Goal: Information Seeking & Learning: Learn about a topic

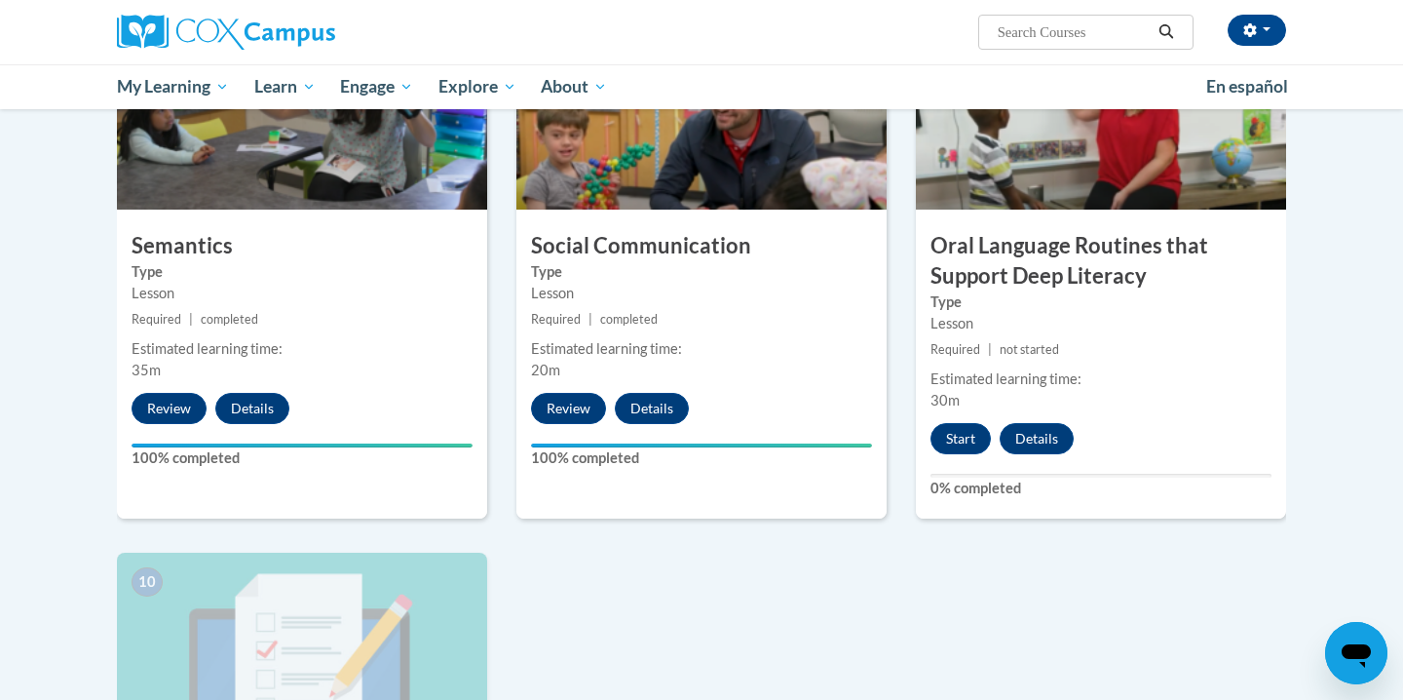
scroll to position [1571, 0]
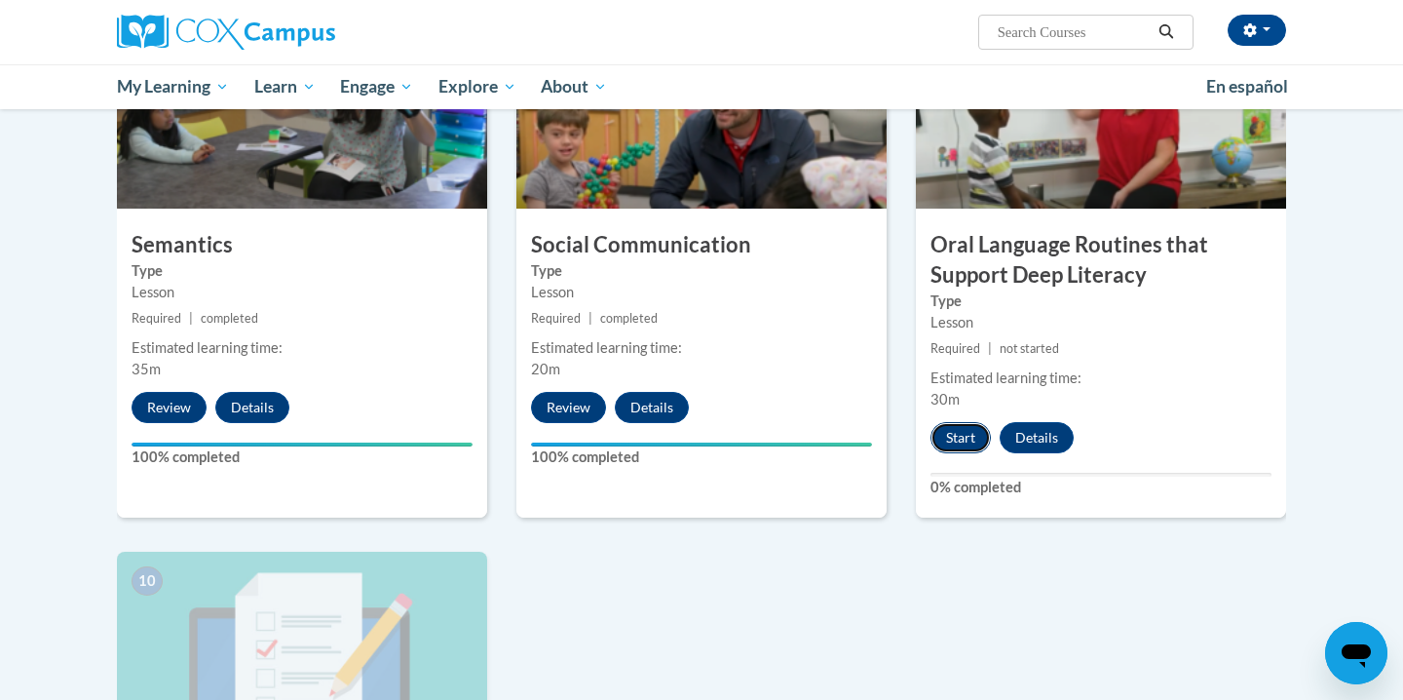
click at [961, 440] on button "Start" at bounding box center [961, 437] width 60 height 31
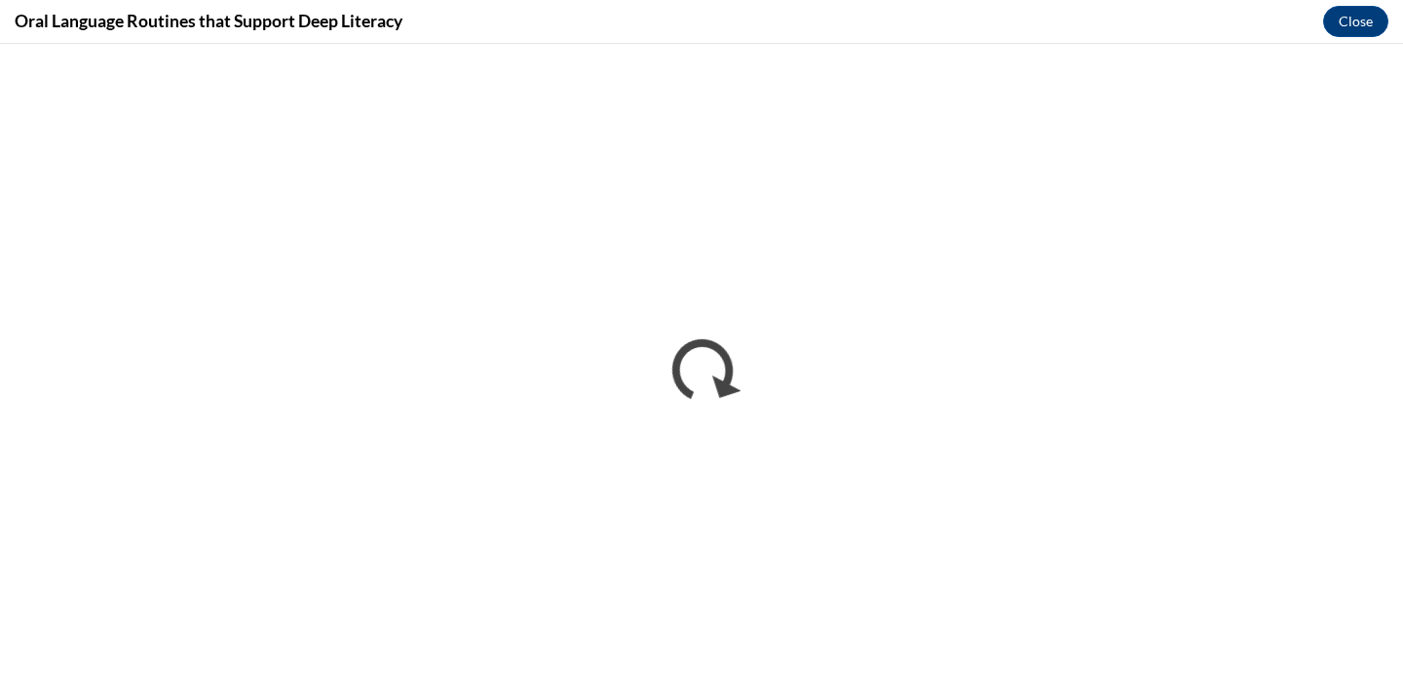
scroll to position [0, 0]
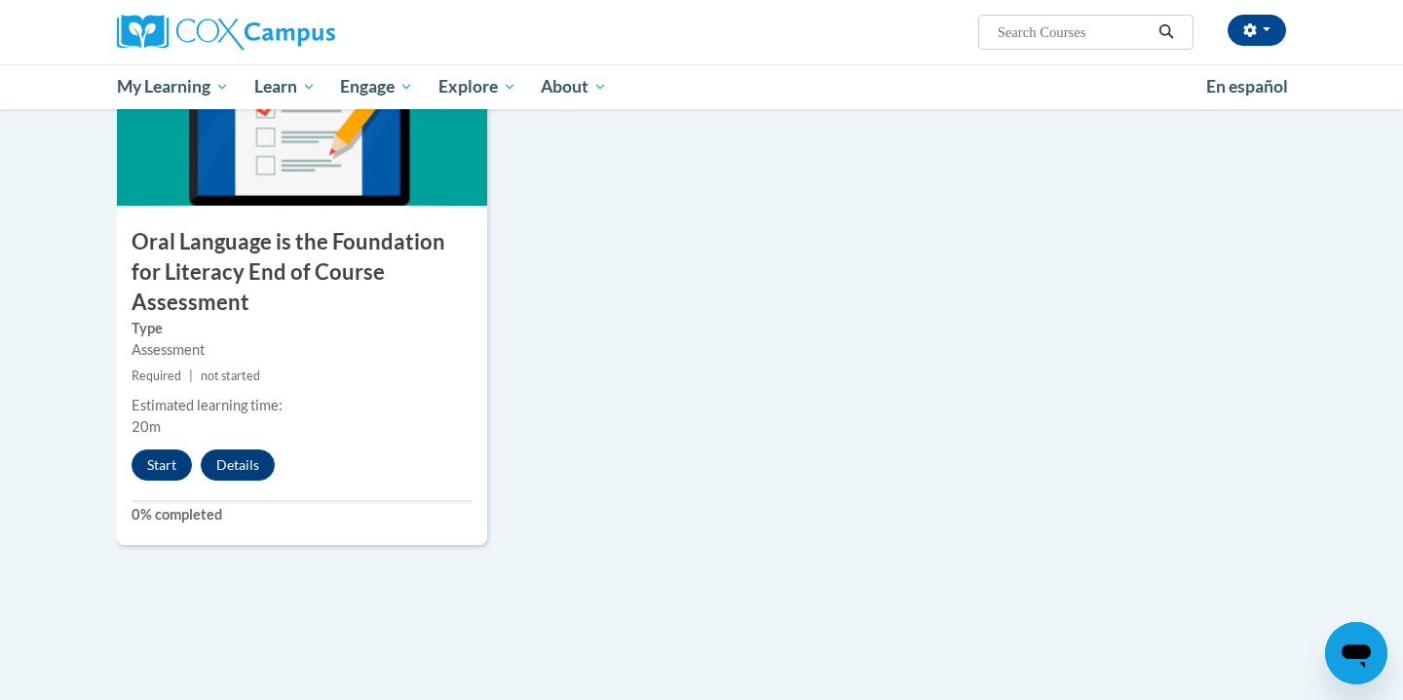
scroll to position [2100, 0]
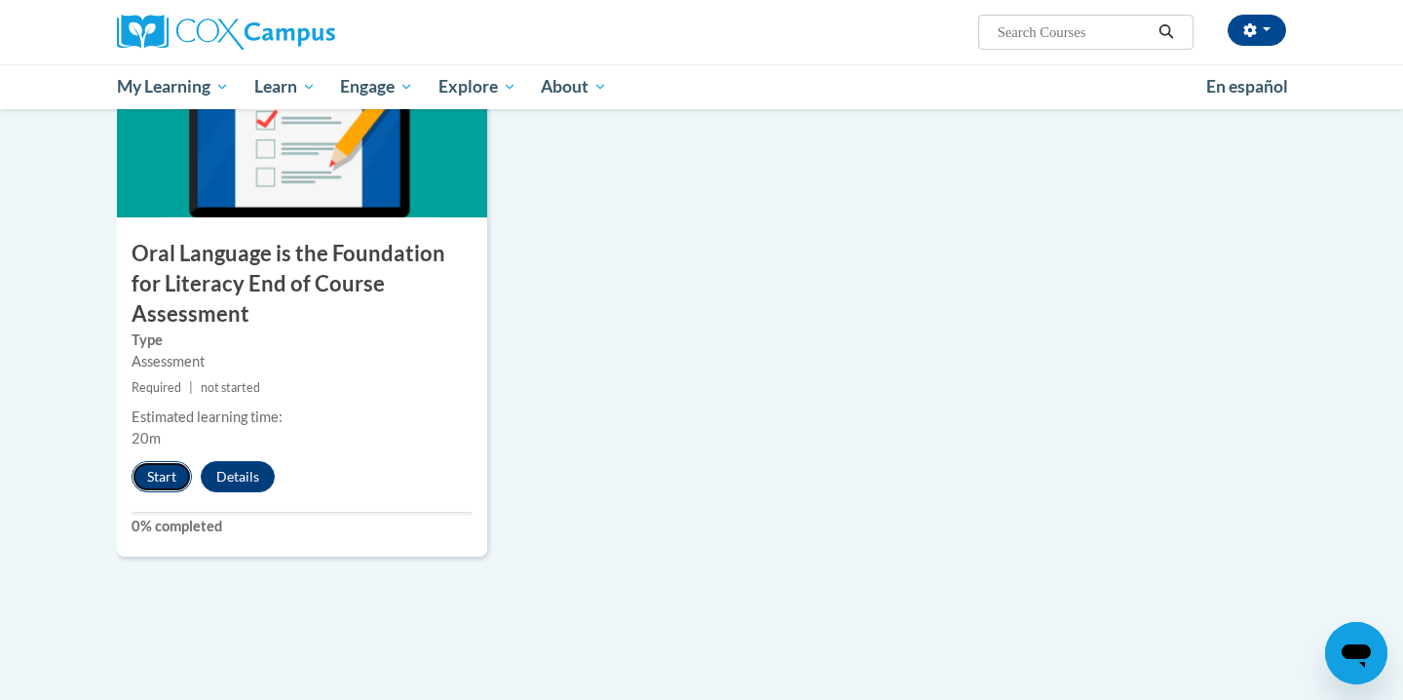
click at [156, 461] on button "Start" at bounding box center [162, 476] width 60 height 31
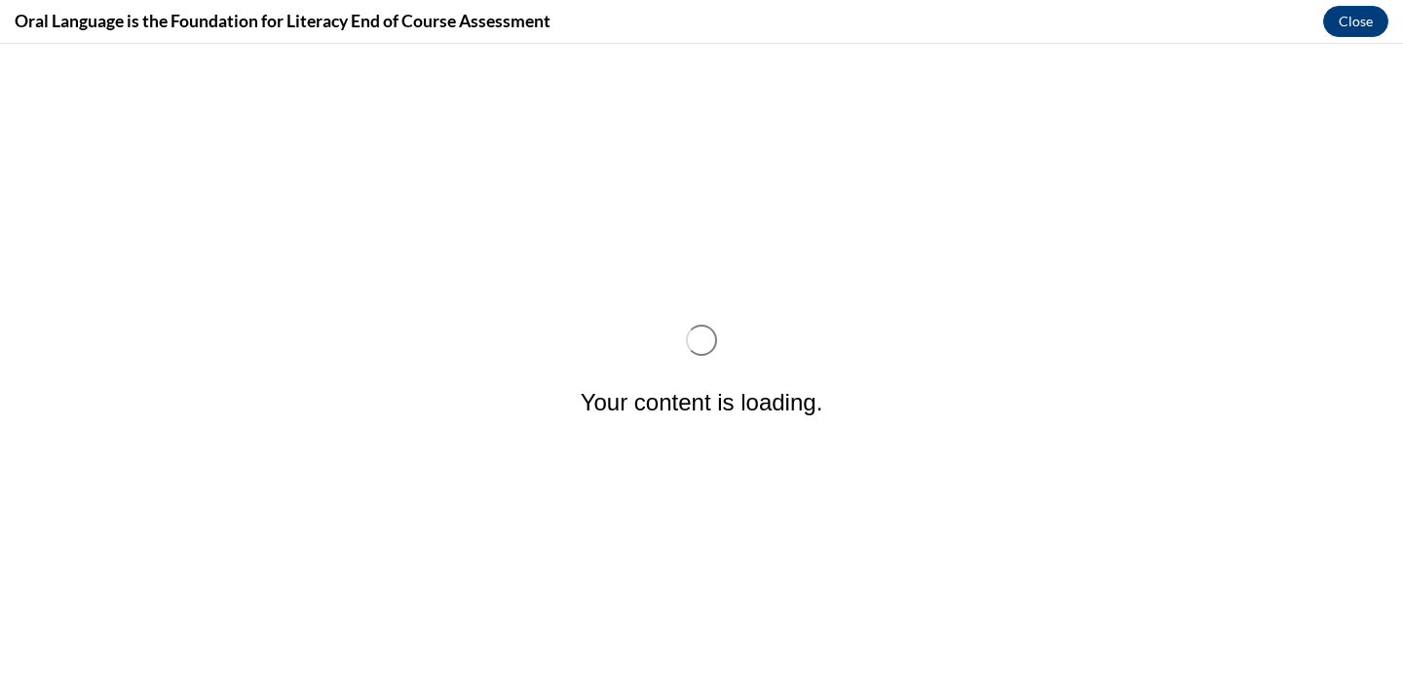
scroll to position [0, 0]
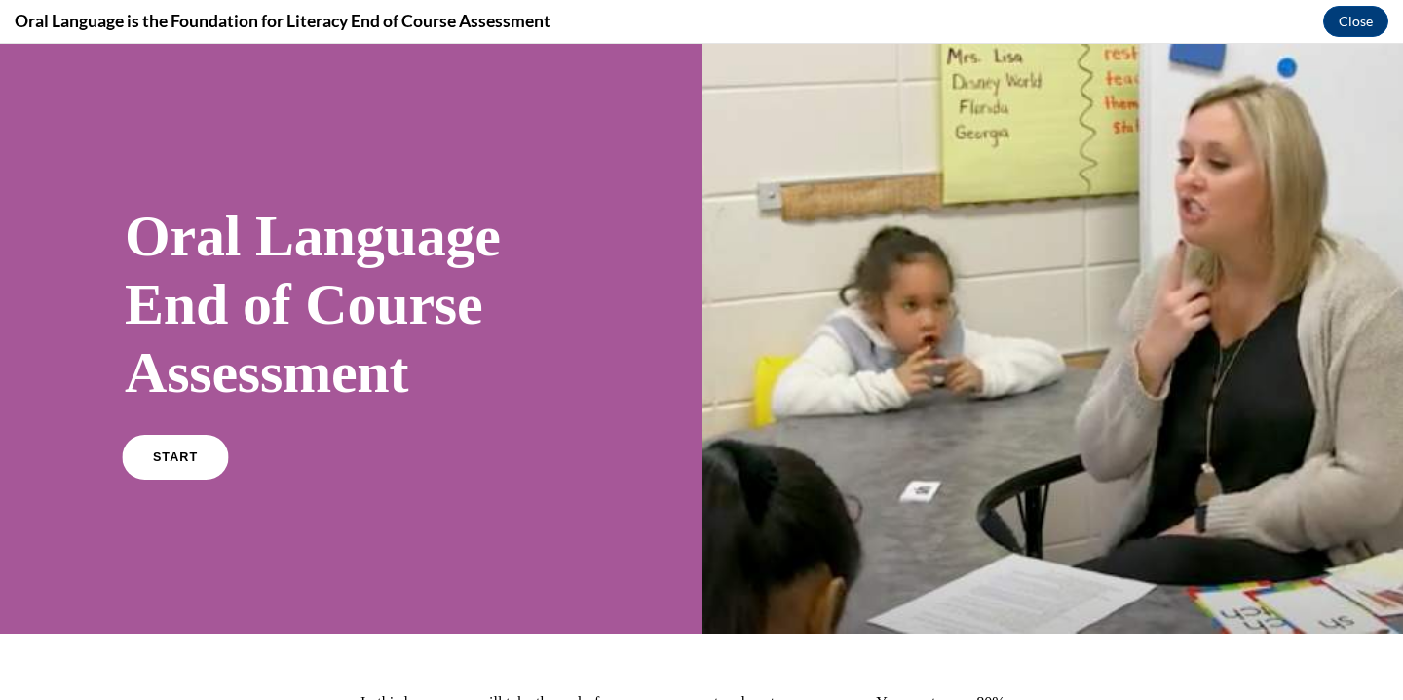
click at [198, 461] on link "START" at bounding box center [175, 457] width 106 height 45
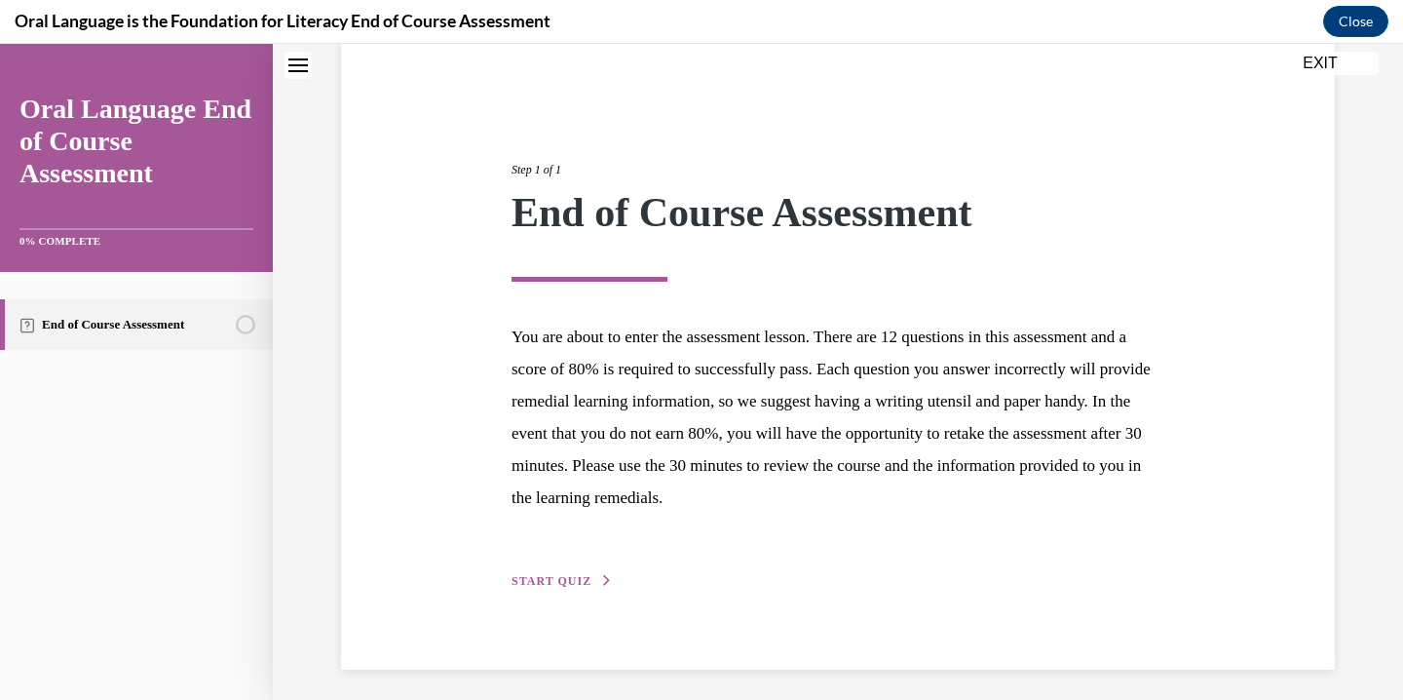
scroll to position [163, 0]
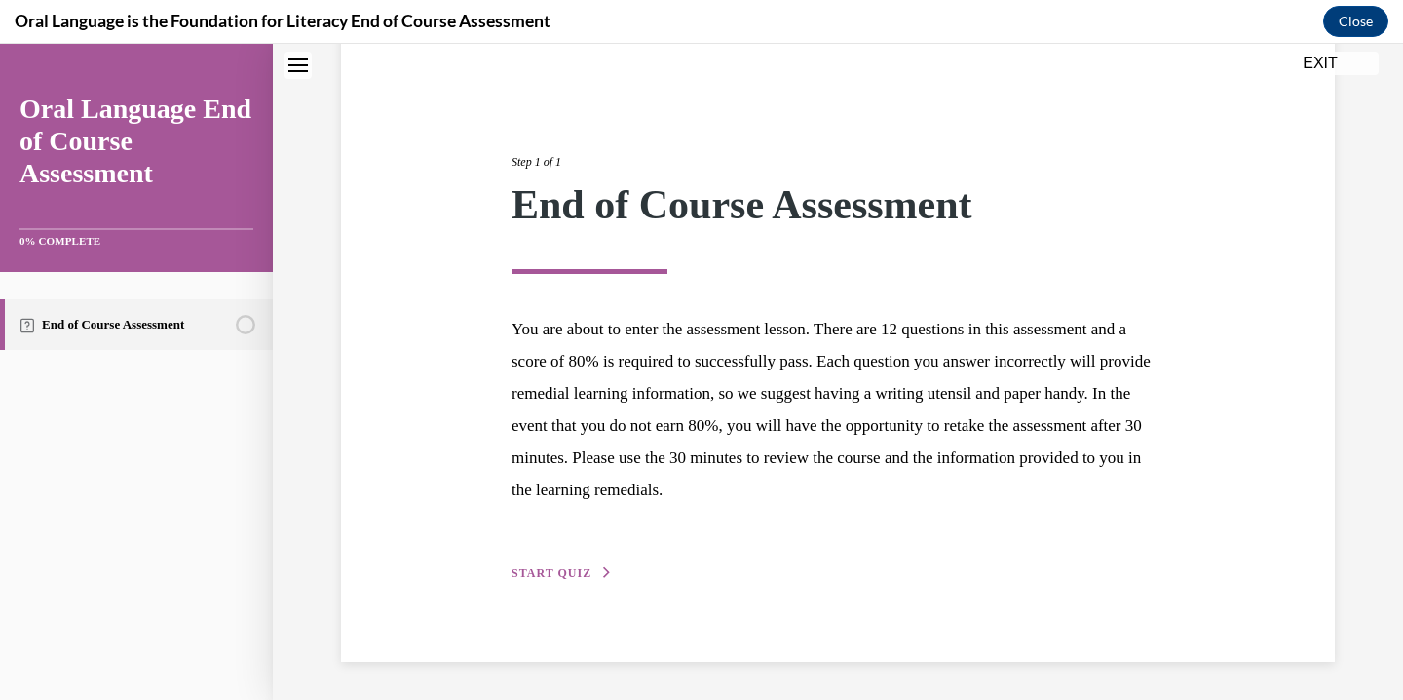
click at [1092, 226] on h1 "End of Course Assessment" at bounding box center [838, 214] width 653 height 60
click at [573, 571] on span "START QUIZ" at bounding box center [552, 573] width 80 height 14
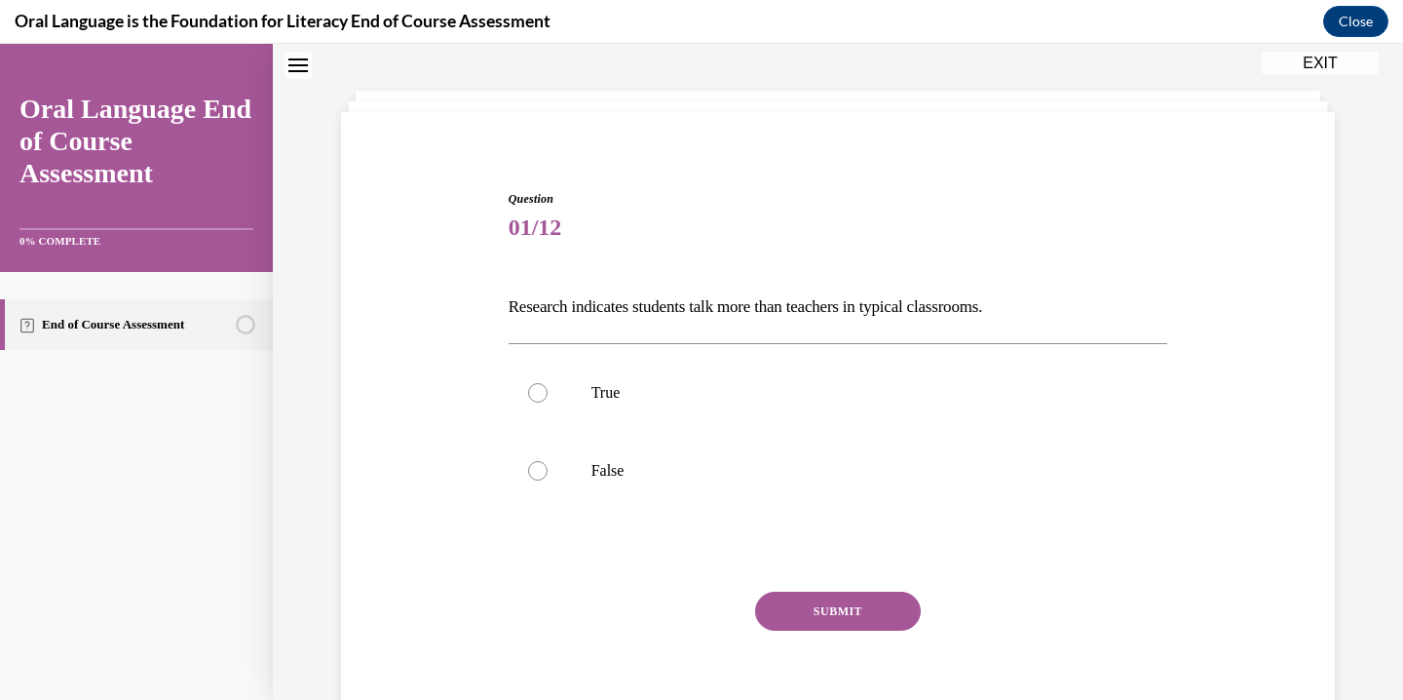
scroll to position [59, 0]
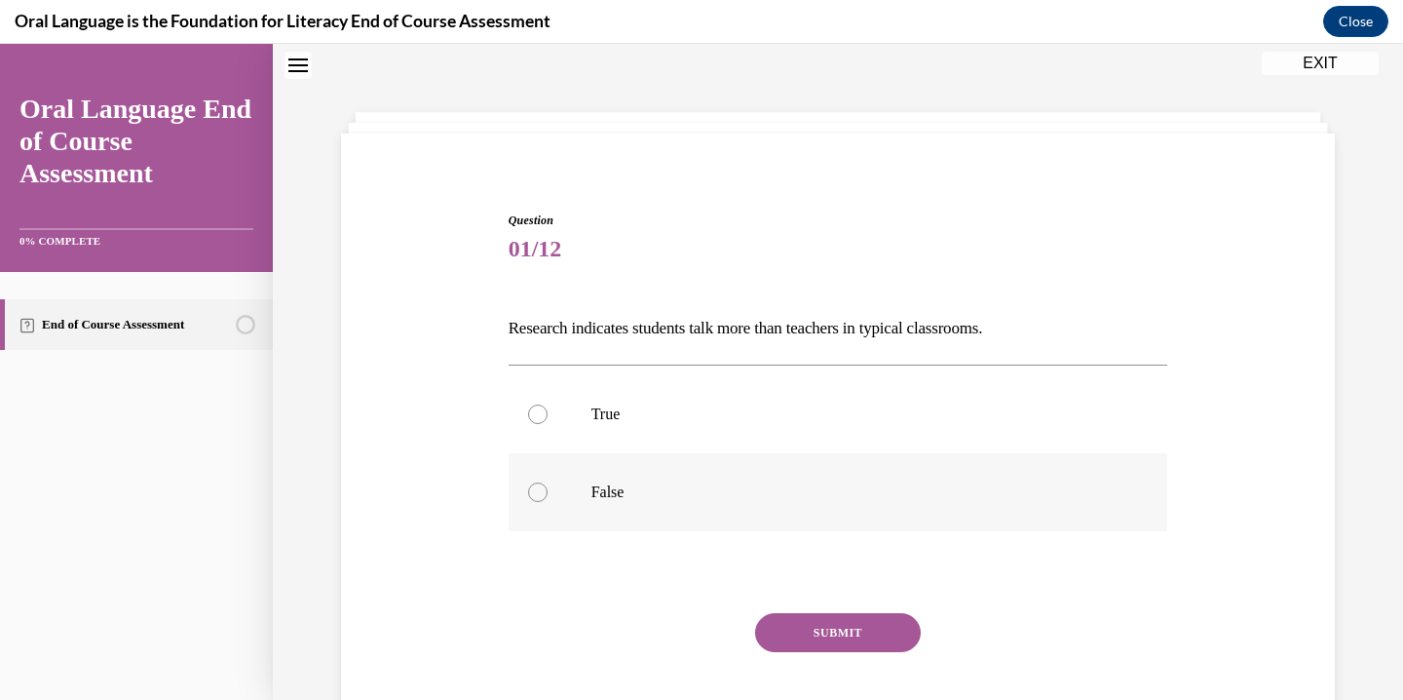
click at [546, 498] on label "False" at bounding box center [839, 492] width 660 height 78
click at [546, 498] on input "False" at bounding box center [537, 491] width 19 height 19
radio input "true"
click at [840, 626] on button "SUBMIT" at bounding box center [838, 632] width 166 height 39
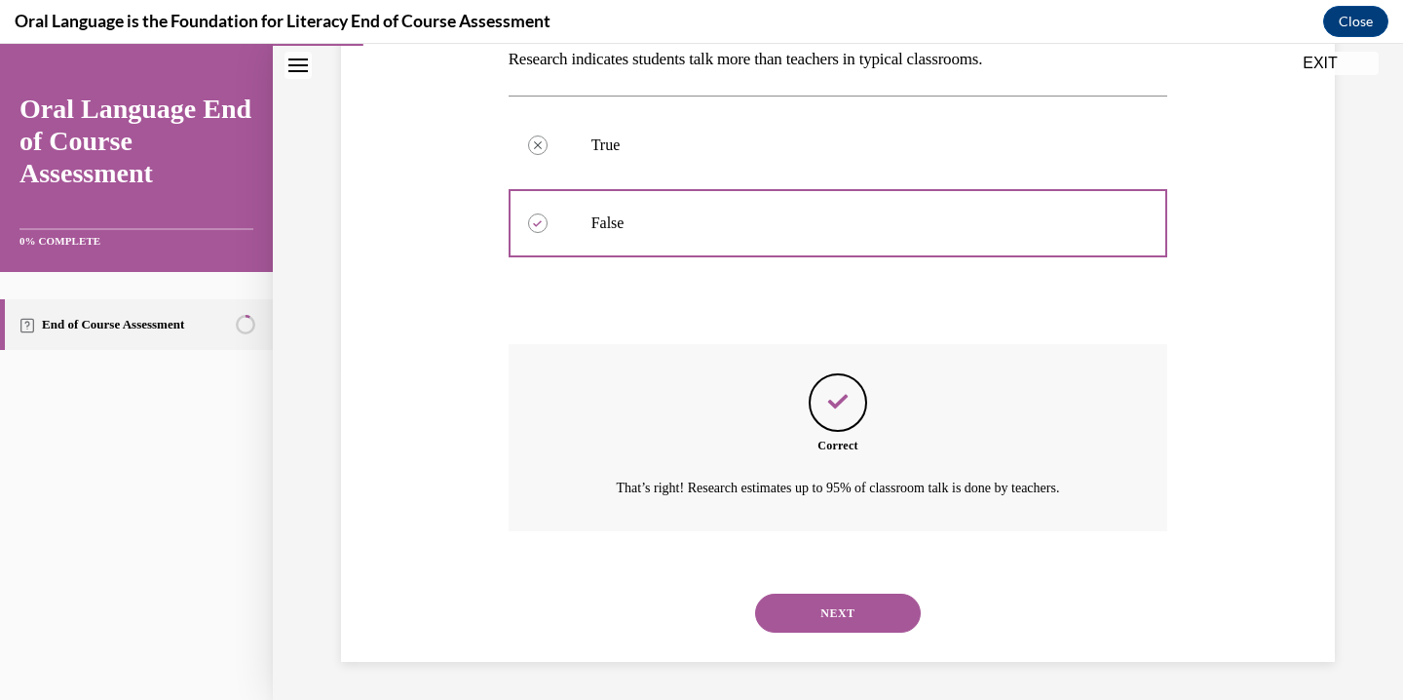
scroll to position [329, 0]
click at [863, 606] on button "NEXT" at bounding box center [838, 612] width 166 height 39
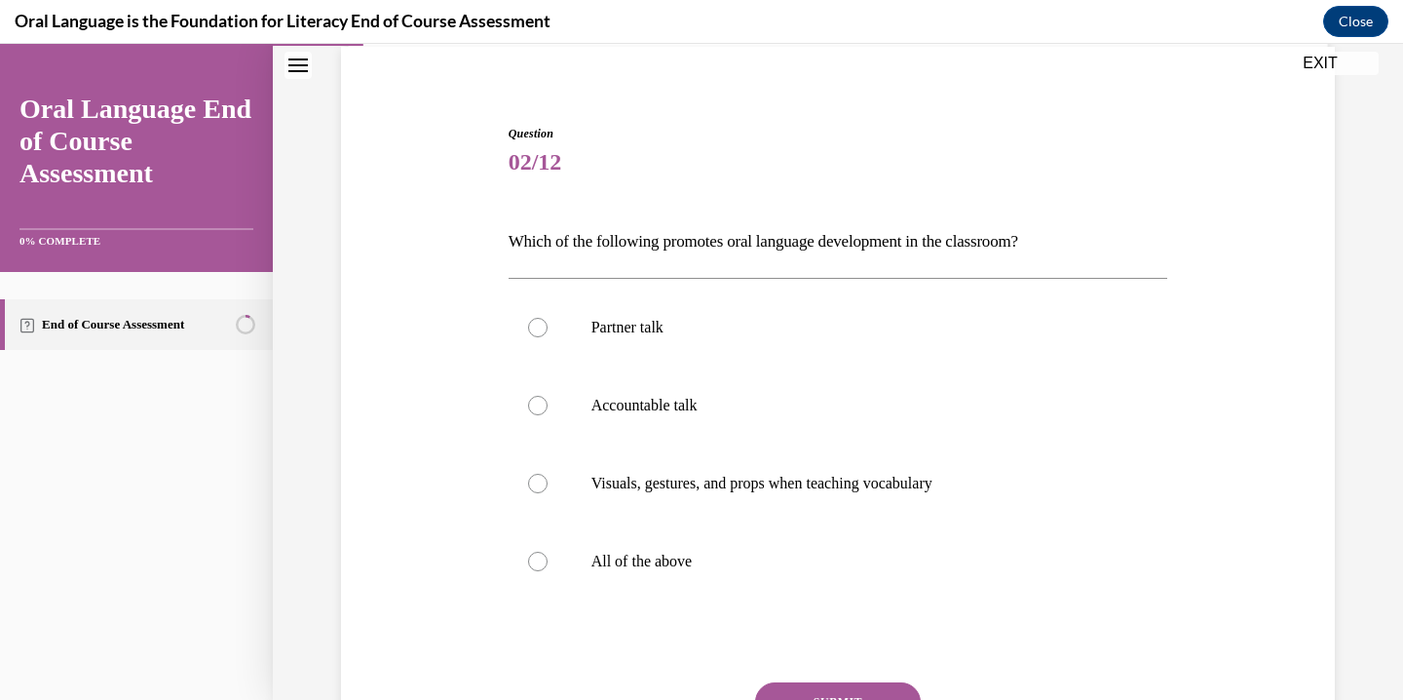
scroll to position [151, 0]
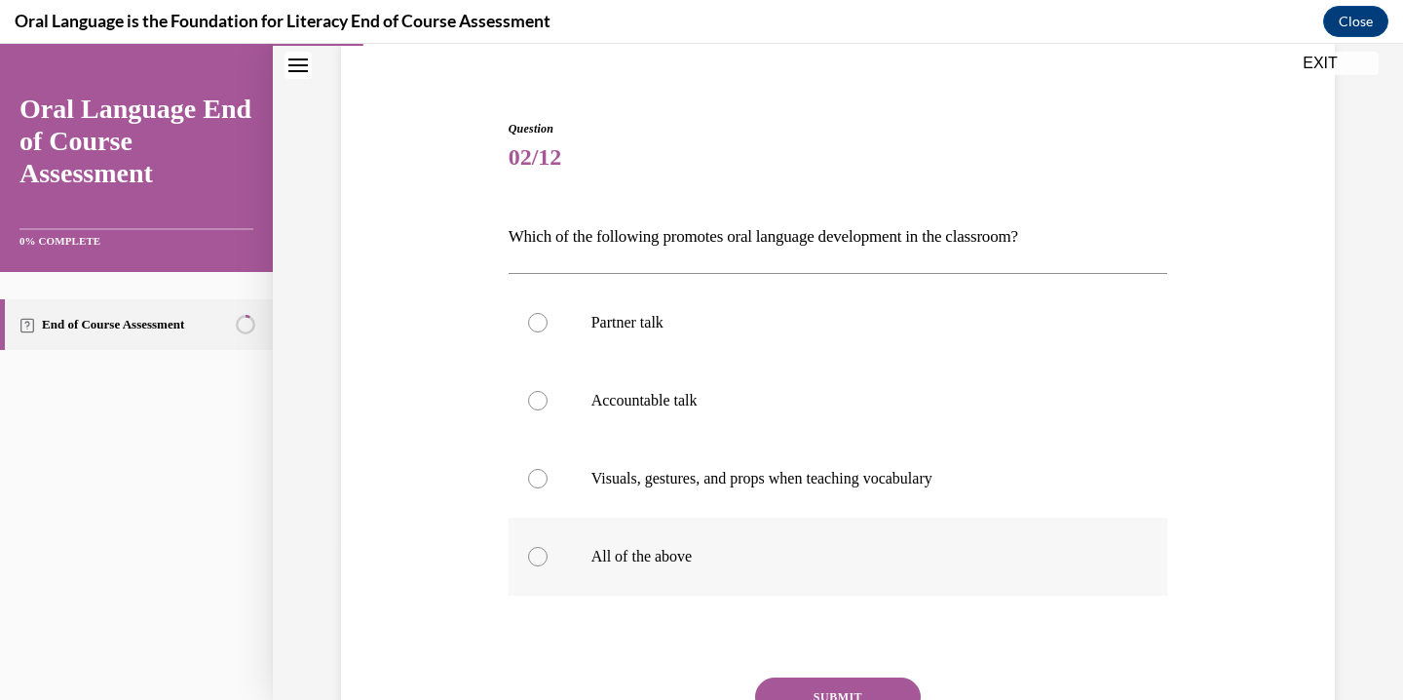
click at [679, 560] on p "All of the above" at bounding box center [856, 556] width 528 height 19
click at [548, 560] on input "All of the above" at bounding box center [537, 556] width 19 height 19
radio input "true"
click at [787, 685] on button "SUBMIT" at bounding box center [838, 696] width 166 height 39
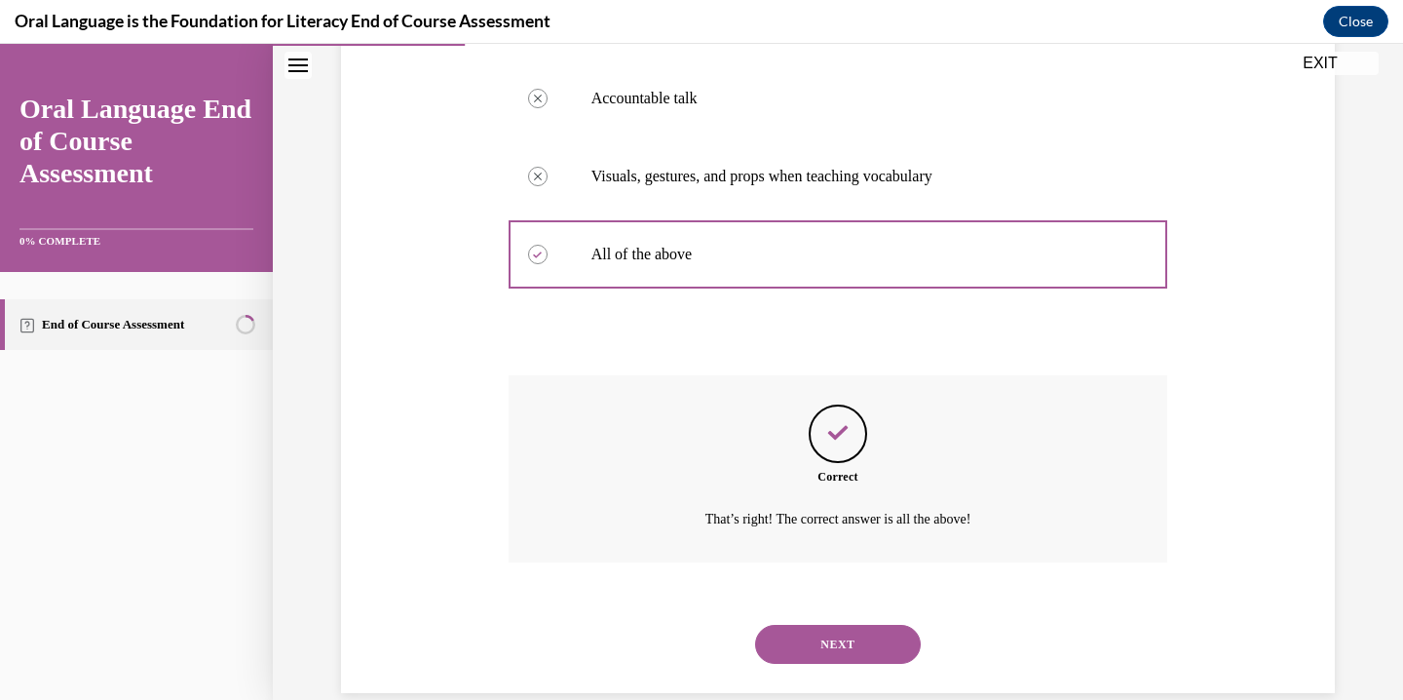
scroll to position [485, 0]
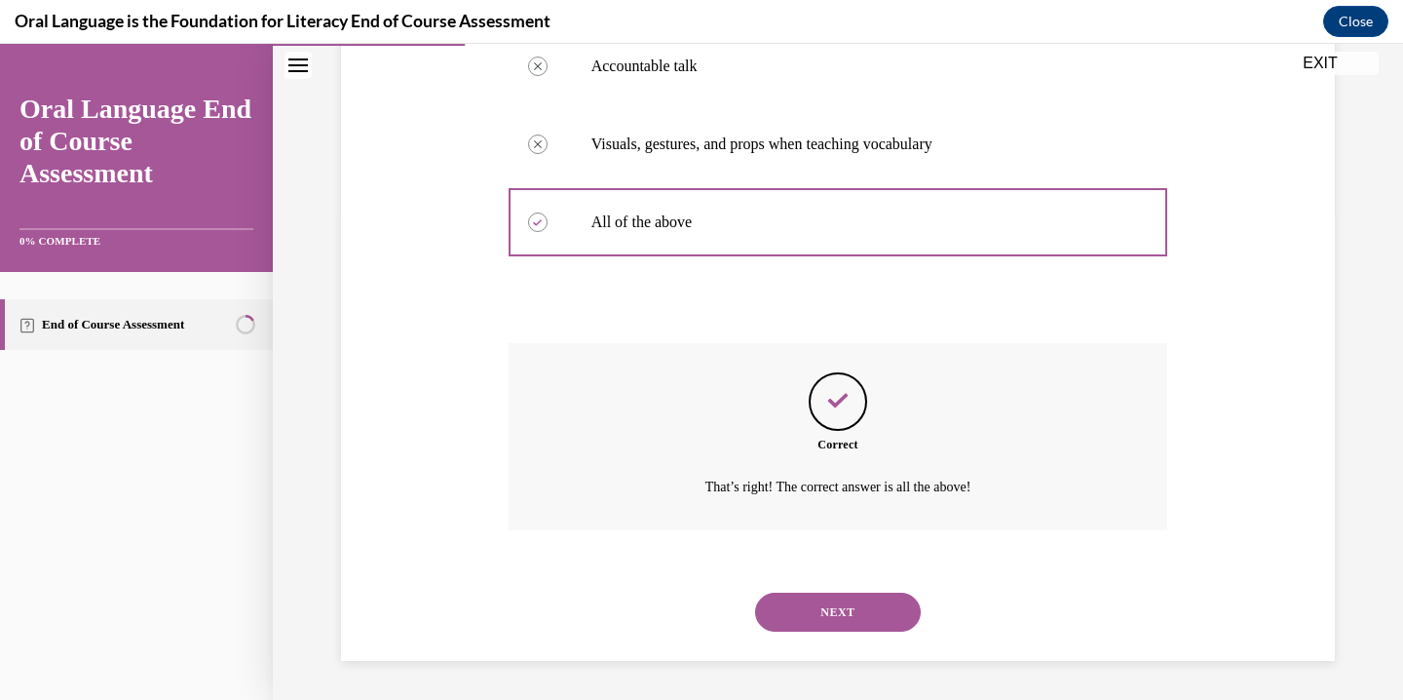
click at [819, 610] on button "NEXT" at bounding box center [838, 612] width 166 height 39
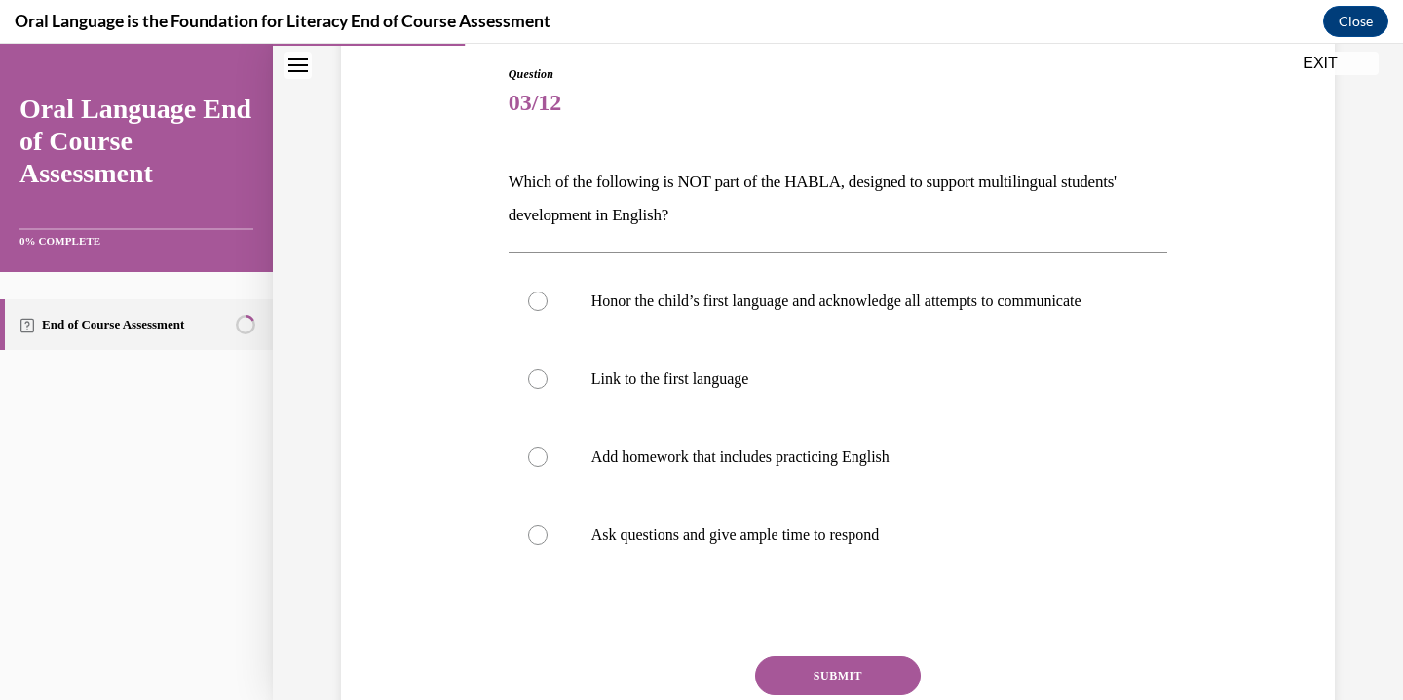
scroll to position [210, 0]
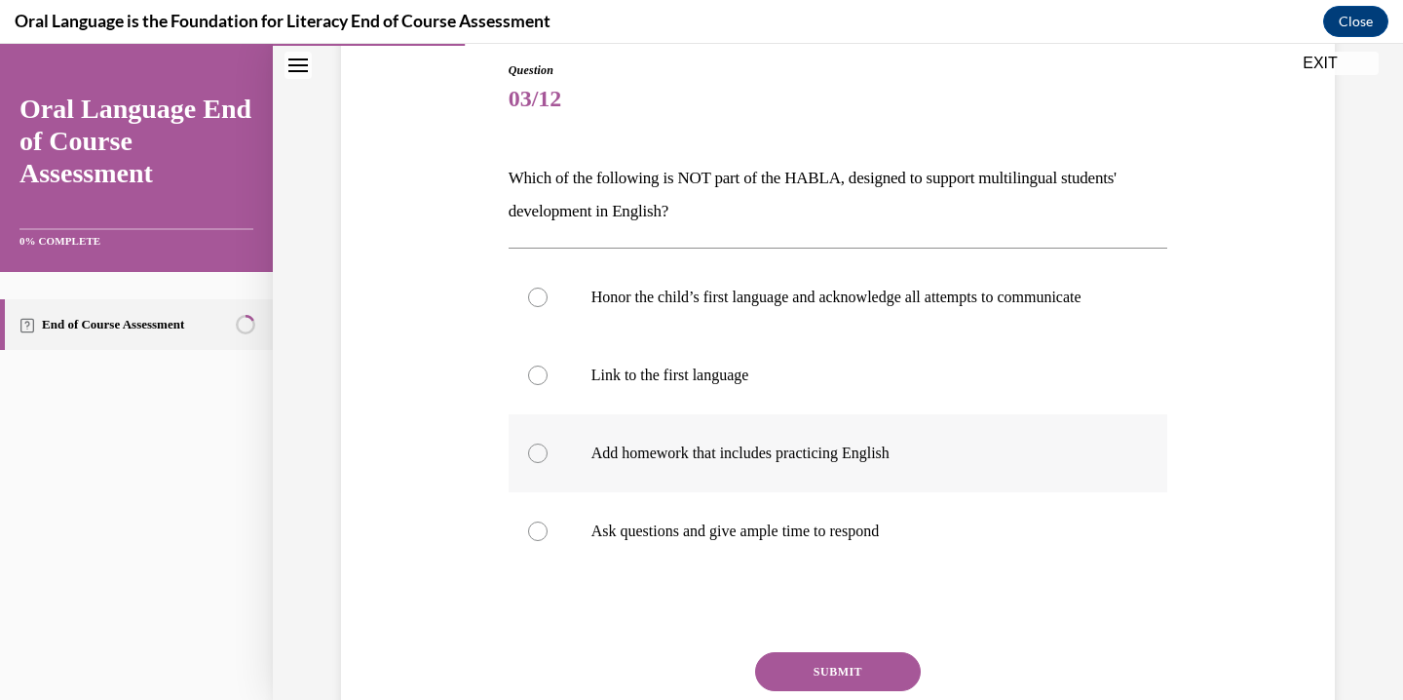
click at [539, 463] on div at bounding box center [537, 452] width 19 height 19
click at [539, 463] on input "Add homework that includes practicing English" at bounding box center [537, 452] width 19 height 19
radio input "true"
click at [797, 679] on button "SUBMIT" at bounding box center [838, 671] width 166 height 39
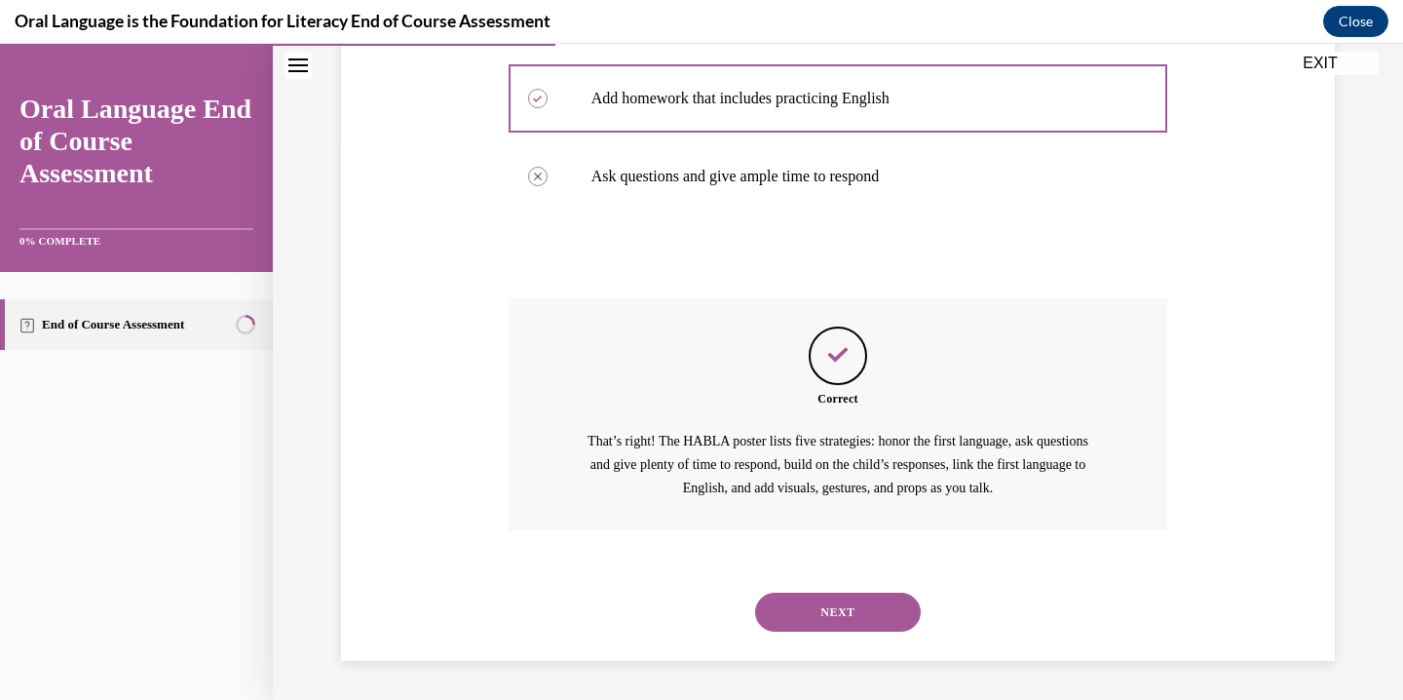
scroll to position [584, 0]
click at [825, 609] on button "NEXT" at bounding box center [838, 612] width 166 height 39
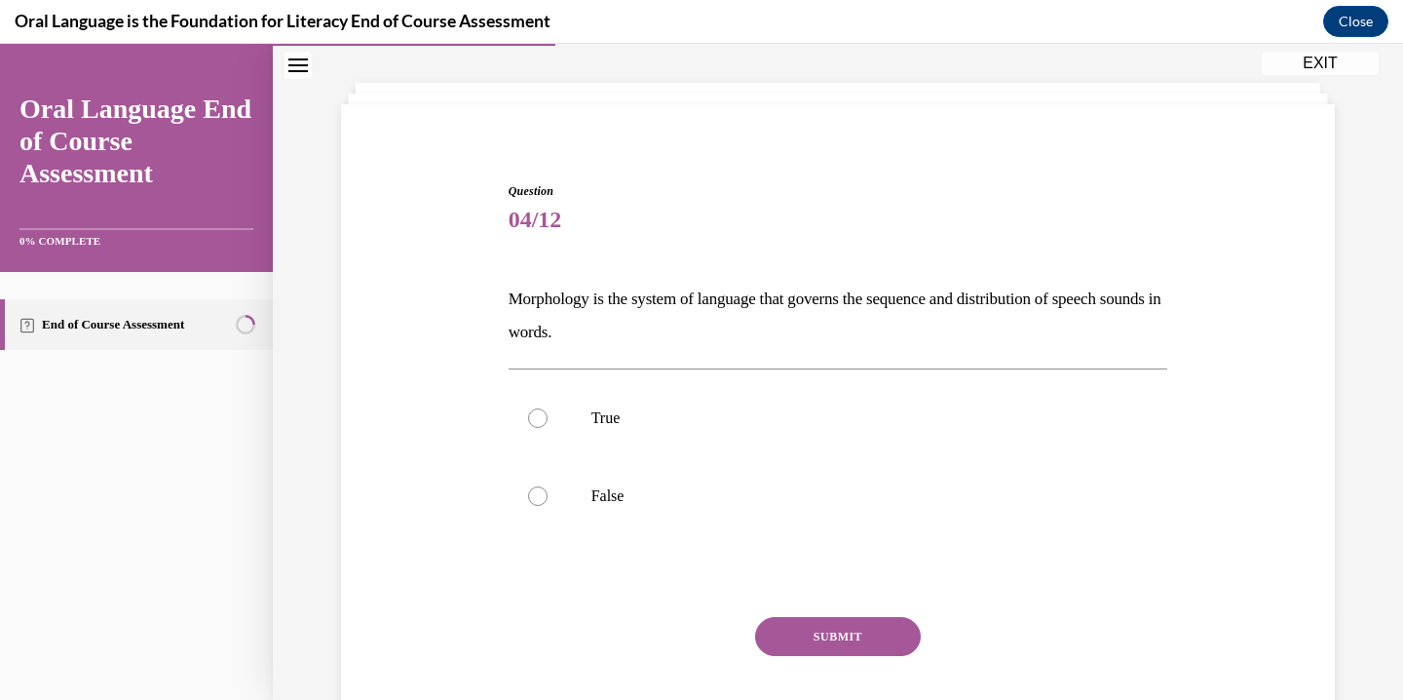
scroll to position [59, 0]
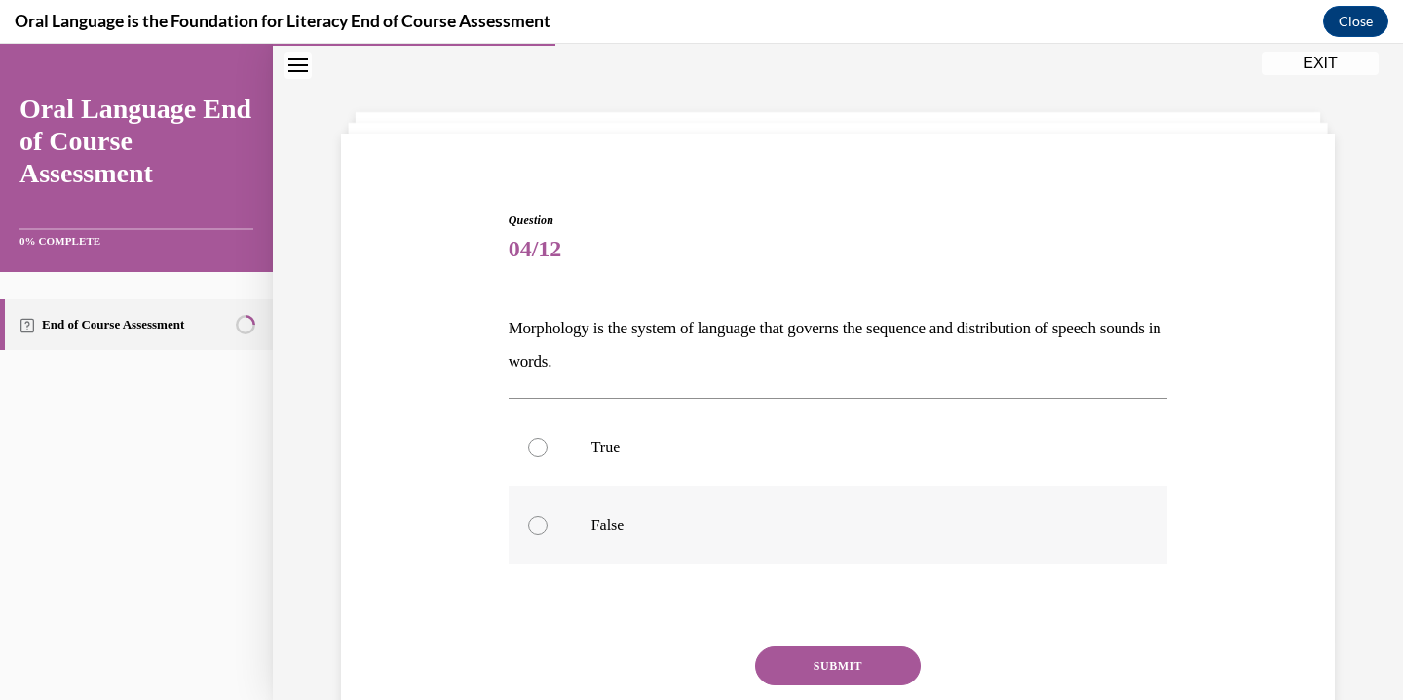
click at [594, 532] on p "False" at bounding box center [856, 525] width 528 height 19
click at [548, 532] on input "False" at bounding box center [537, 525] width 19 height 19
radio input "true"
click at [821, 670] on button "SUBMIT" at bounding box center [838, 665] width 166 height 39
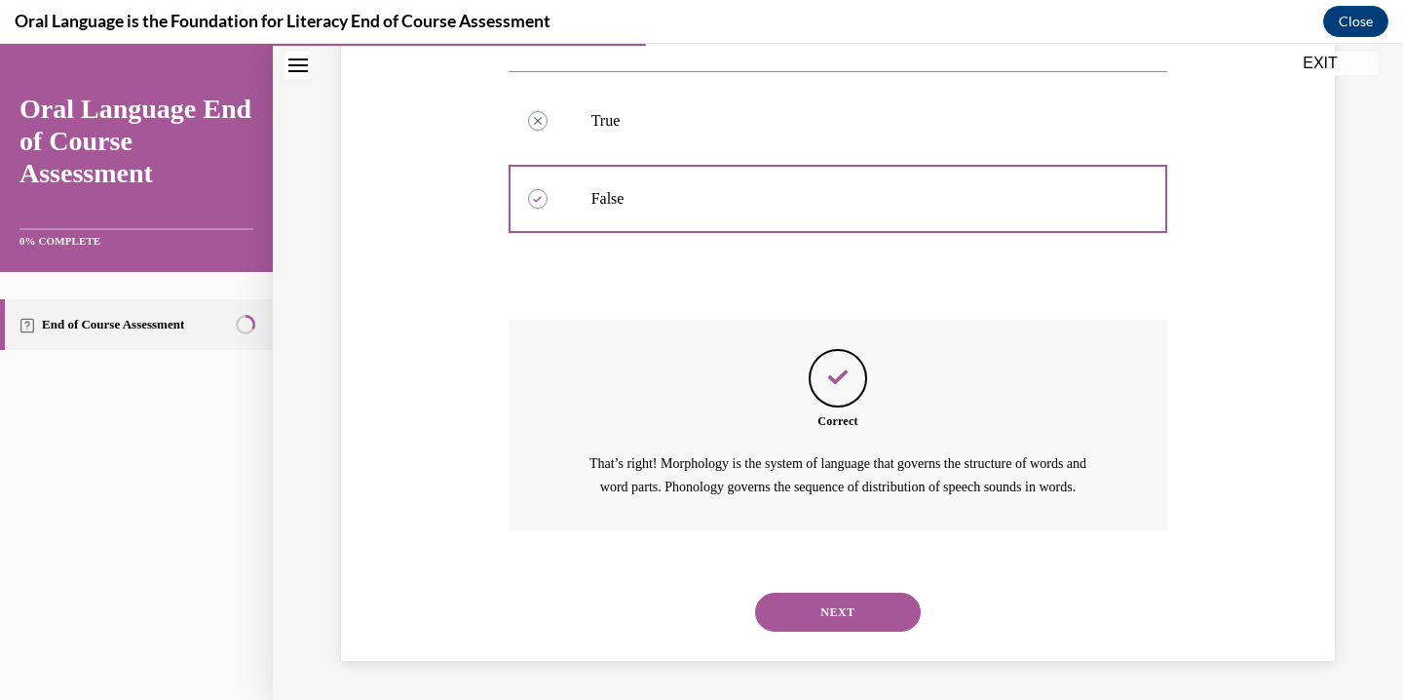
scroll to position [408, 0]
click at [847, 609] on button "NEXT" at bounding box center [838, 612] width 166 height 39
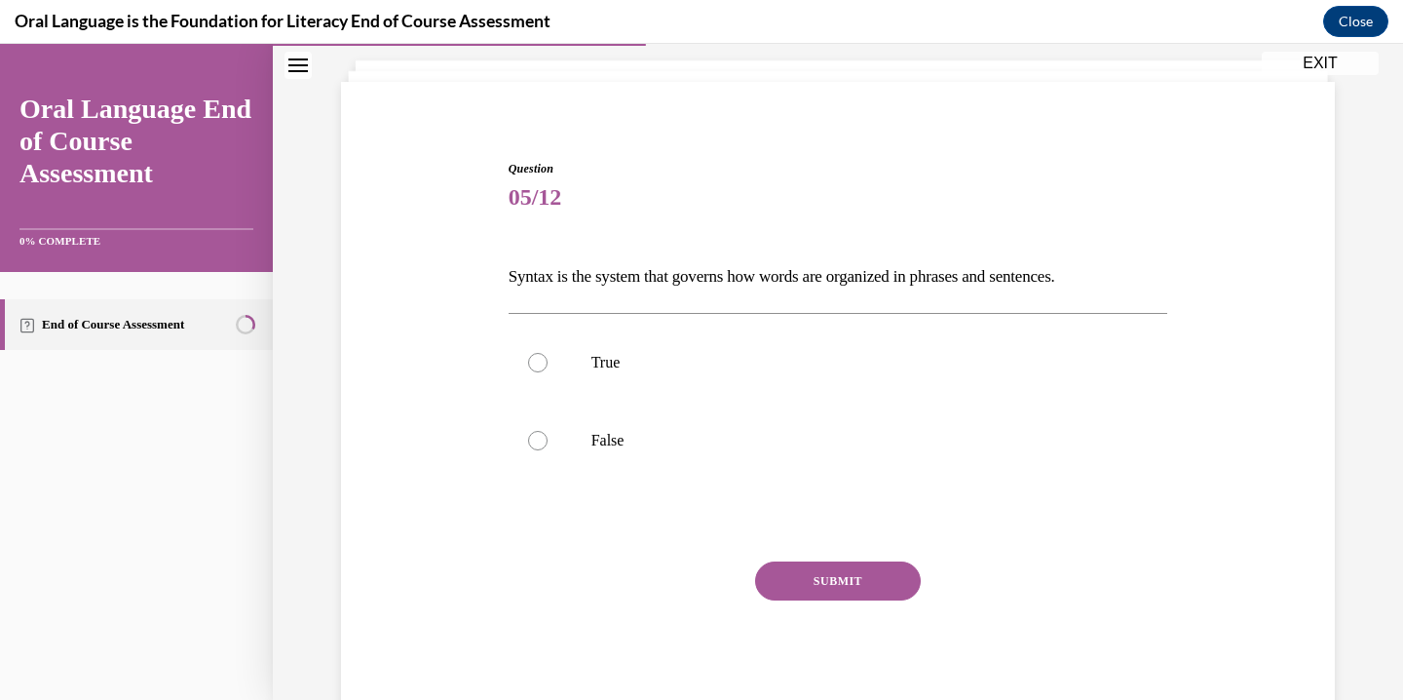
scroll to position [59, 0]
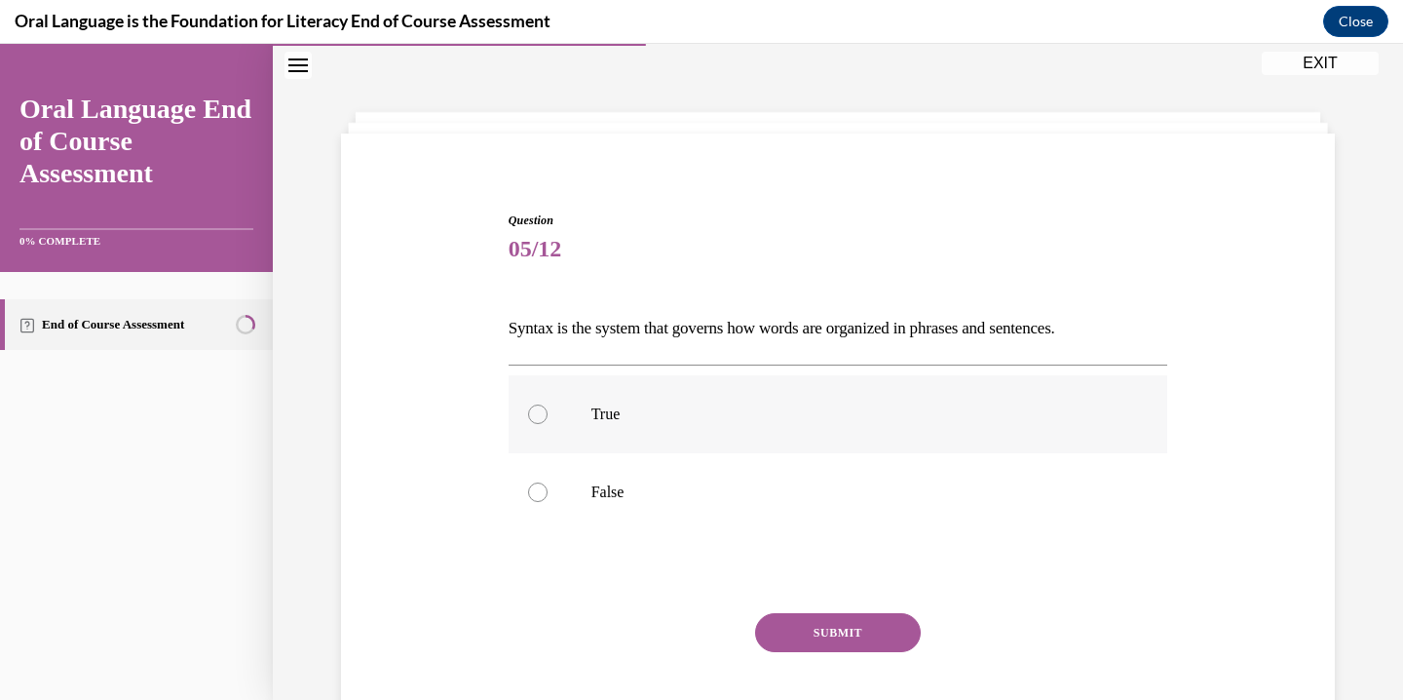
click at [743, 429] on label "True" at bounding box center [839, 414] width 660 height 78
click at [548, 424] on input "True" at bounding box center [537, 413] width 19 height 19
radio input "true"
click at [810, 621] on button "SUBMIT" at bounding box center [838, 632] width 166 height 39
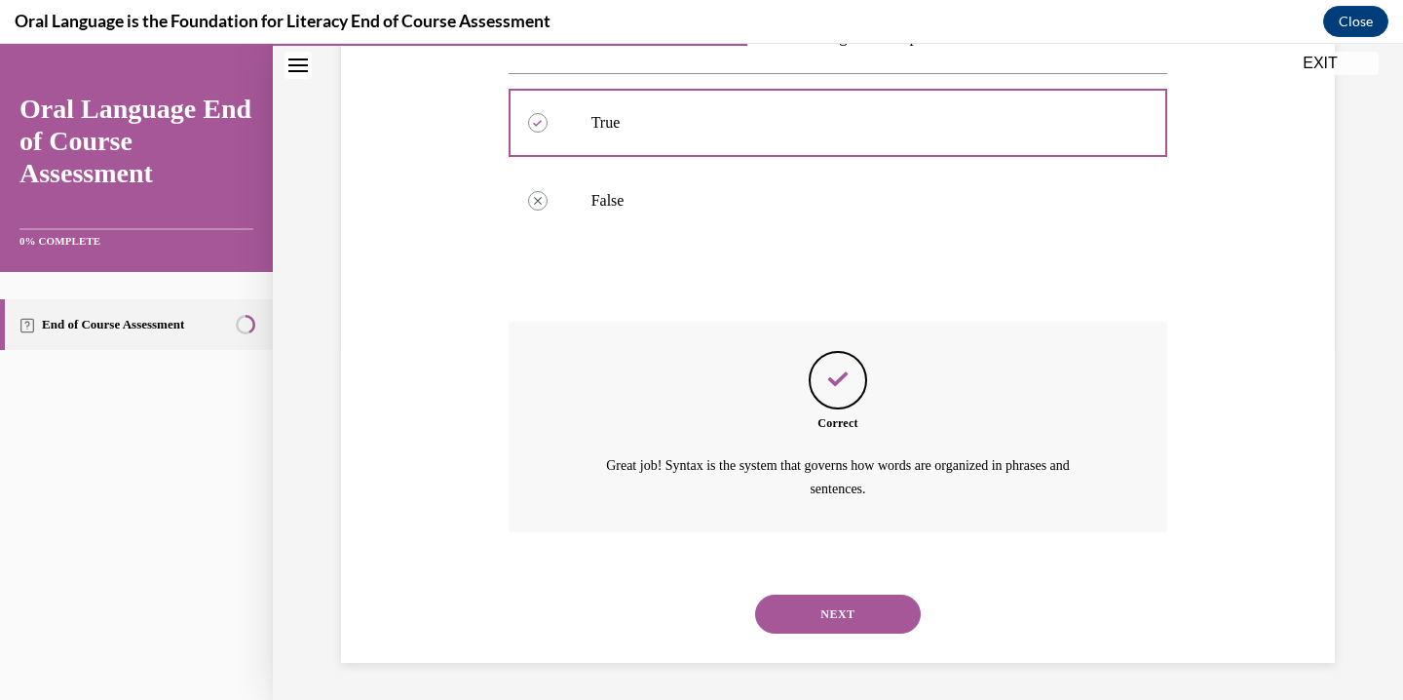
scroll to position [352, 0]
click at [863, 613] on button "NEXT" at bounding box center [838, 613] width 166 height 39
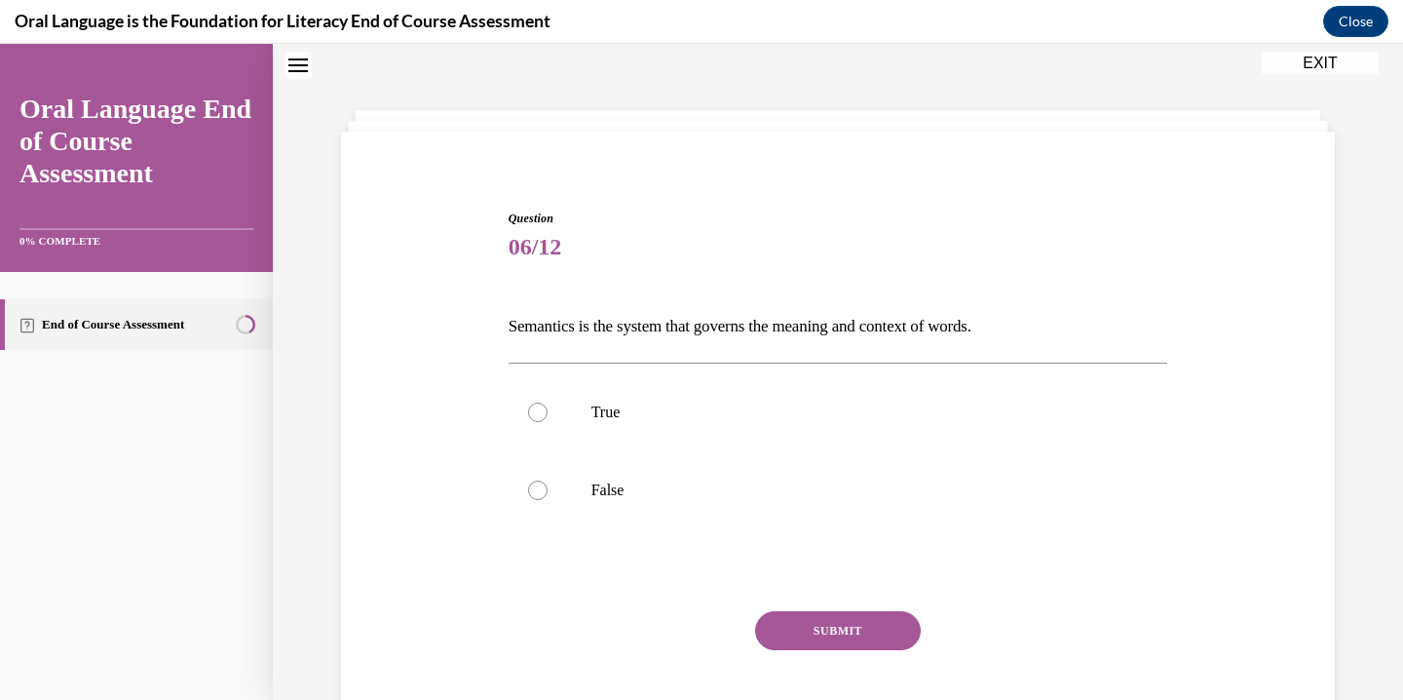
scroll to position [59, 0]
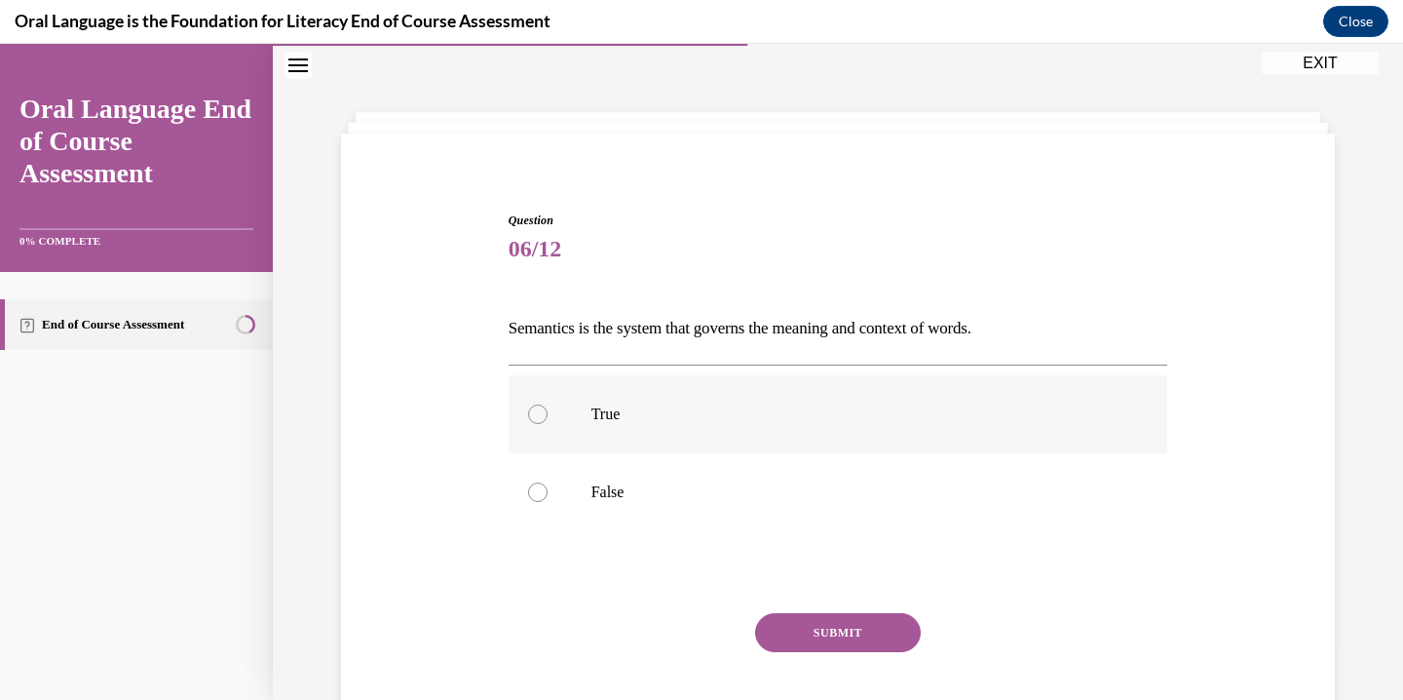
click at [621, 410] on p "True" at bounding box center [856, 413] width 528 height 19
click at [548, 410] on input "True" at bounding box center [537, 413] width 19 height 19
radio input "true"
click at [807, 629] on button "SUBMIT" at bounding box center [838, 632] width 166 height 39
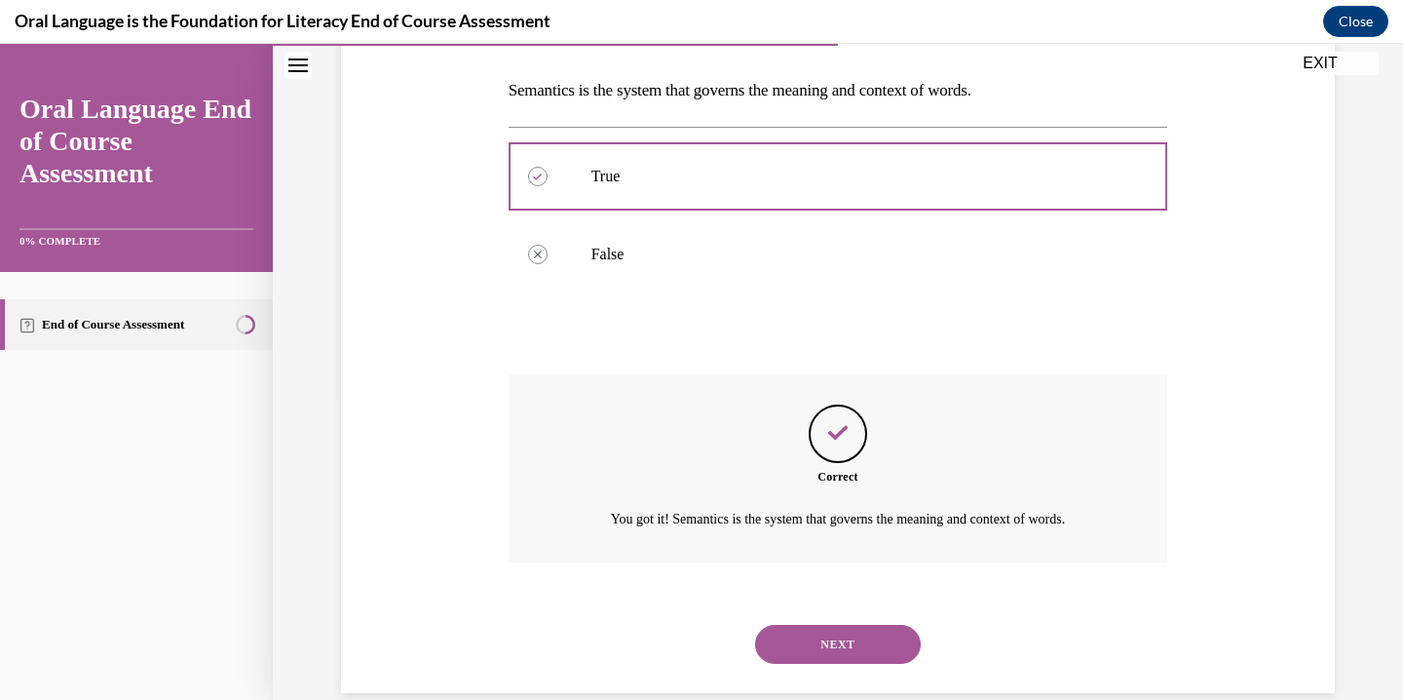
scroll to position [329, 0]
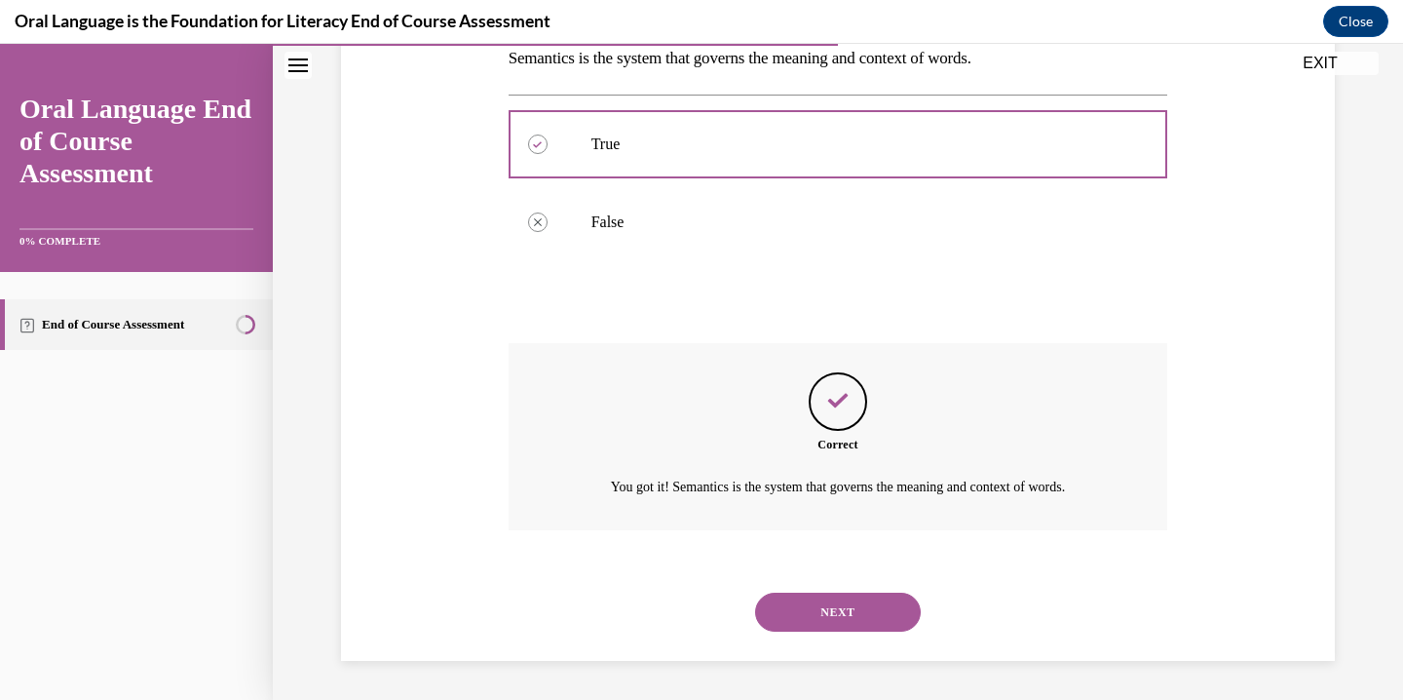
click at [830, 616] on button "NEXT" at bounding box center [838, 612] width 166 height 39
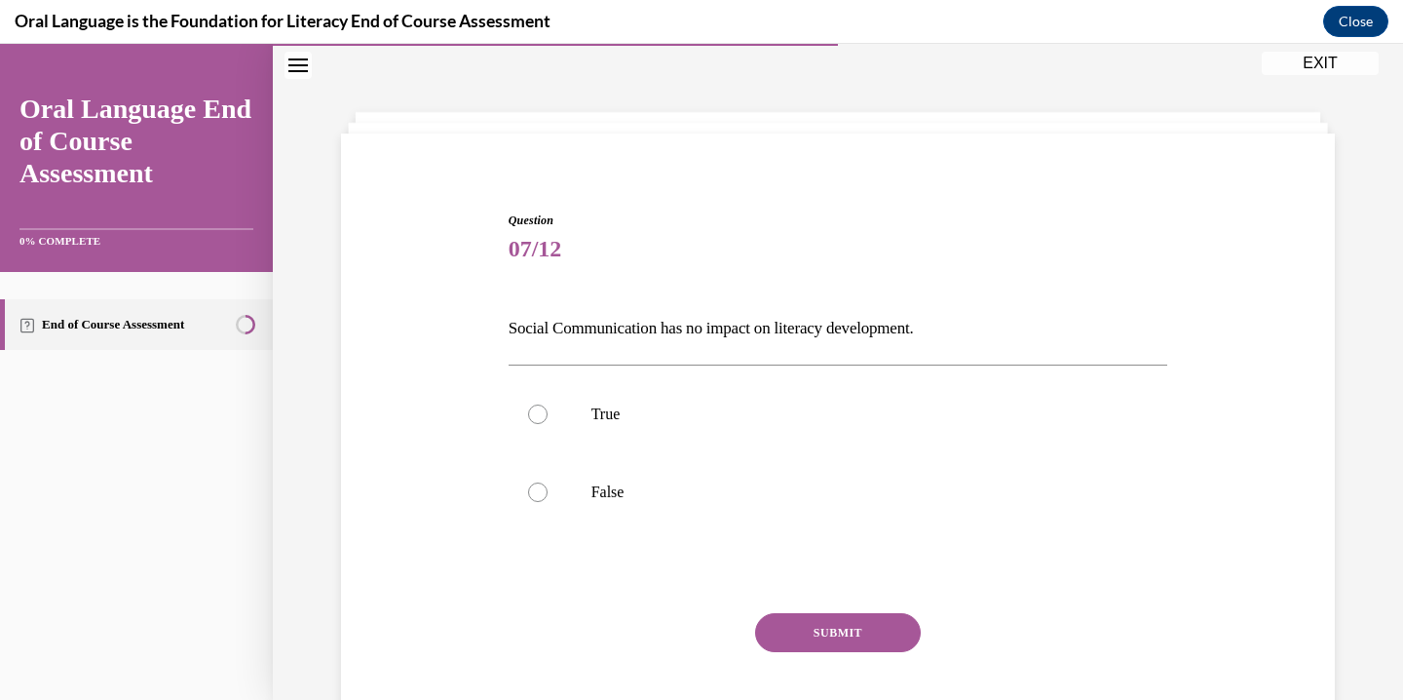
scroll to position [59, 0]
click at [710, 492] on p "False" at bounding box center [856, 491] width 528 height 19
click at [548, 492] on input "False" at bounding box center [537, 491] width 19 height 19
radio input "true"
click at [855, 638] on button "SUBMIT" at bounding box center [838, 632] width 166 height 39
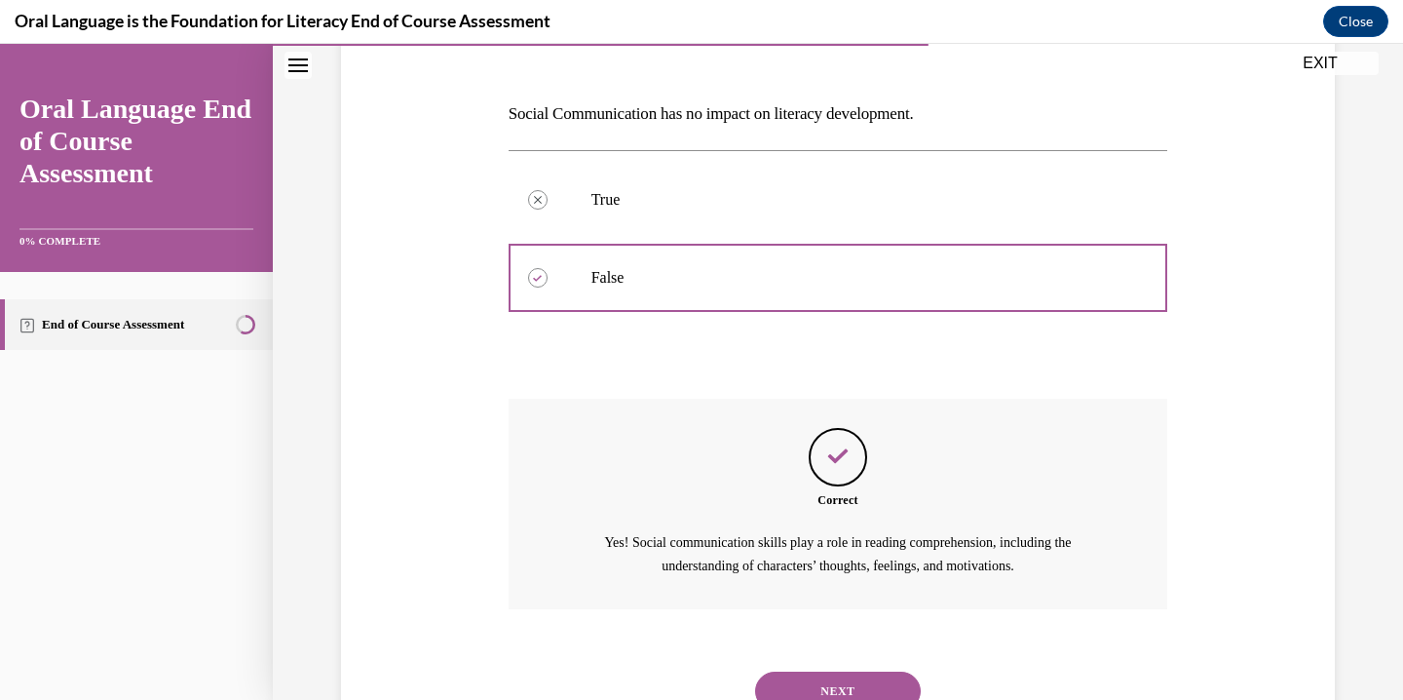
scroll to position [352, 0]
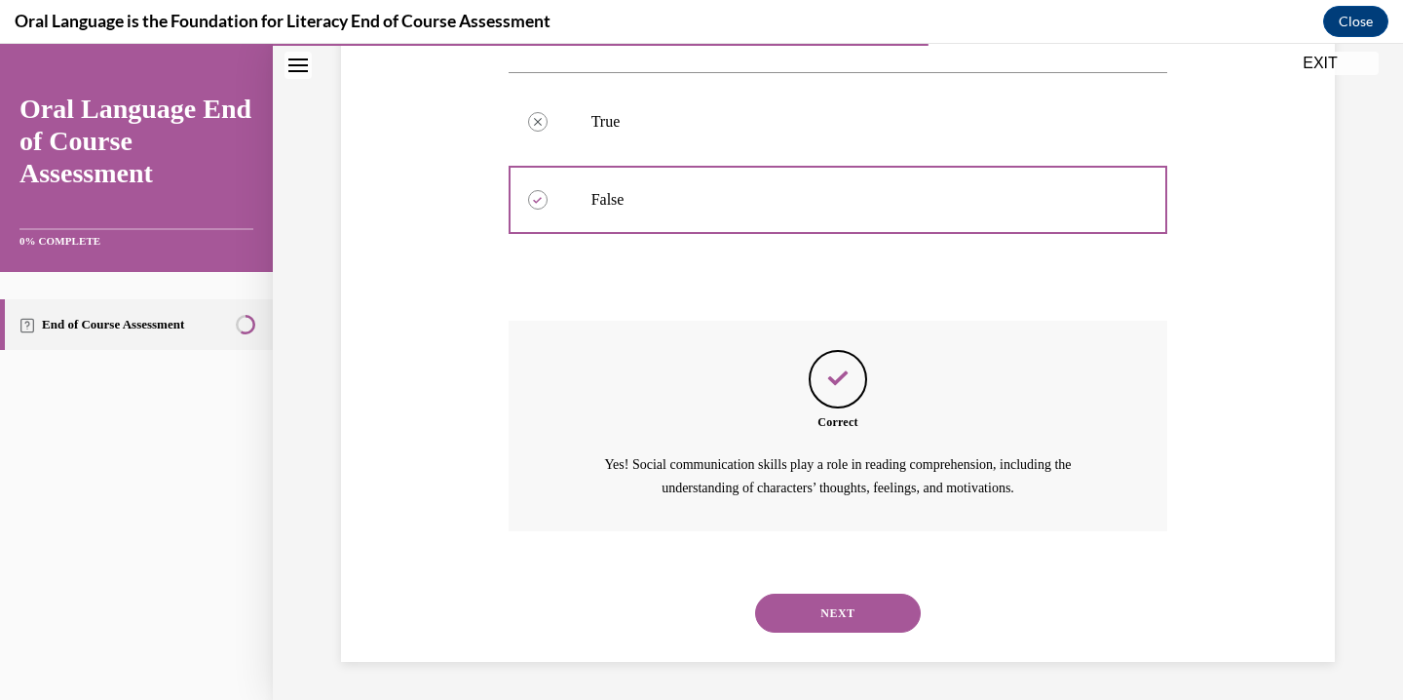
click at [875, 603] on button "NEXT" at bounding box center [838, 613] width 166 height 39
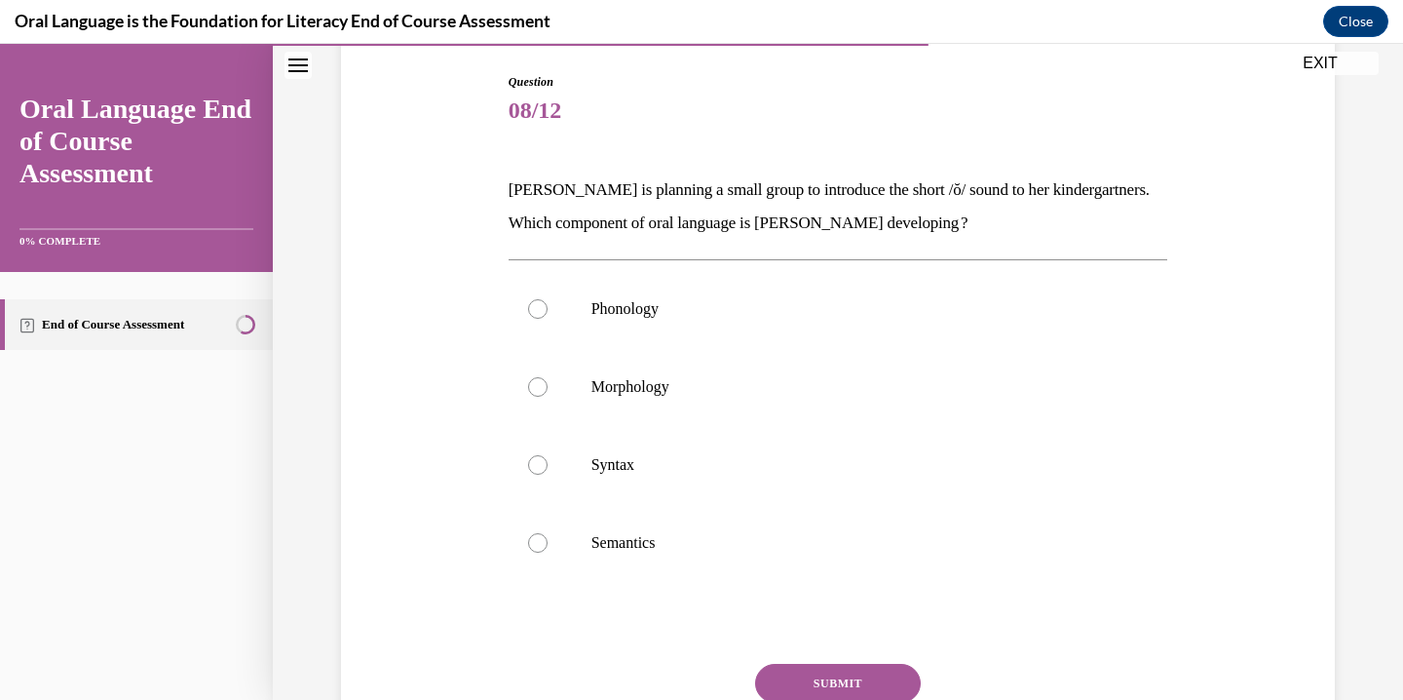
scroll to position [206, 0]
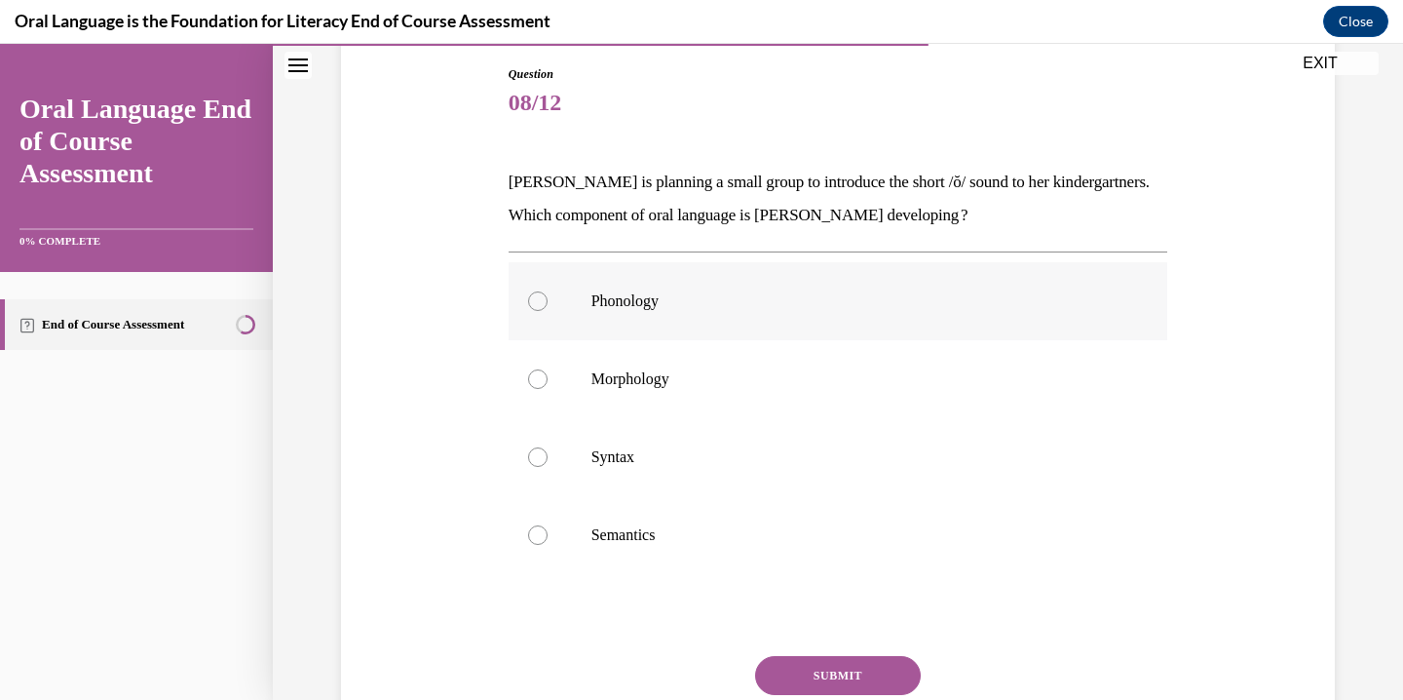
click at [764, 307] on p "Phonology" at bounding box center [856, 300] width 528 height 19
click at [548, 307] on input "Phonology" at bounding box center [537, 300] width 19 height 19
radio input "true"
click at [838, 669] on button "SUBMIT" at bounding box center [838, 675] width 166 height 39
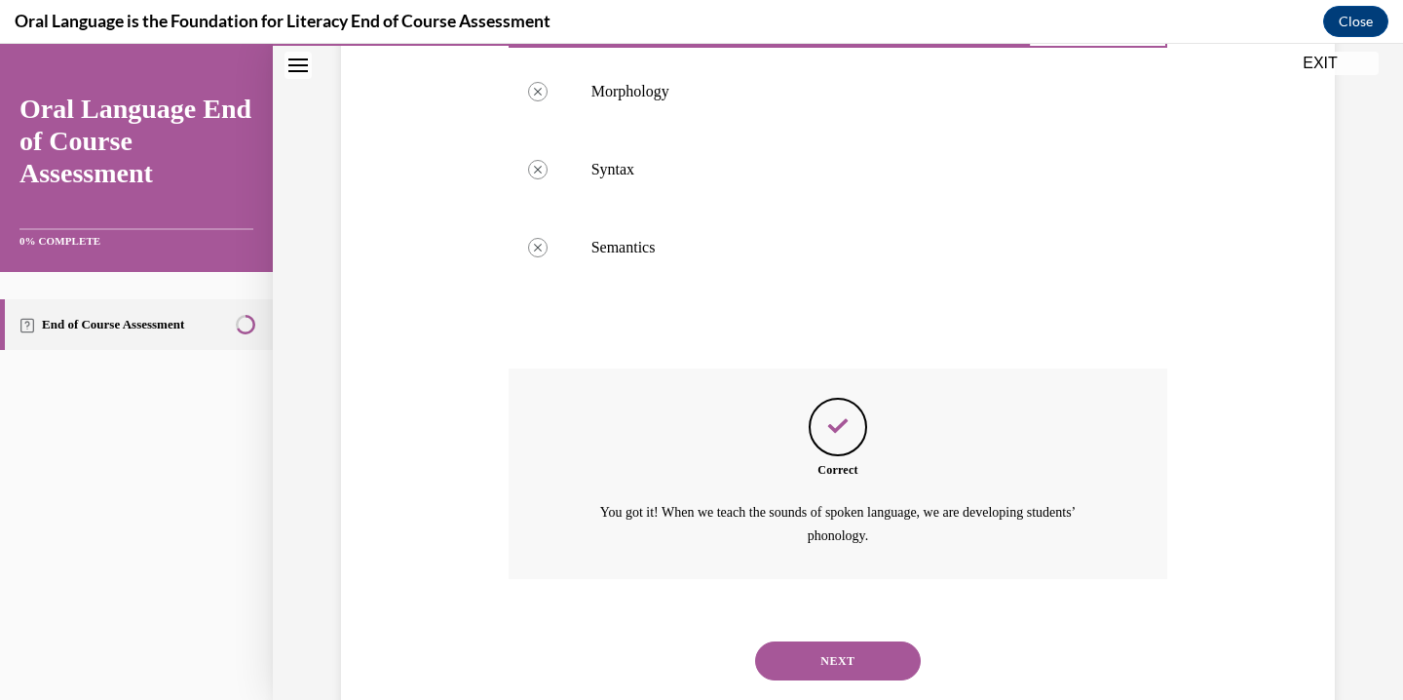
scroll to position [541, 0]
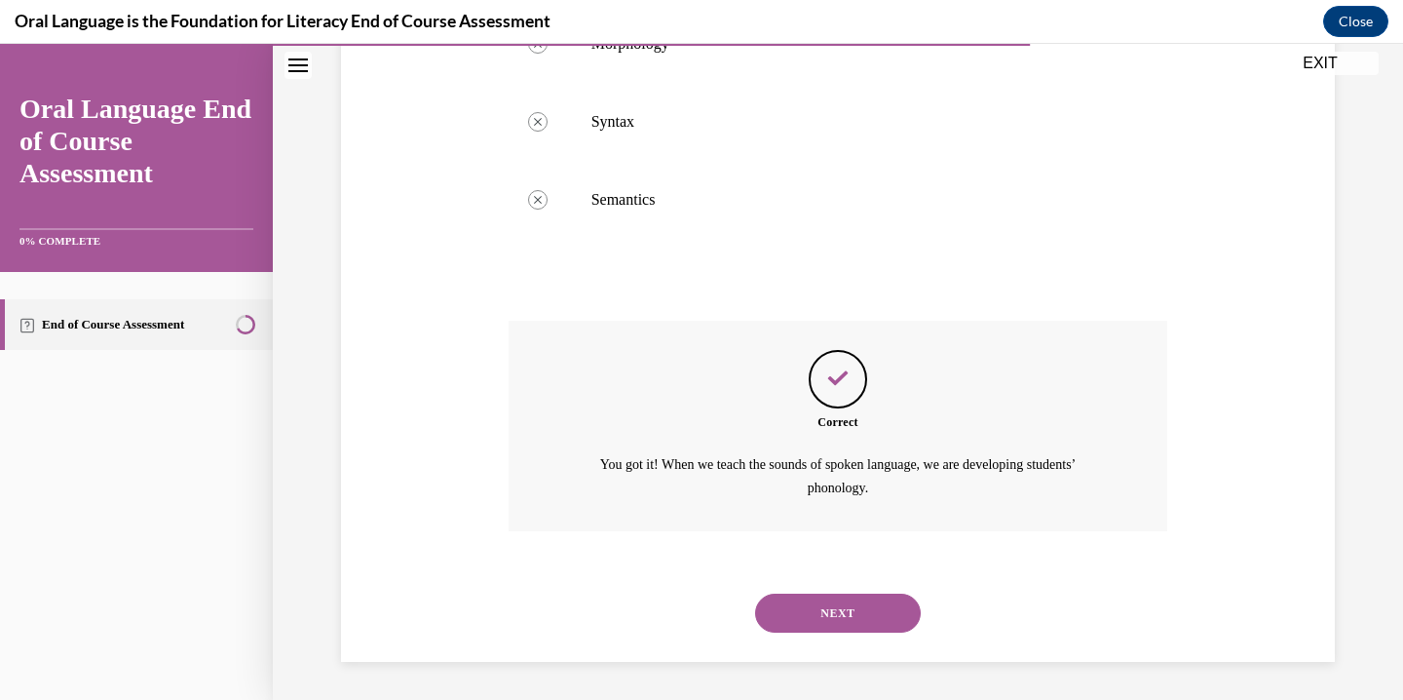
click at [822, 613] on button "NEXT" at bounding box center [838, 613] width 166 height 39
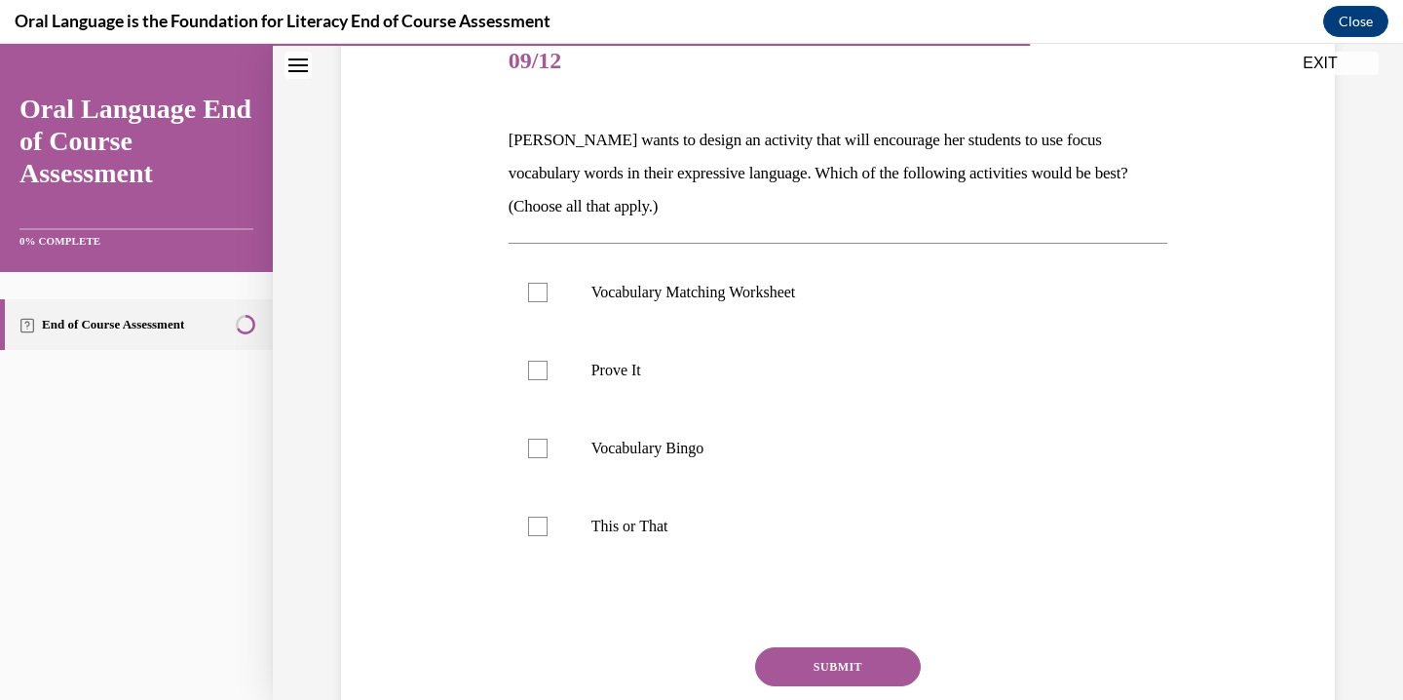
scroll to position [249, 0]
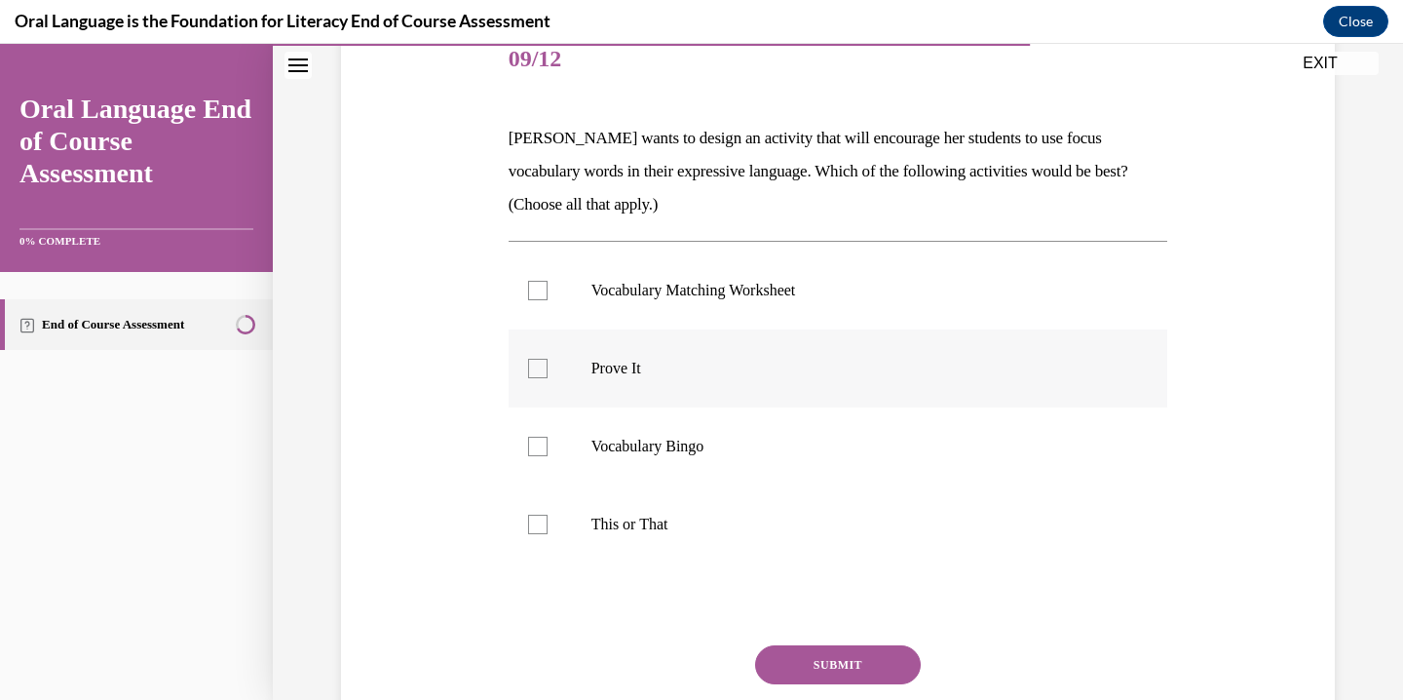
click at [532, 375] on div at bounding box center [537, 368] width 19 height 19
click at [532, 375] on input "Prove It" at bounding box center [537, 368] width 19 height 19
checkbox input "true"
click at [543, 520] on div at bounding box center [537, 524] width 19 height 19
click at [543, 520] on input "This or That" at bounding box center [537, 524] width 19 height 19
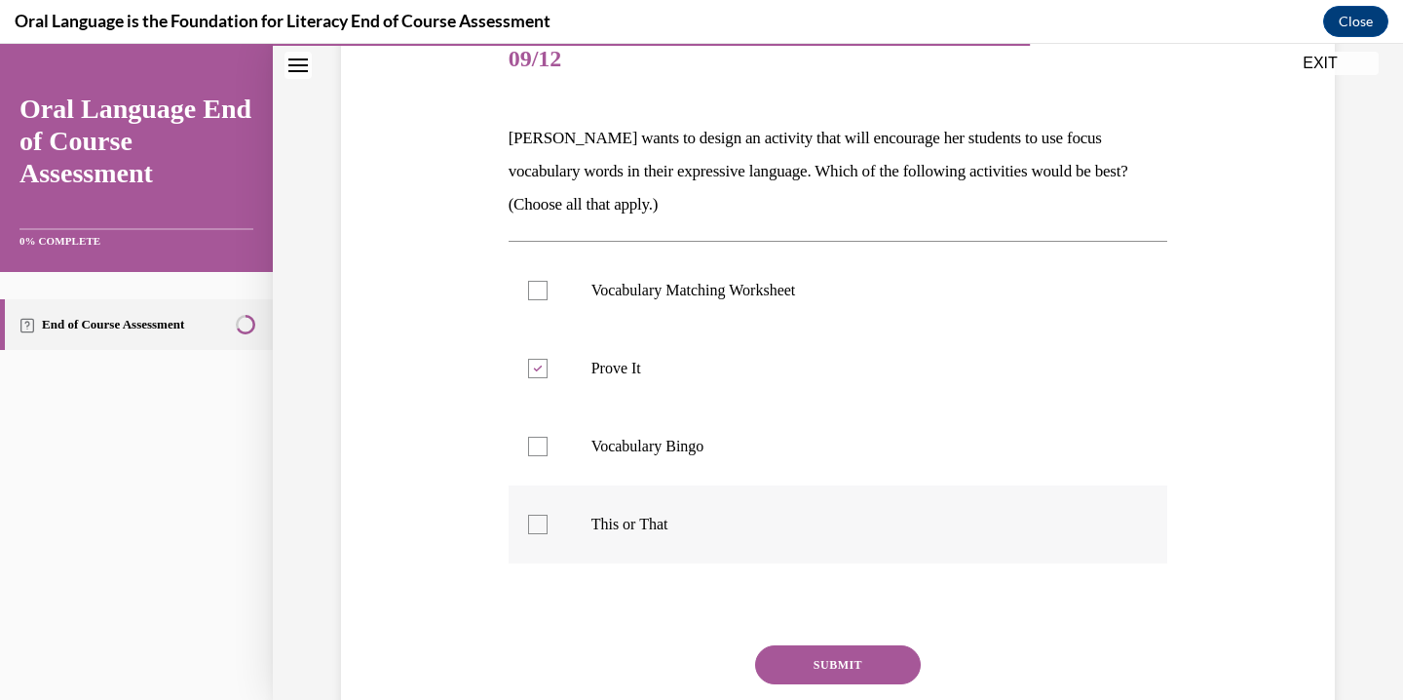
checkbox input "true"
click at [820, 658] on button "SUBMIT" at bounding box center [838, 664] width 166 height 39
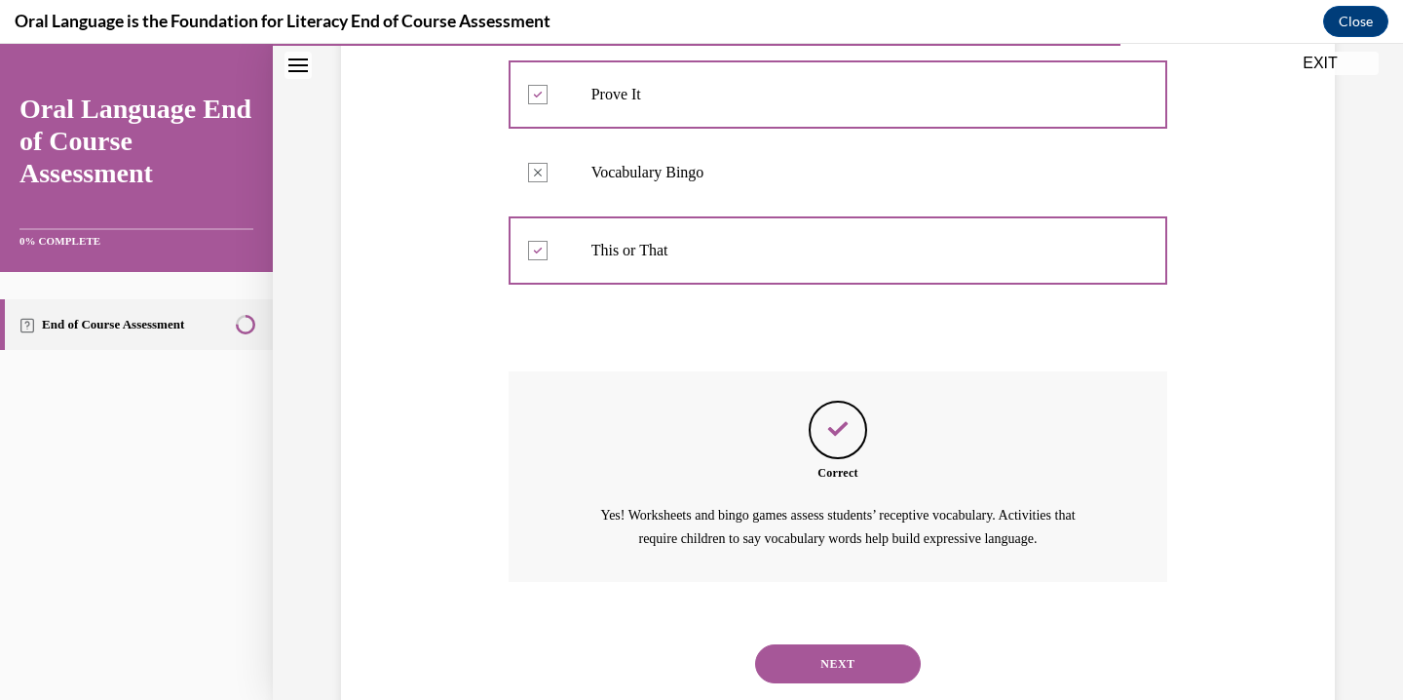
scroll to position [574, 0]
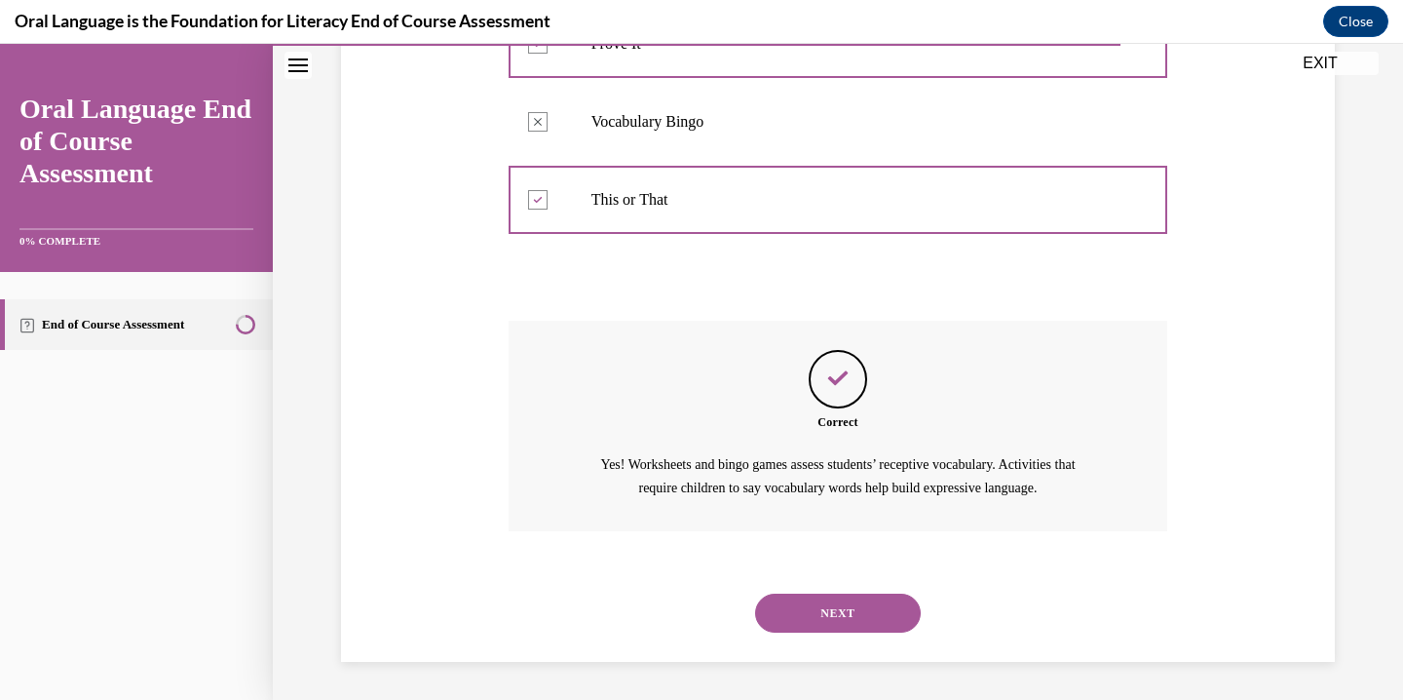
click at [858, 617] on button "NEXT" at bounding box center [838, 613] width 166 height 39
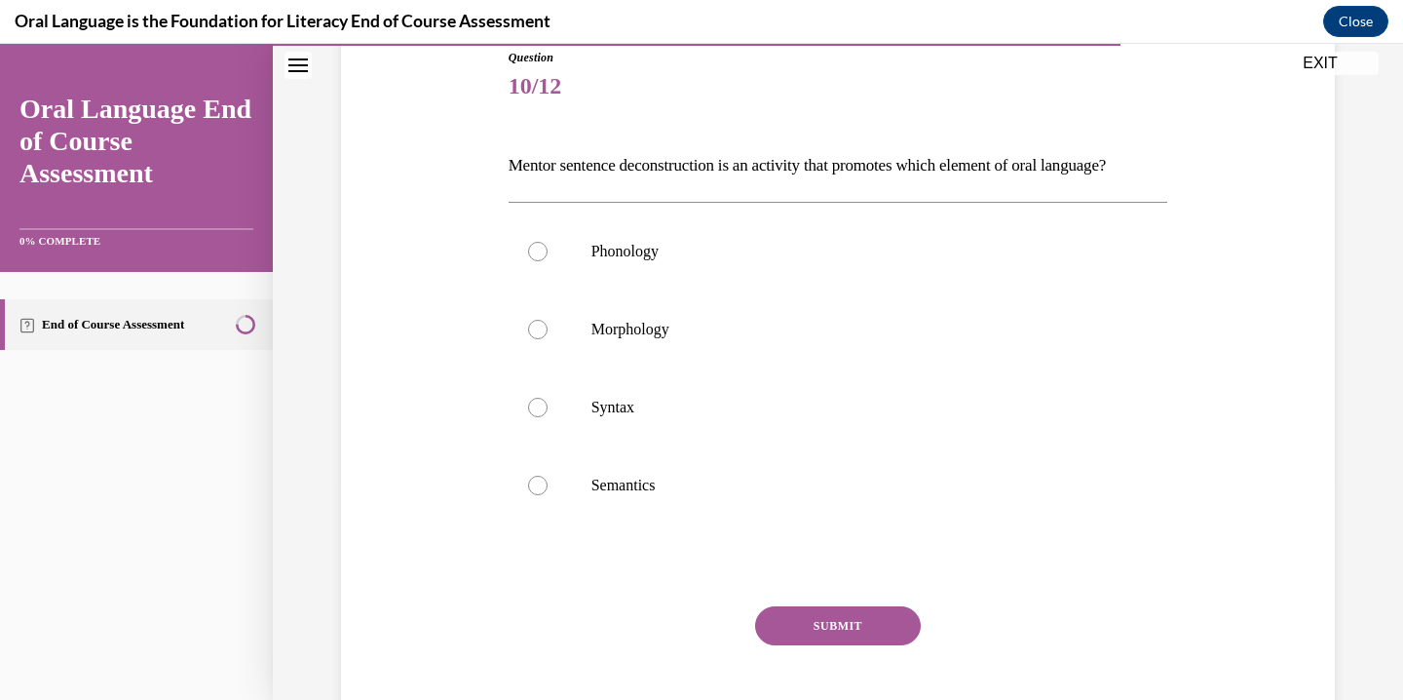
scroll to position [232, 0]
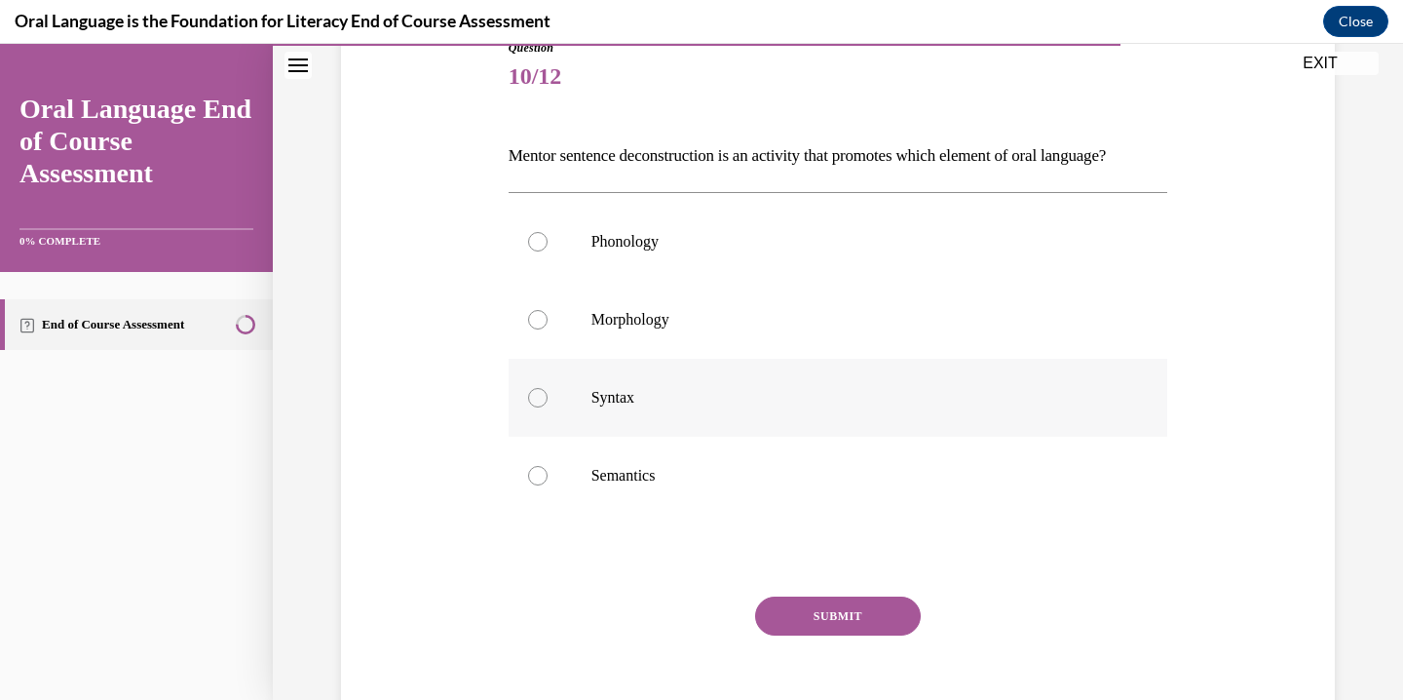
click at [598, 407] on p "Syntax" at bounding box center [856, 397] width 528 height 19
click at [548, 407] on input "Syntax" at bounding box center [537, 397] width 19 height 19
radio input "true"
click at [834, 635] on button "SUBMIT" at bounding box center [838, 615] width 166 height 39
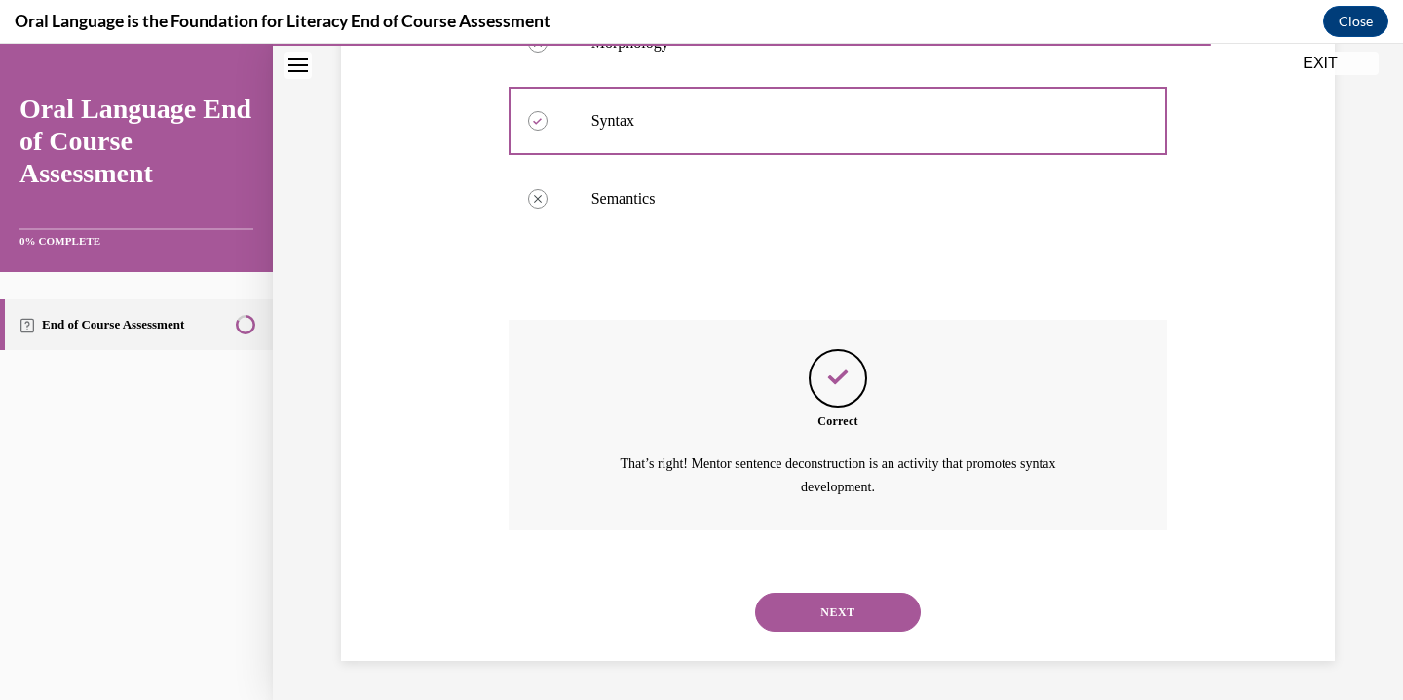
scroll to position [541, 0]
click at [838, 621] on button "NEXT" at bounding box center [838, 612] width 166 height 39
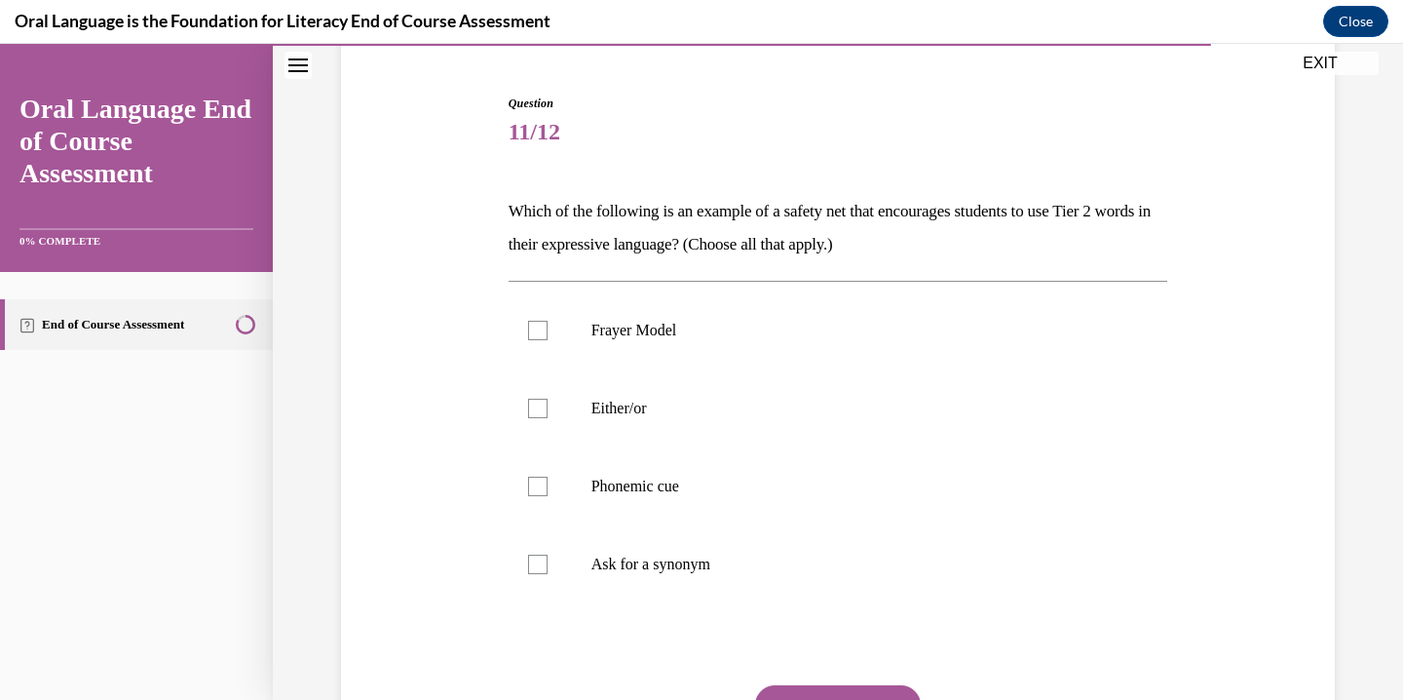
scroll to position [182, 0]
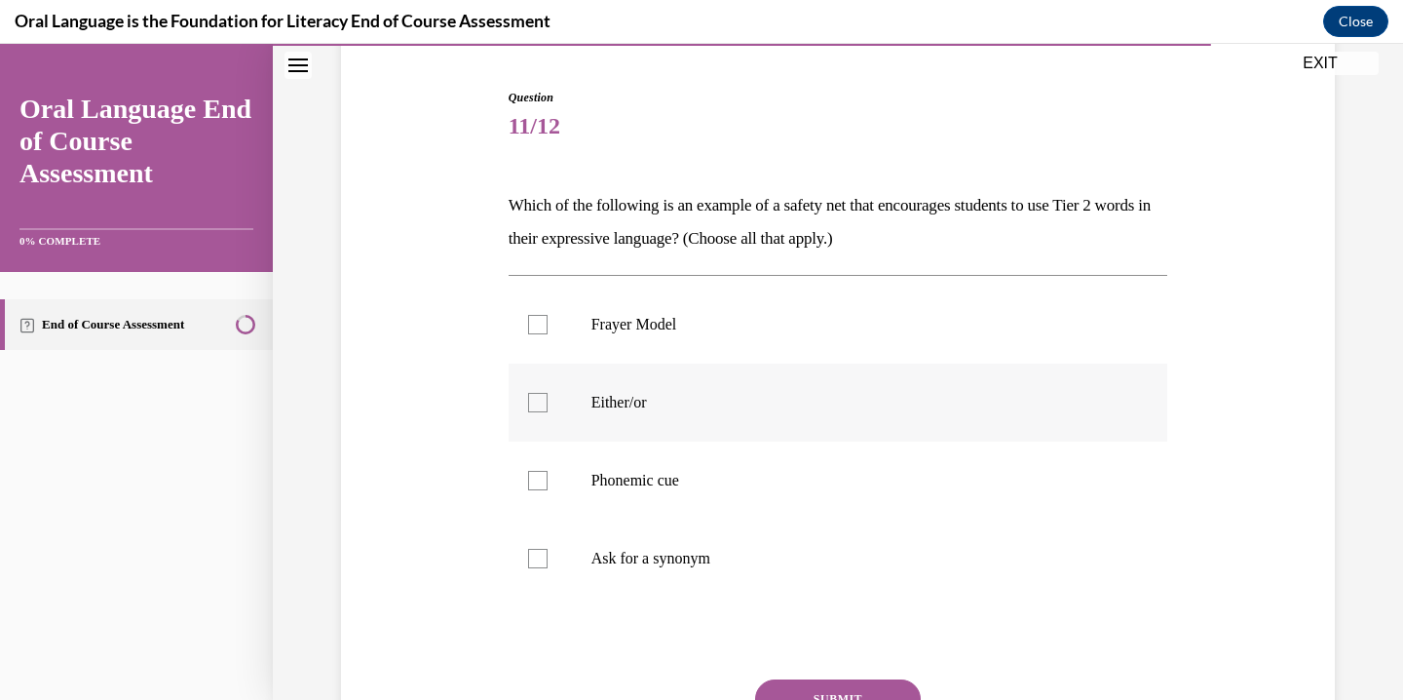
click at [612, 417] on label "Either/or" at bounding box center [839, 403] width 660 height 78
click at [548, 412] on input "Either/or" at bounding box center [537, 402] width 19 height 19
checkbox input "true"
click at [620, 479] on p "Phonemic cue" at bounding box center [856, 480] width 528 height 19
click at [548, 479] on input "Phonemic cue" at bounding box center [537, 480] width 19 height 19
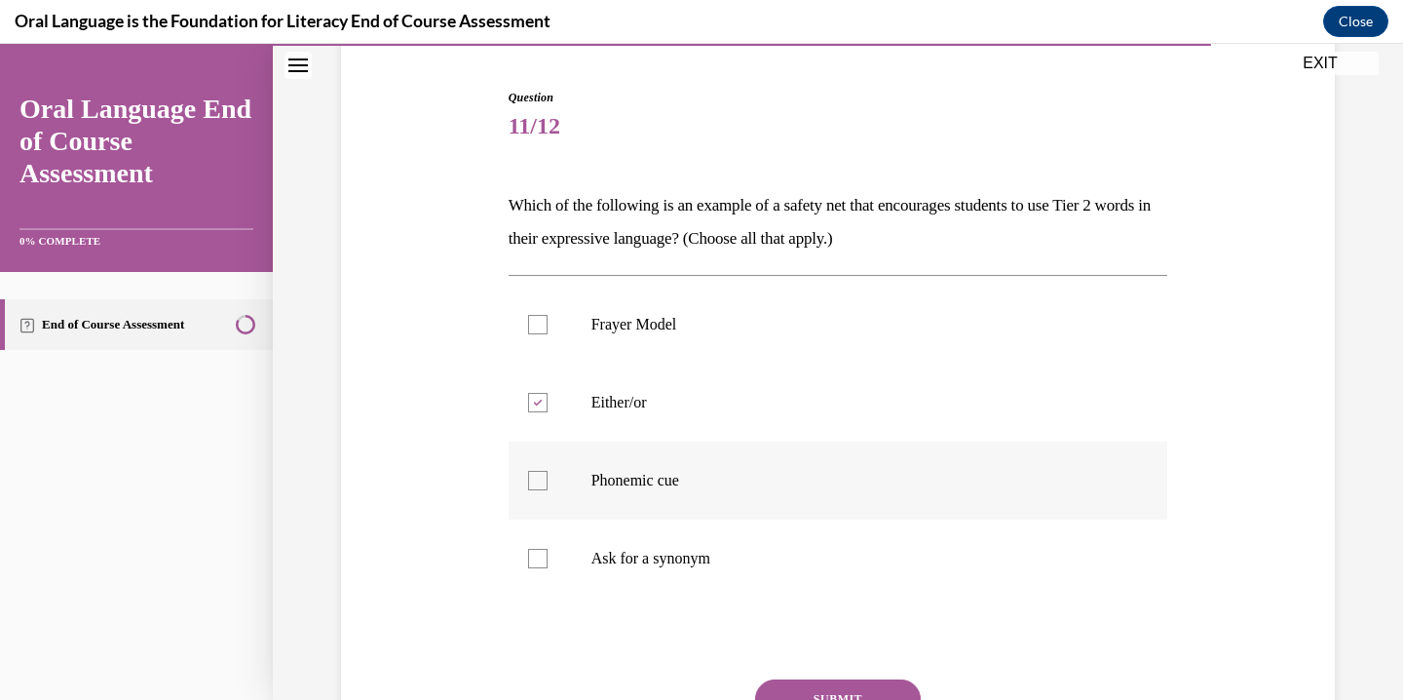
checkbox input "true"
click at [625, 548] on label "Ask for a synonym" at bounding box center [839, 558] width 660 height 78
click at [548, 549] on input "Ask for a synonym" at bounding box center [537, 558] width 19 height 19
checkbox input "true"
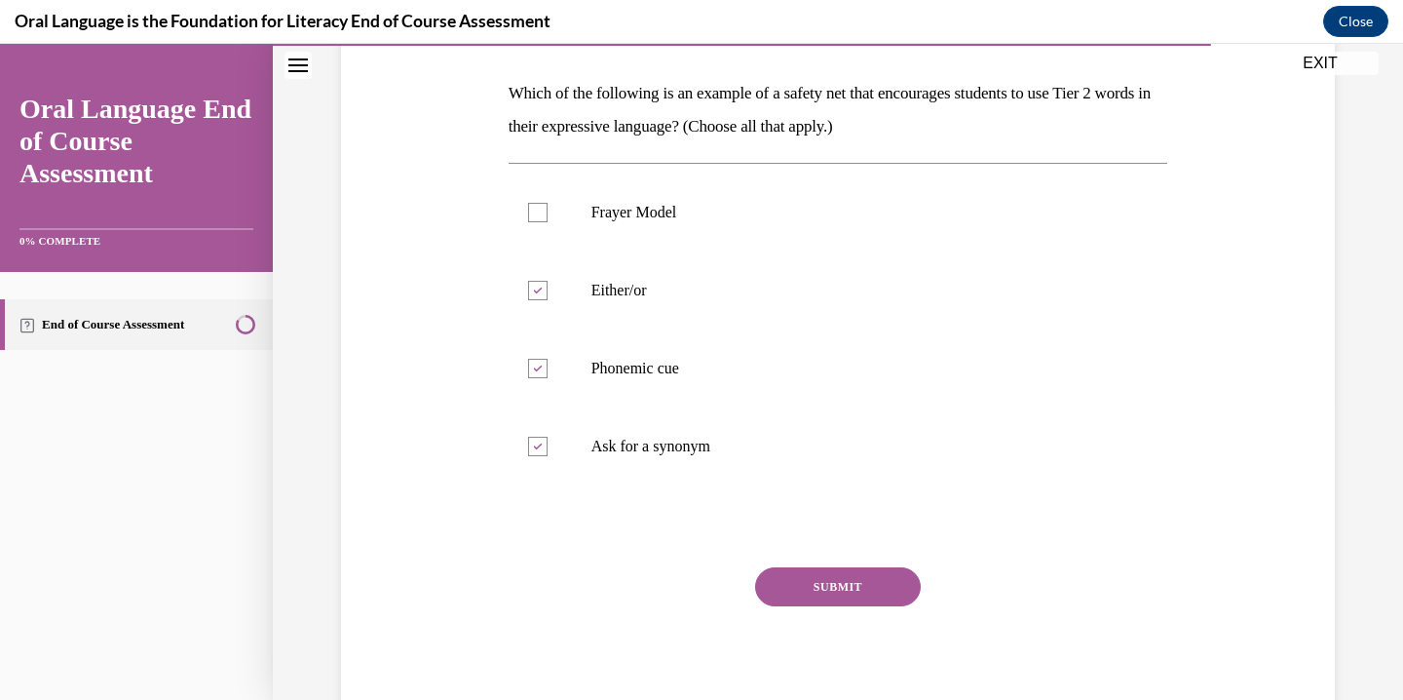
click at [843, 591] on button "SUBMIT" at bounding box center [838, 586] width 166 height 39
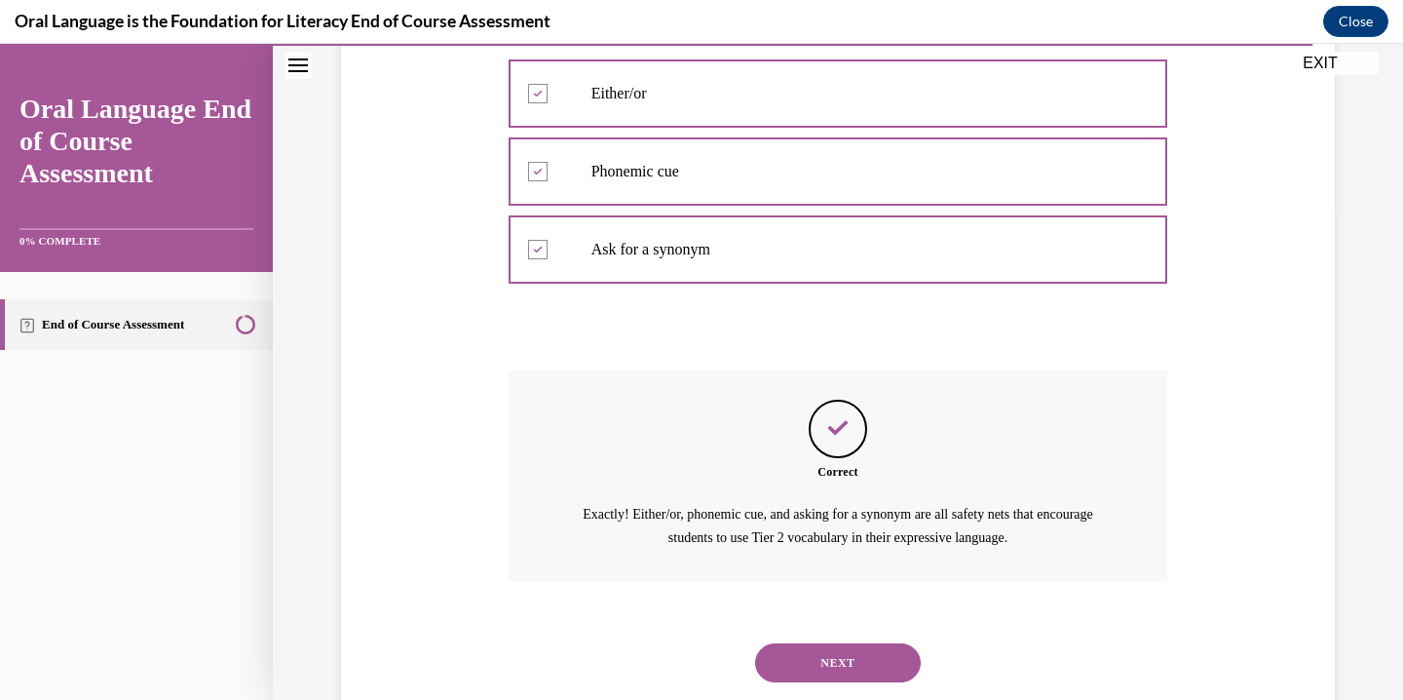
scroll to position [541, 0]
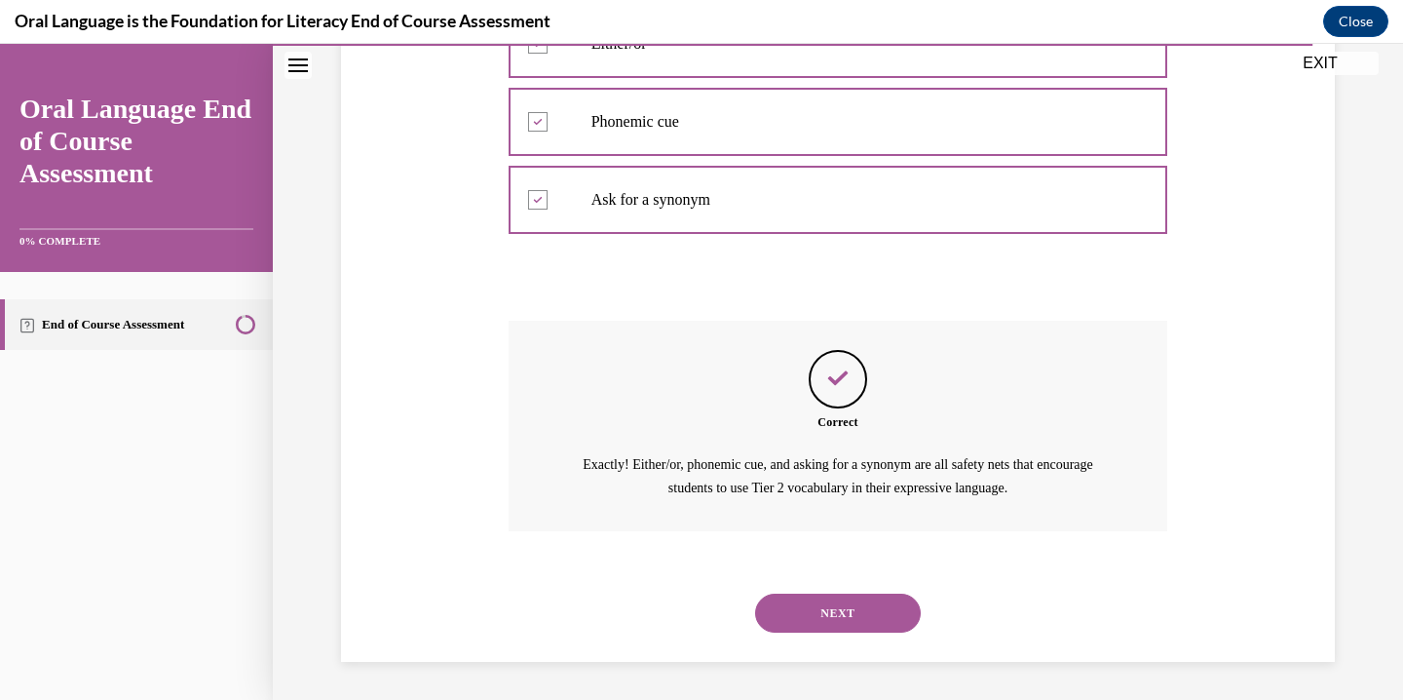
click at [872, 615] on button "NEXT" at bounding box center [838, 613] width 166 height 39
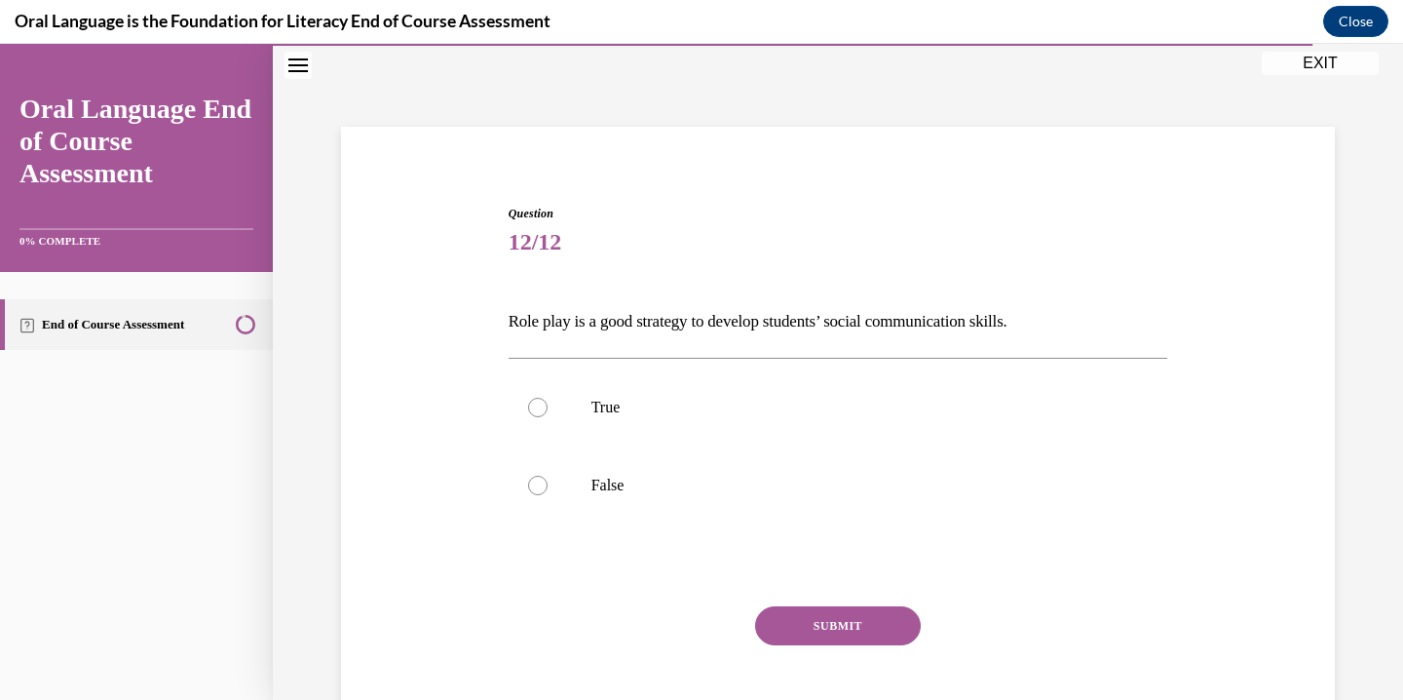
scroll to position [59, 0]
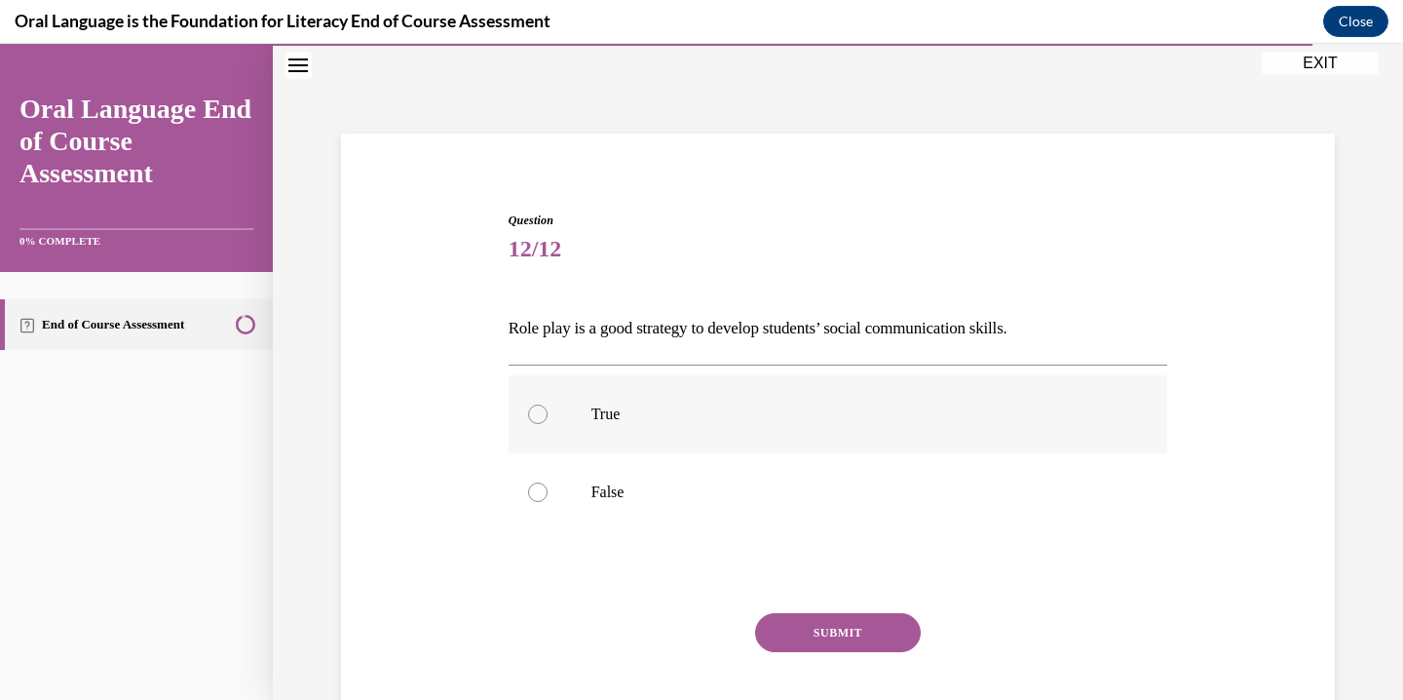
click at [569, 403] on label "True" at bounding box center [839, 414] width 660 height 78
click at [548, 404] on input "True" at bounding box center [537, 413] width 19 height 19
radio input "true"
click at [866, 633] on button "SUBMIT" at bounding box center [838, 632] width 166 height 39
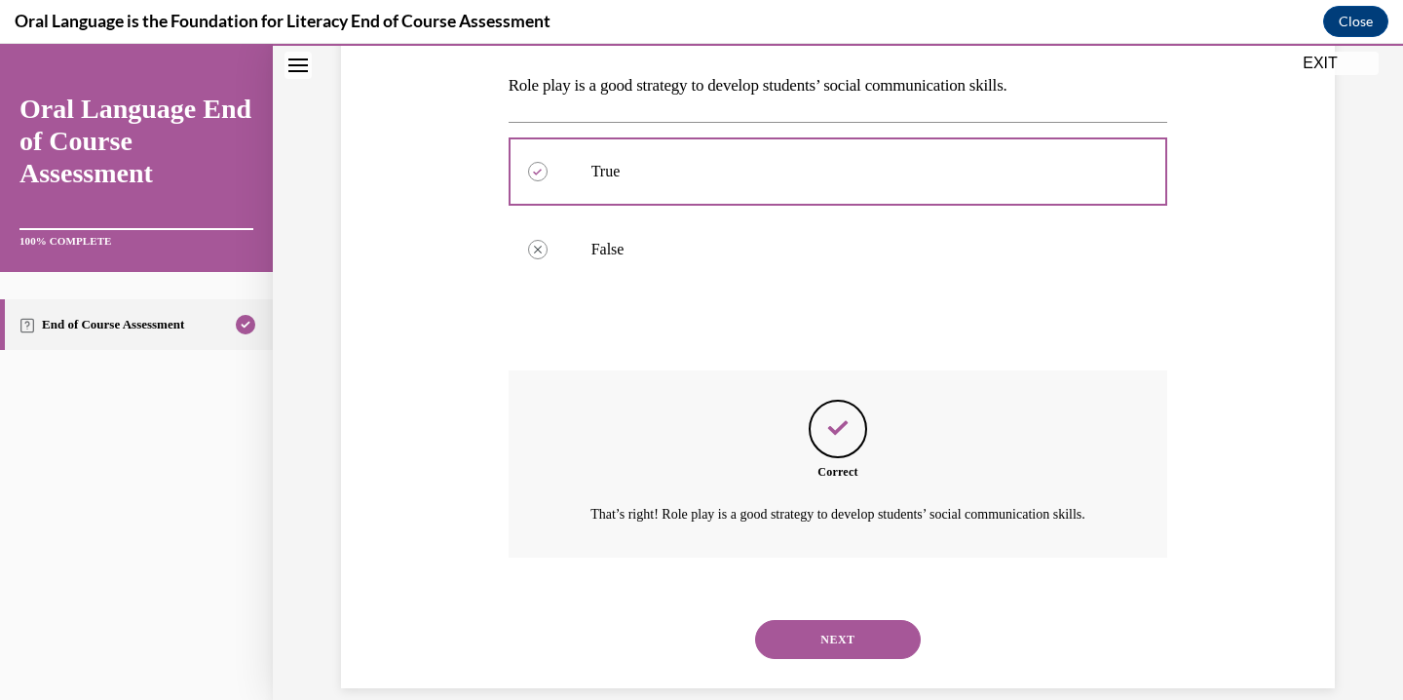
scroll to position [352, 0]
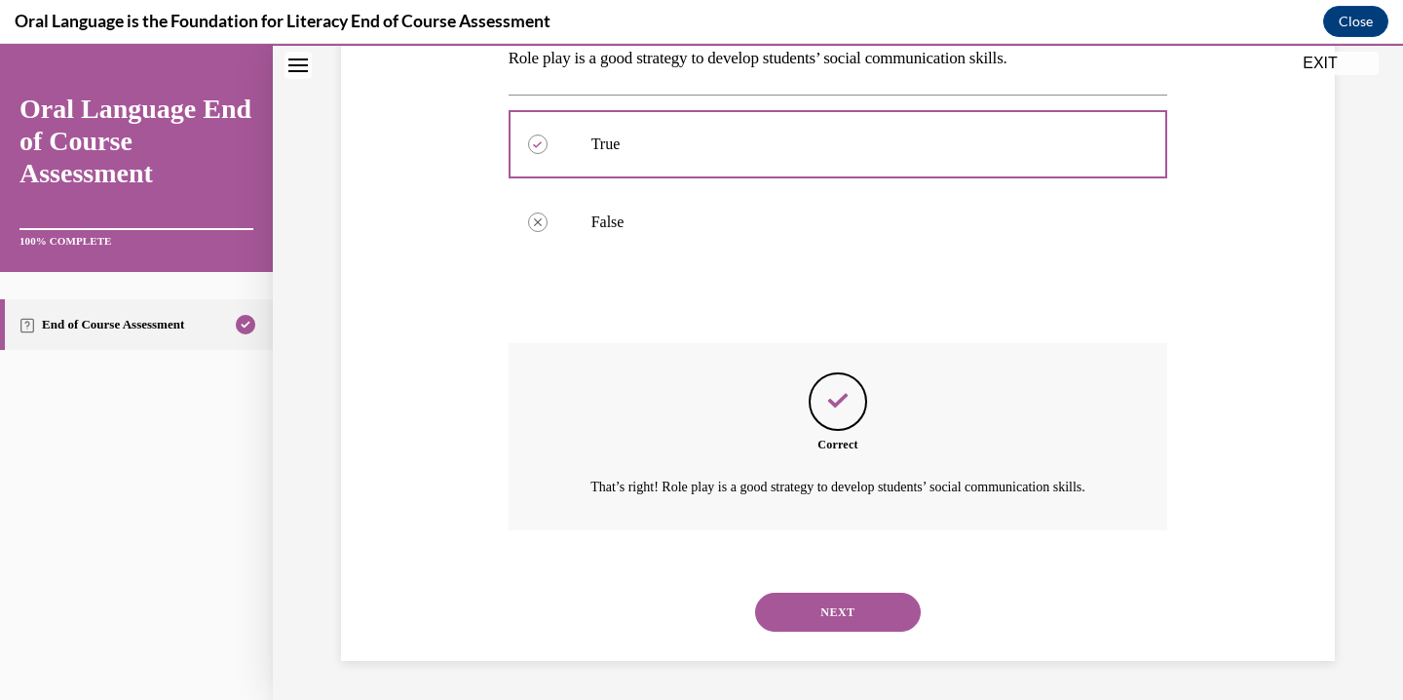
click at [875, 615] on button "NEXT" at bounding box center [838, 612] width 166 height 39
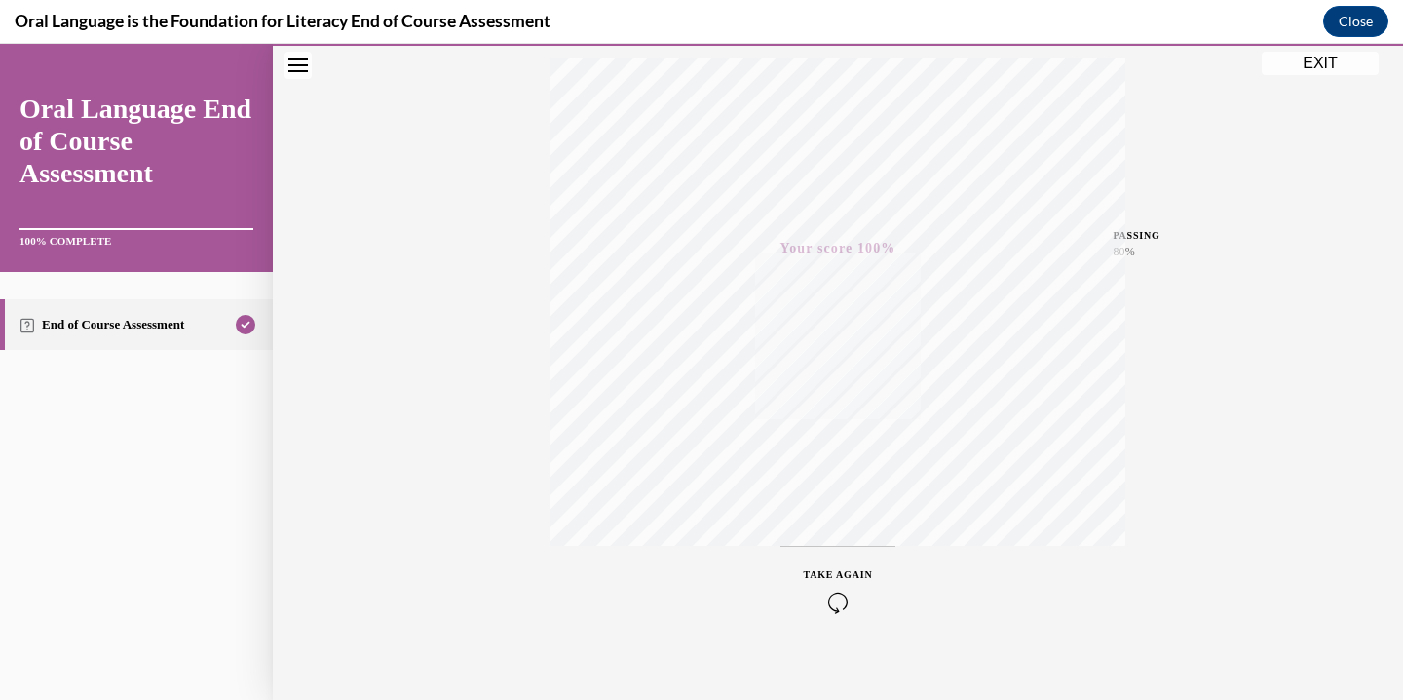
scroll to position [343, 0]
click at [1323, 59] on button "EXIT" at bounding box center [1320, 63] width 117 height 23
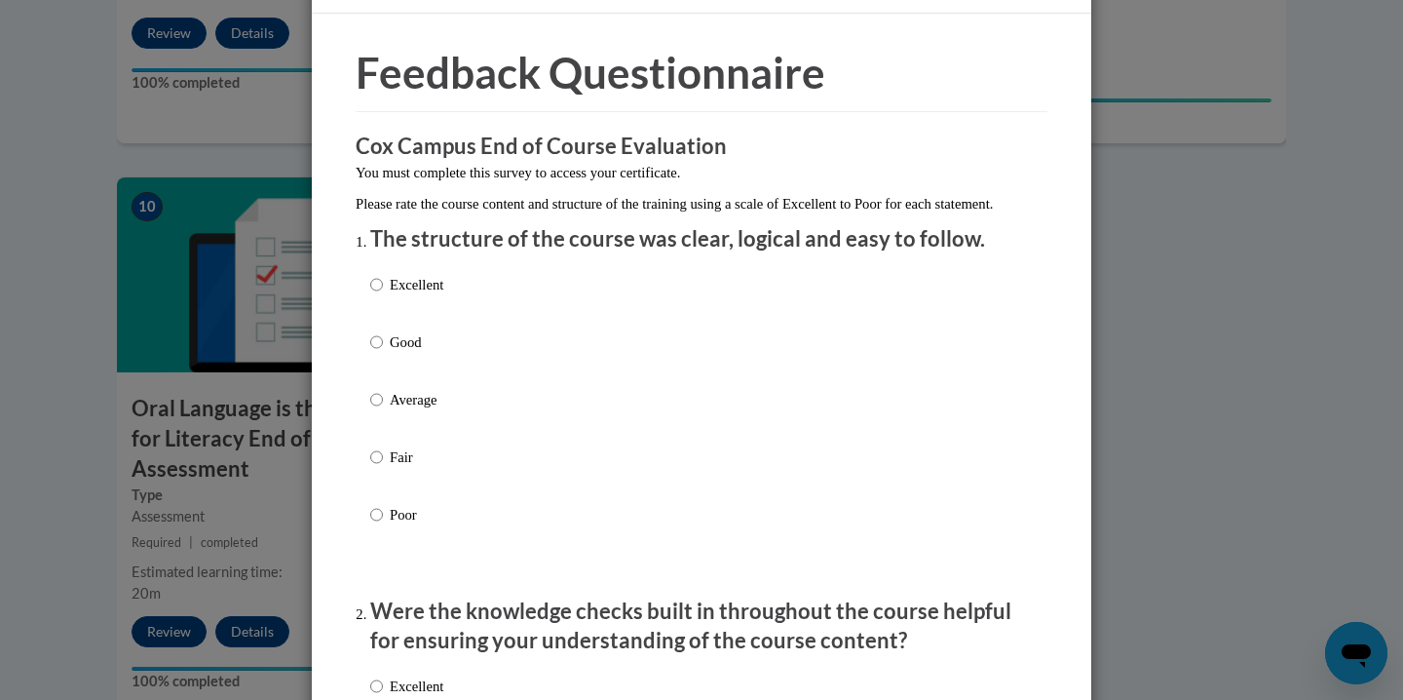
scroll to position [51, 0]
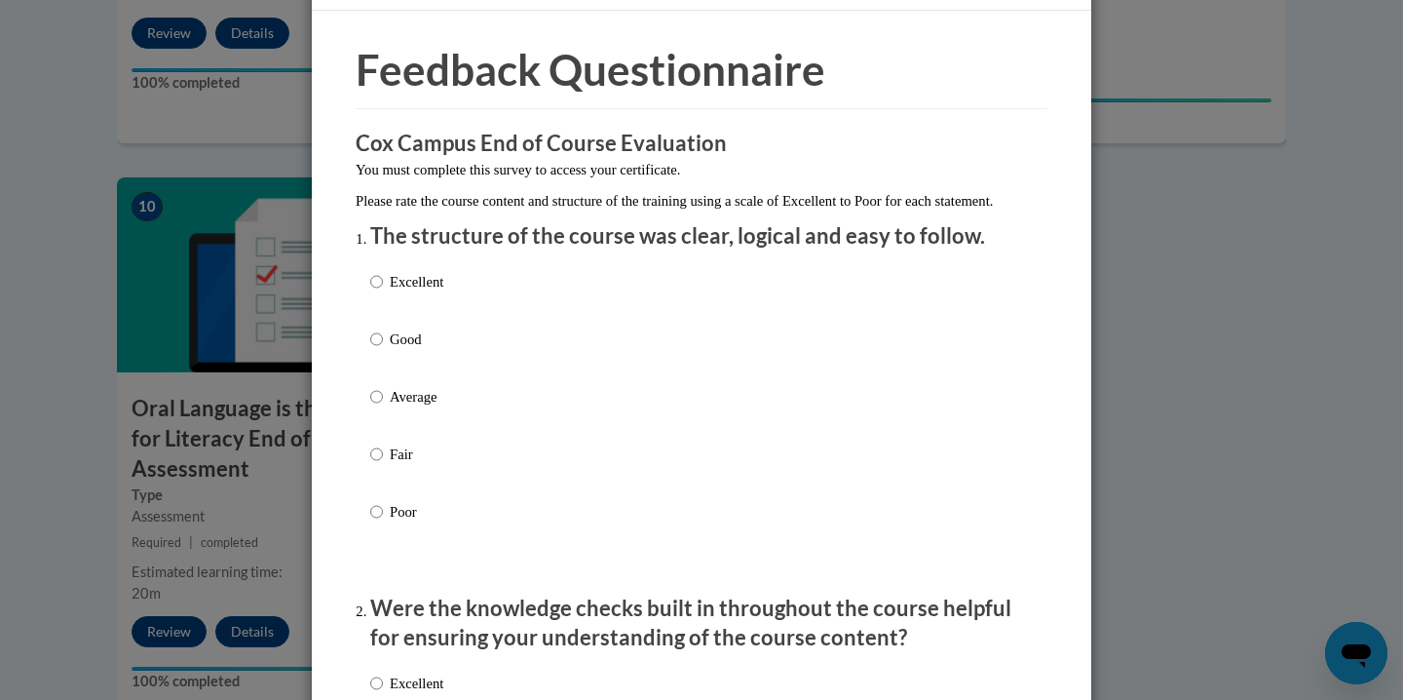
click at [438, 350] on p "Good" at bounding box center [417, 338] width 54 height 21
click at [383, 350] on input "Good" at bounding box center [376, 338] width 13 height 21
radio input "true"
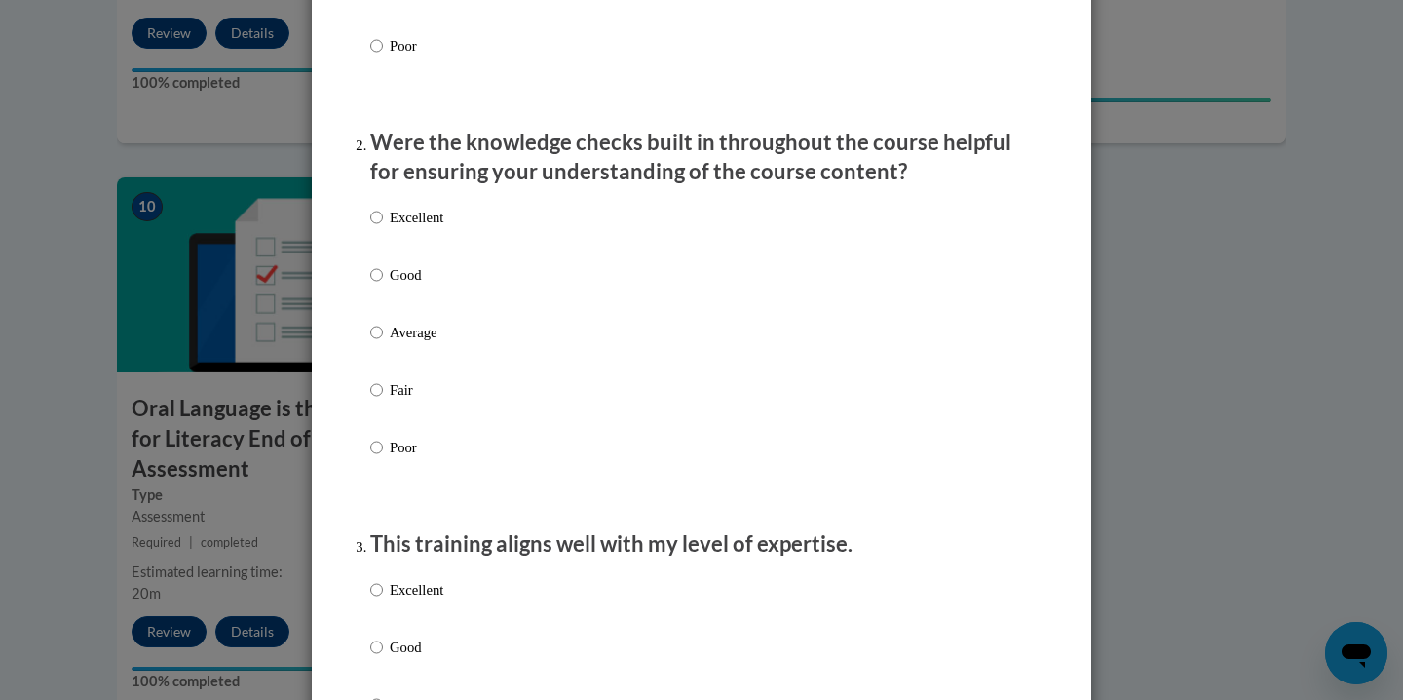
scroll to position [518, 0]
click at [407, 284] on p "Good" at bounding box center [417, 272] width 54 height 21
click at [383, 284] on input "Good" at bounding box center [376, 272] width 13 height 21
radio input "true"
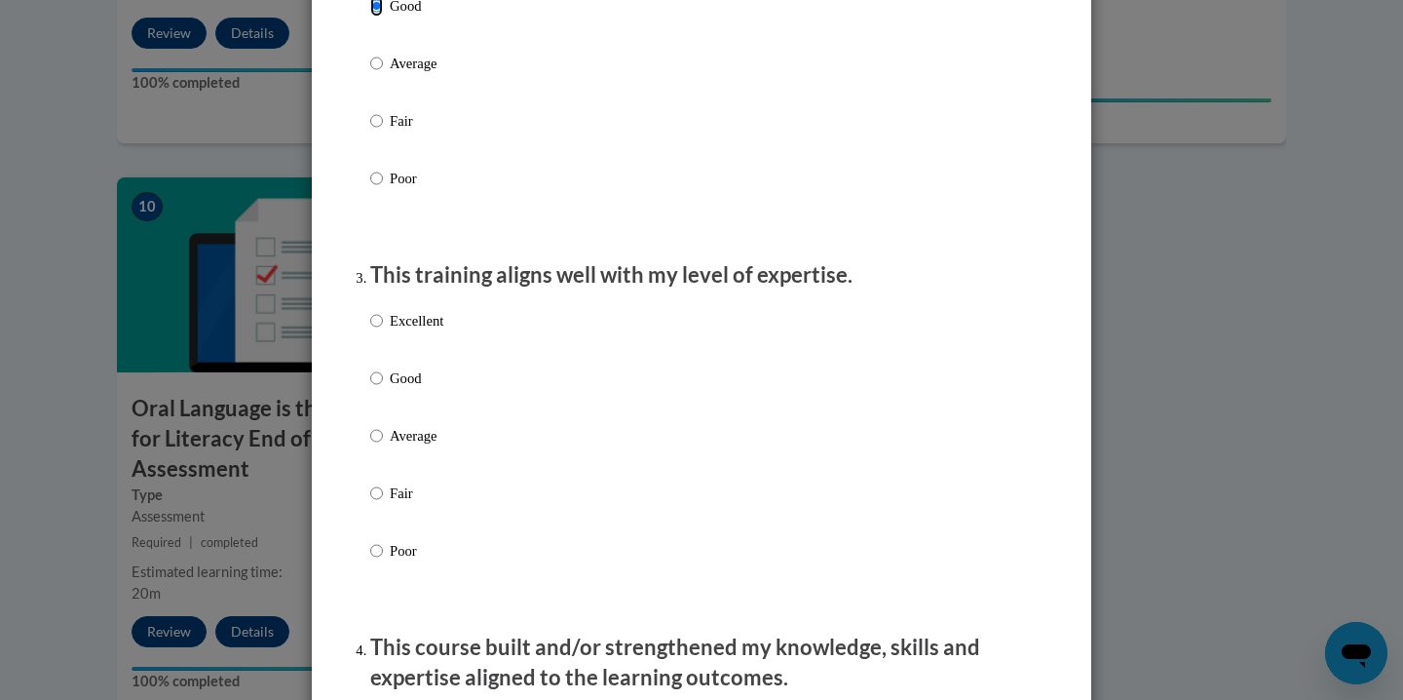
scroll to position [786, 0]
click at [406, 388] on p "Good" at bounding box center [417, 376] width 54 height 21
click at [383, 388] on input "Good" at bounding box center [376, 376] width 13 height 21
radio input "true"
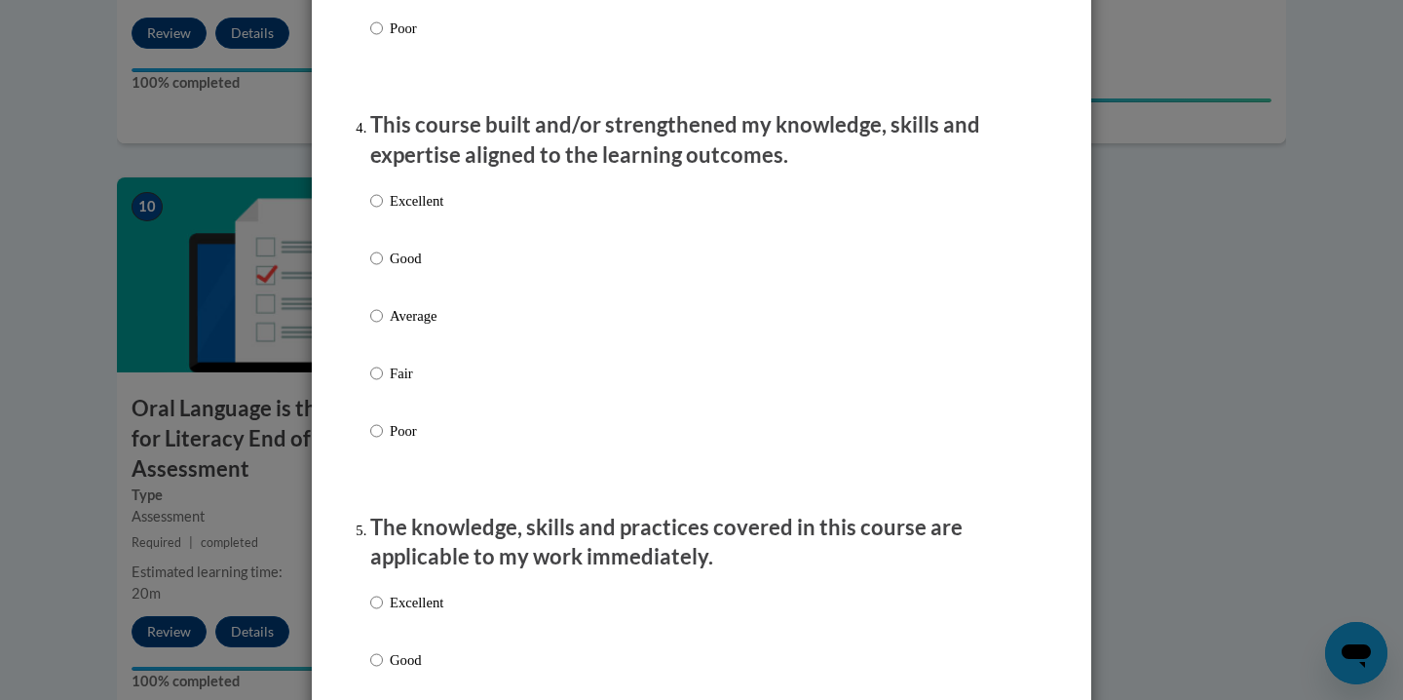
scroll to position [1310, 0]
click at [389, 292] on label "Good" at bounding box center [406, 272] width 73 height 53
click at [383, 267] on input "Good" at bounding box center [376, 256] width 13 height 21
radio input "true"
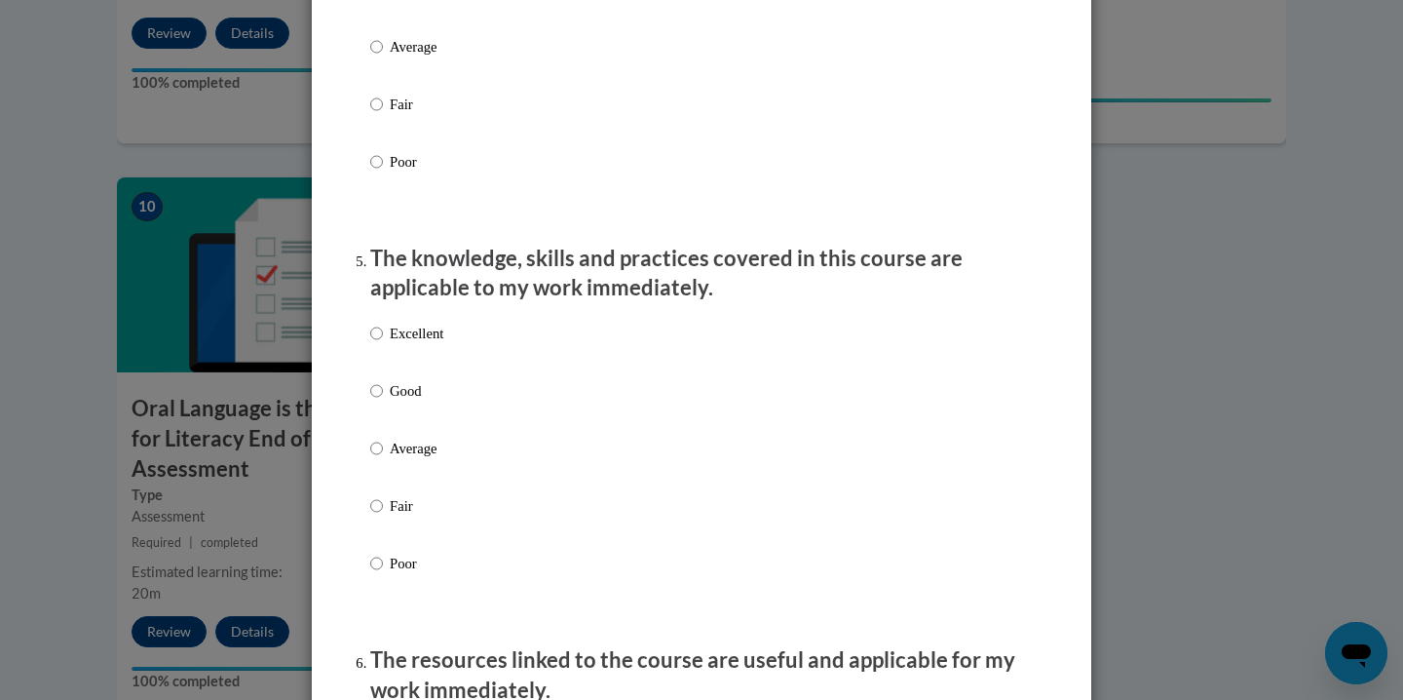
scroll to position [1624, 0]
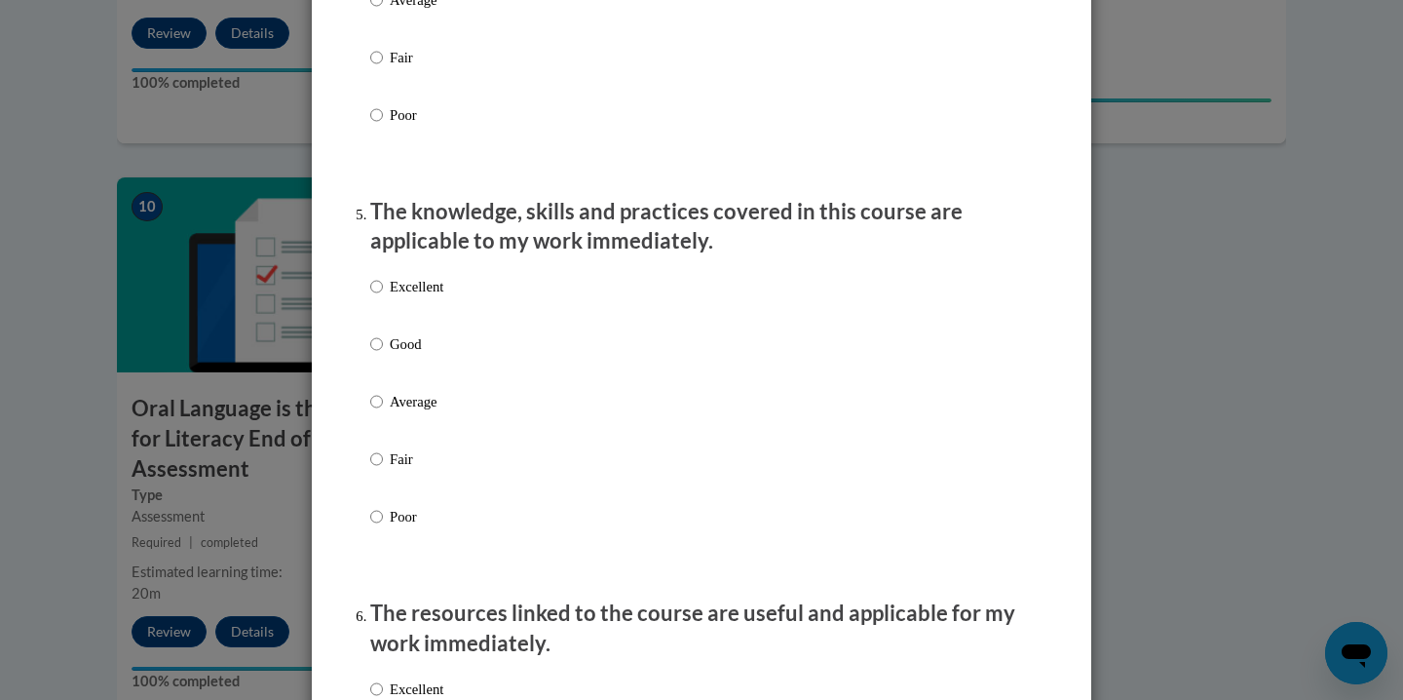
click at [405, 350] on div "Excellent Good Average Fair Poor" at bounding box center [406, 417] width 73 height 302
click at [404, 355] on p "Good" at bounding box center [417, 343] width 54 height 21
click at [383, 355] on input "Good" at bounding box center [376, 343] width 13 height 21
radio input "true"
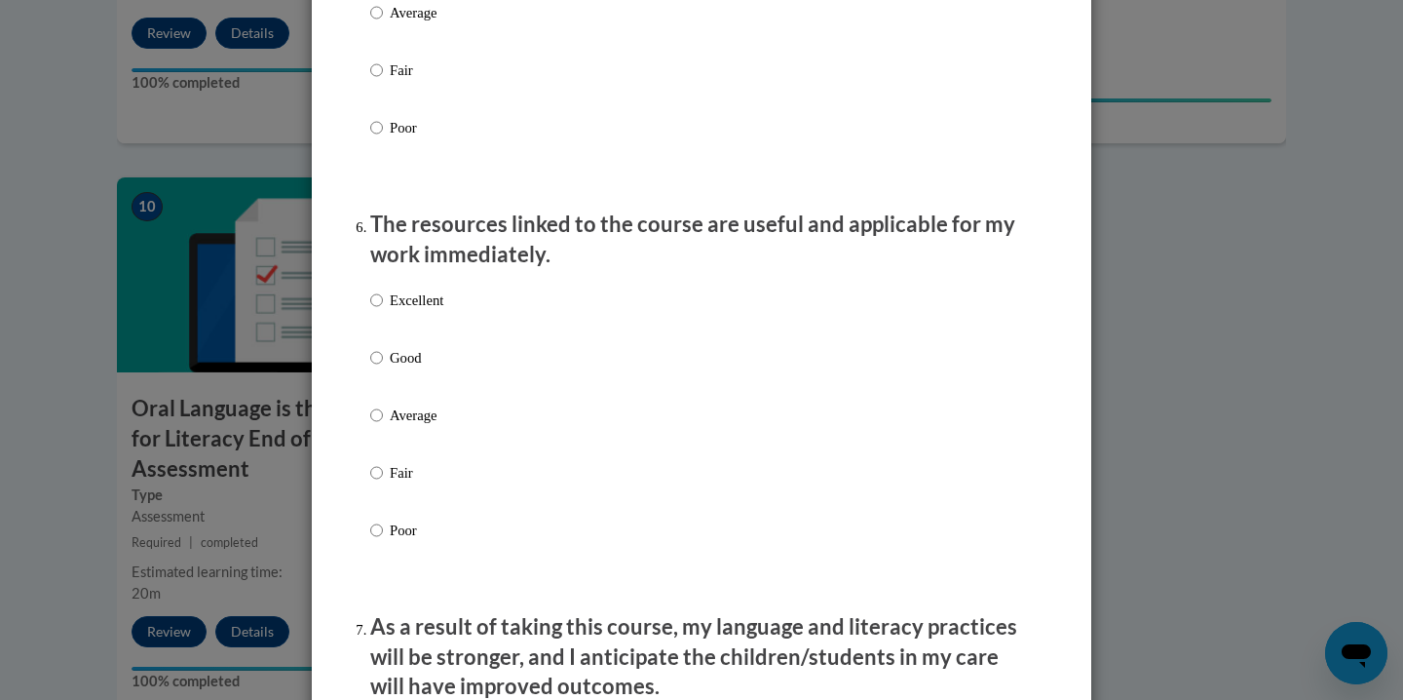
scroll to position [2088, 0]
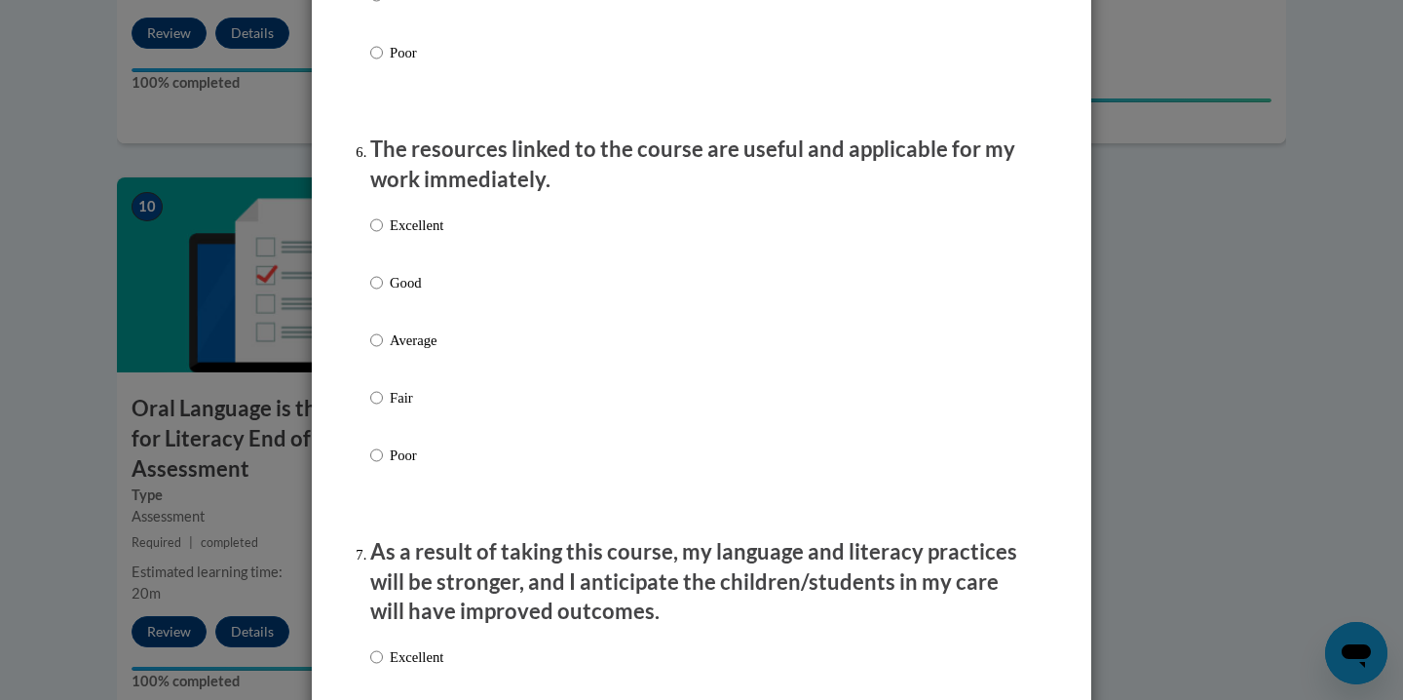
click at [393, 293] on p "Good" at bounding box center [417, 282] width 54 height 21
click at [383, 293] on input "Good" at bounding box center [376, 282] width 13 height 21
radio input "true"
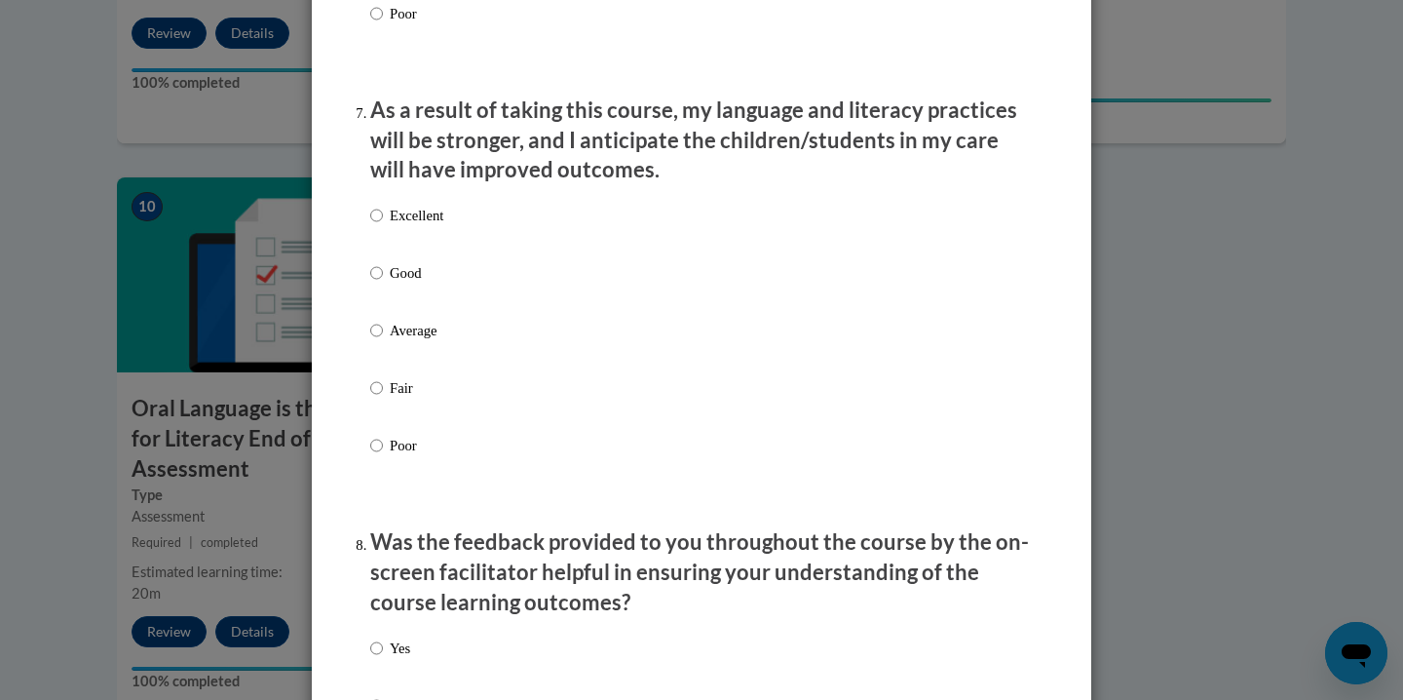
scroll to position [2537, 0]
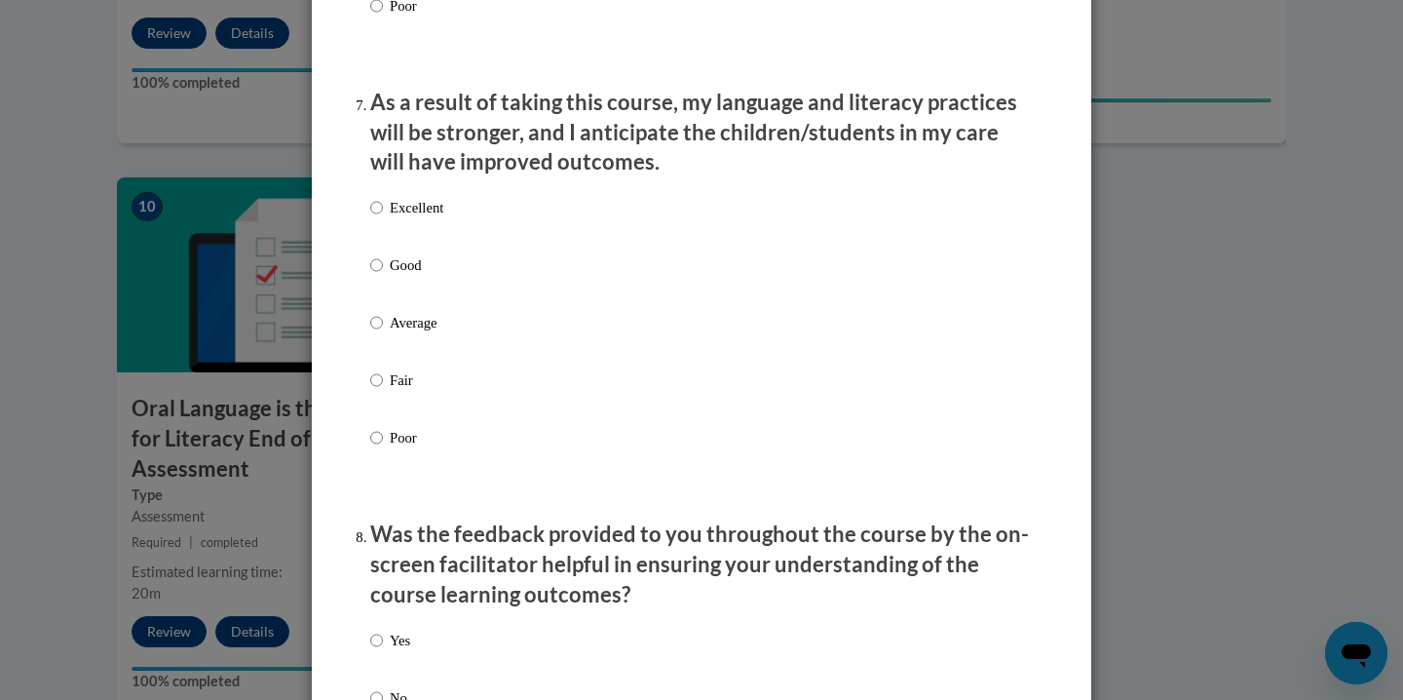
click at [410, 333] on p "Average" at bounding box center [417, 322] width 54 height 21
click at [383, 333] on input "Average" at bounding box center [376, 322] width 13 height 21
radio input "true"
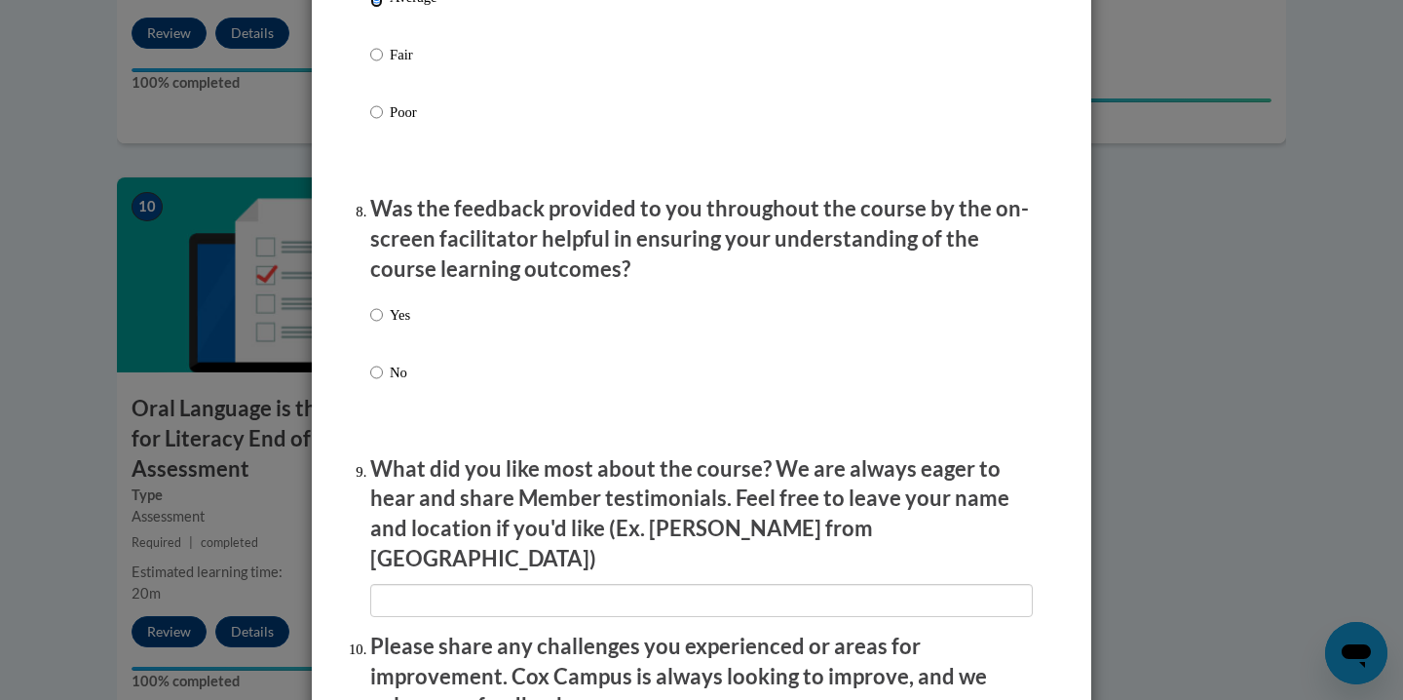
scroll to position [2864, 0]
click at [403, 324] on p "Yes" at bounding box center [400, 312] width 20 height 21
click at [383, 324] on input "Yes" at bounding box center [376, 312] width 13 height 21
radio input "true"
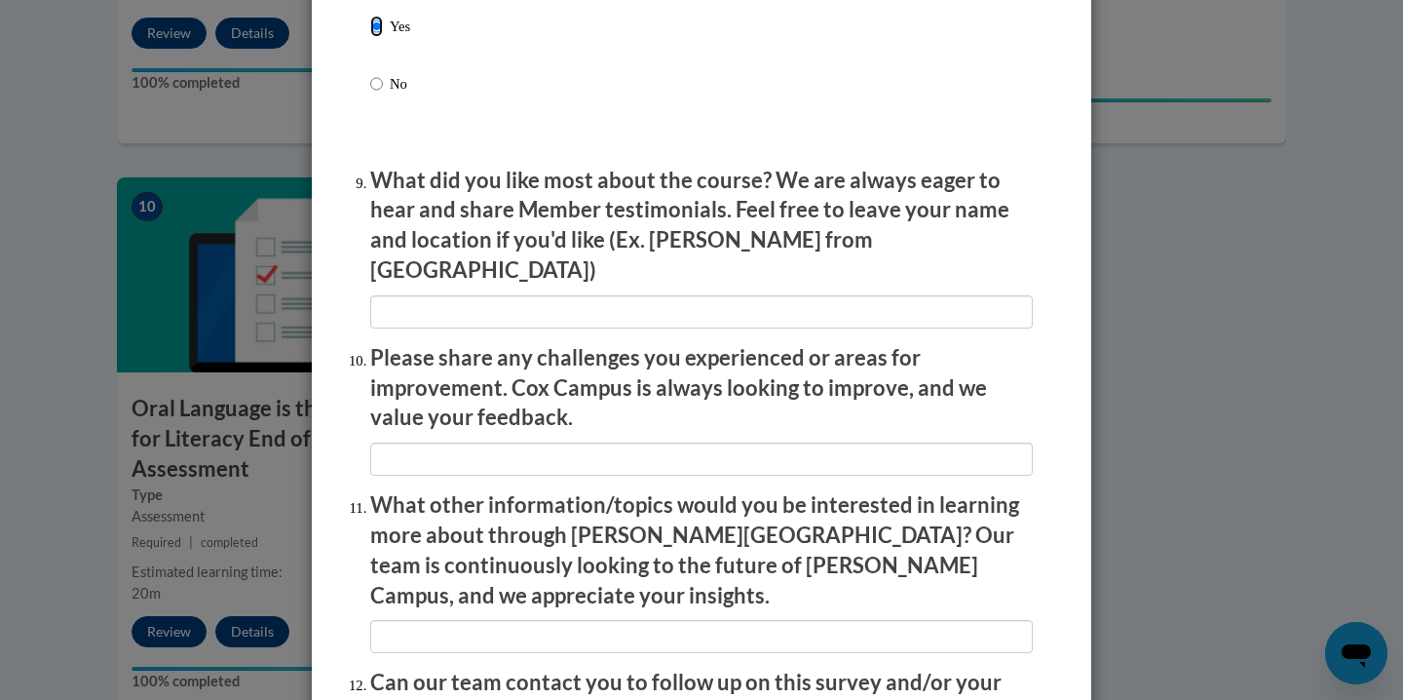
scroll to position [3152, 0]
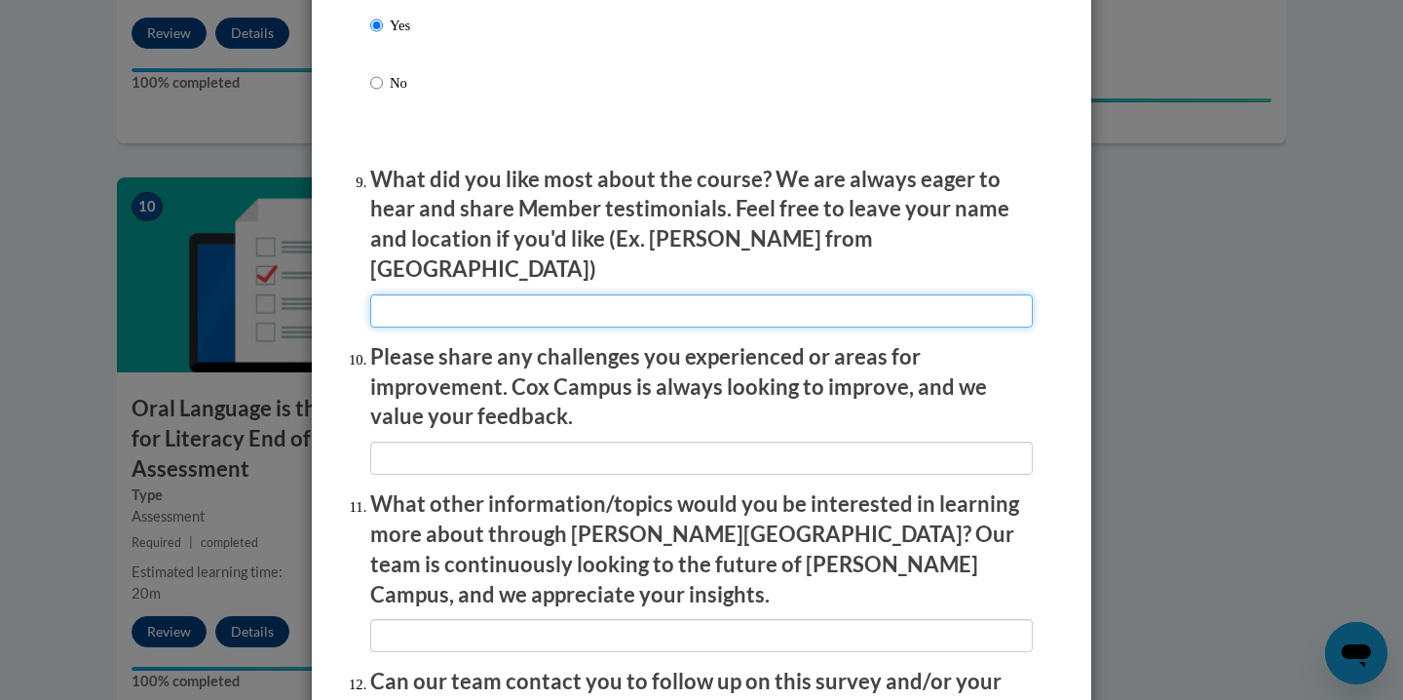
click at [466, 308] on input "textbox" at bounding box center [701, 310] width 663 height 33
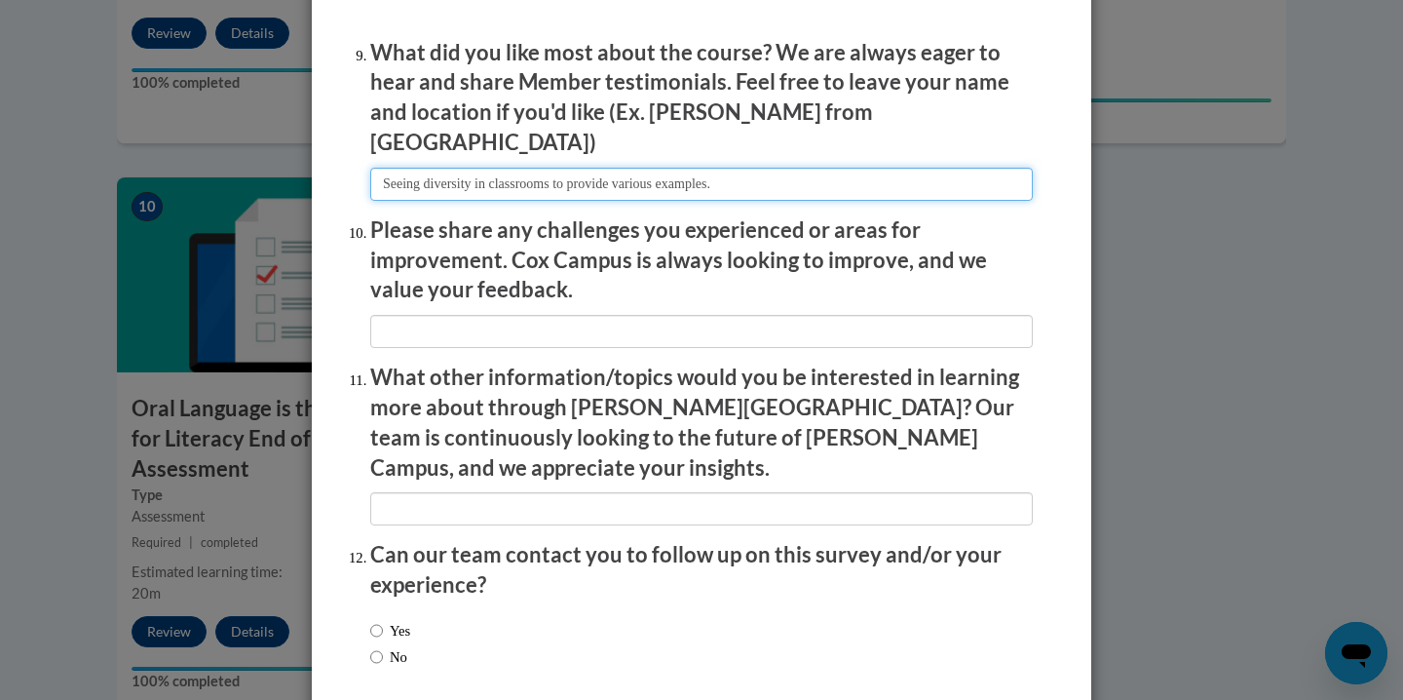
scroll to position [3295, 0]
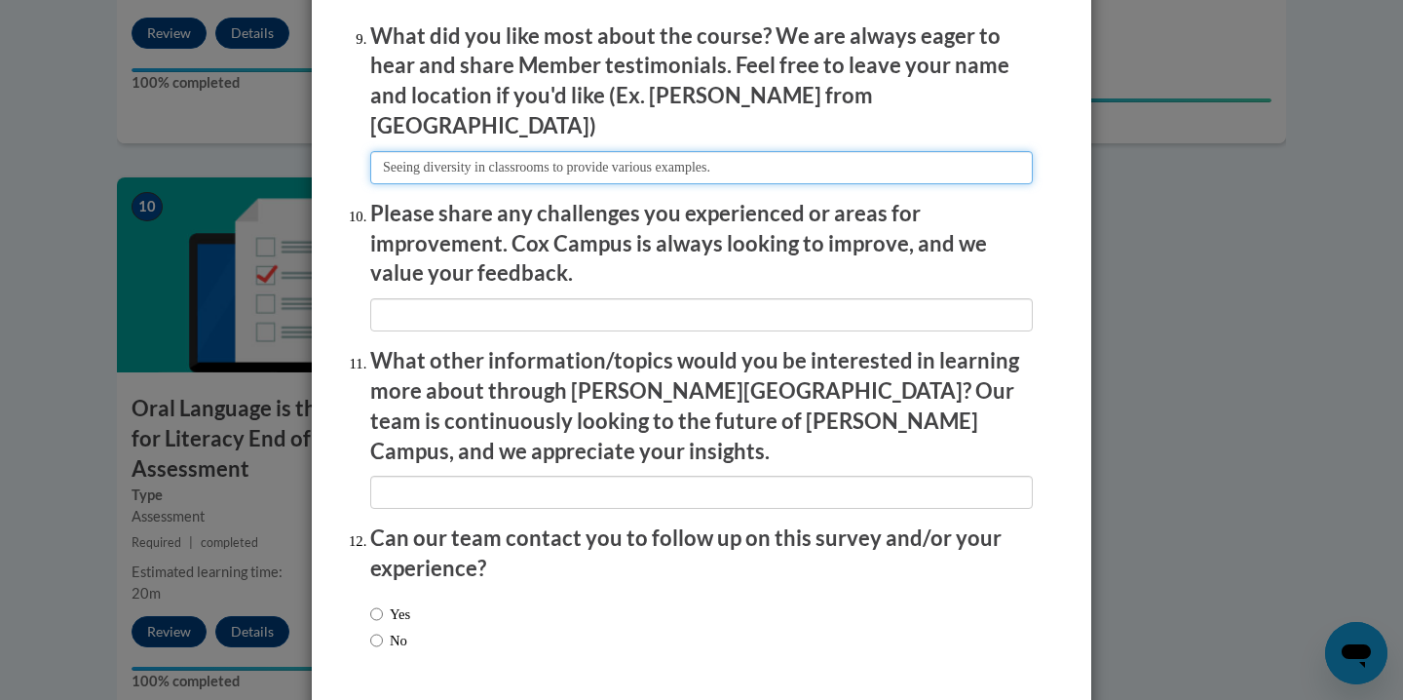
type input "Seeing diversity in classrooms to provide various examples."
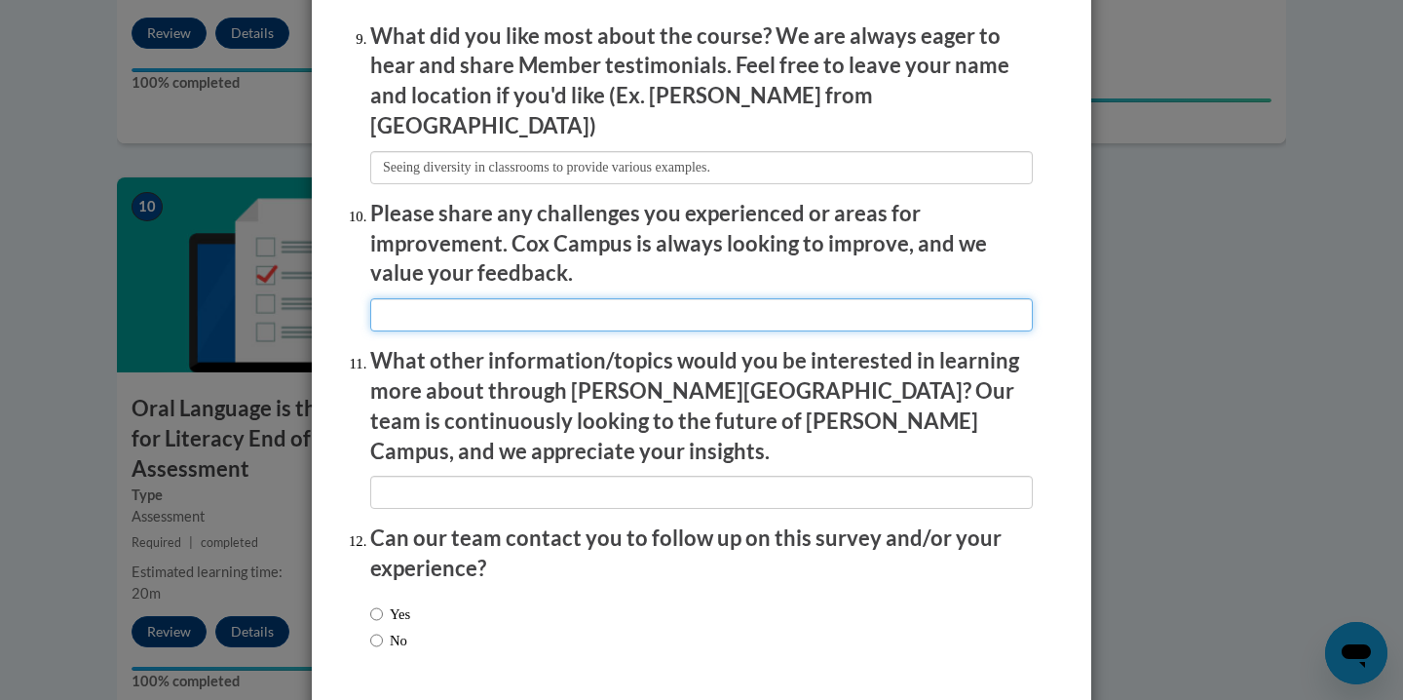
click at [446, 316] on input "textbox" at bounding box center [701, 314] width 663 height 33
type input "N/A."
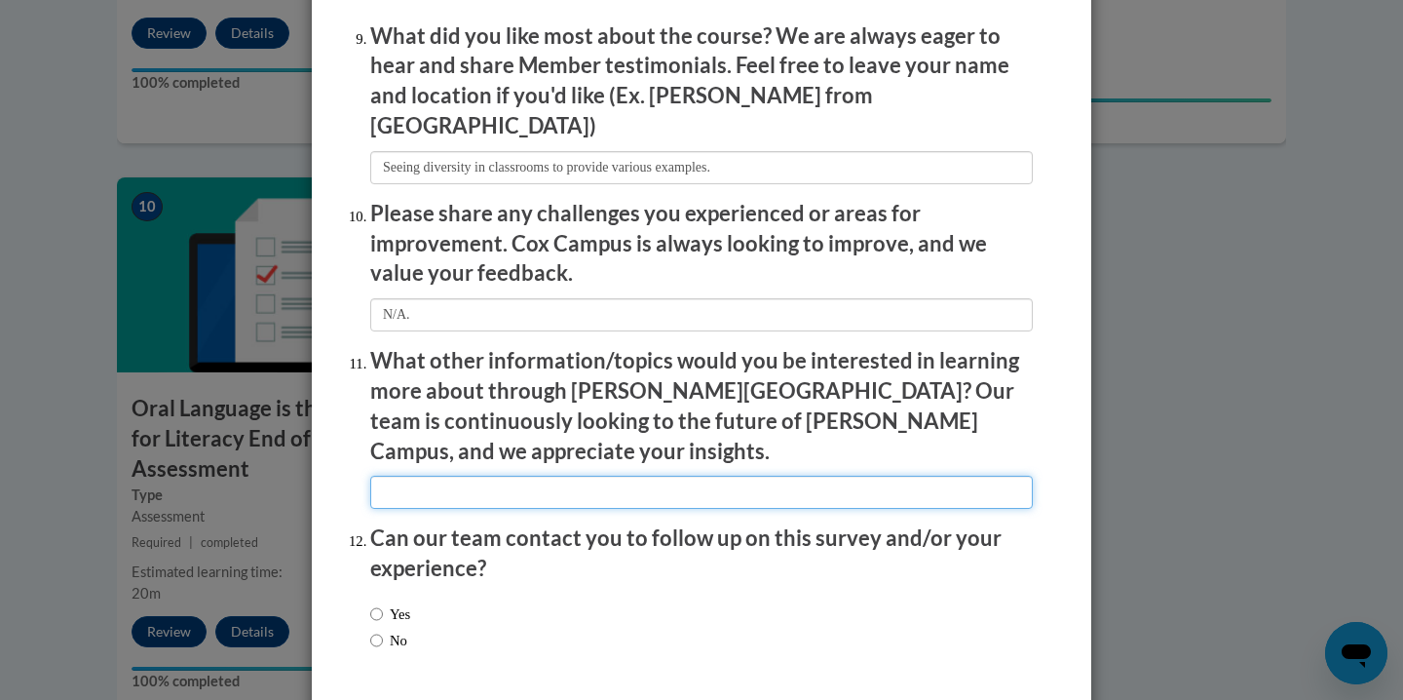
click at [484, 476] on input "textbox" at bounding box center [701, 492] width 663 height 33
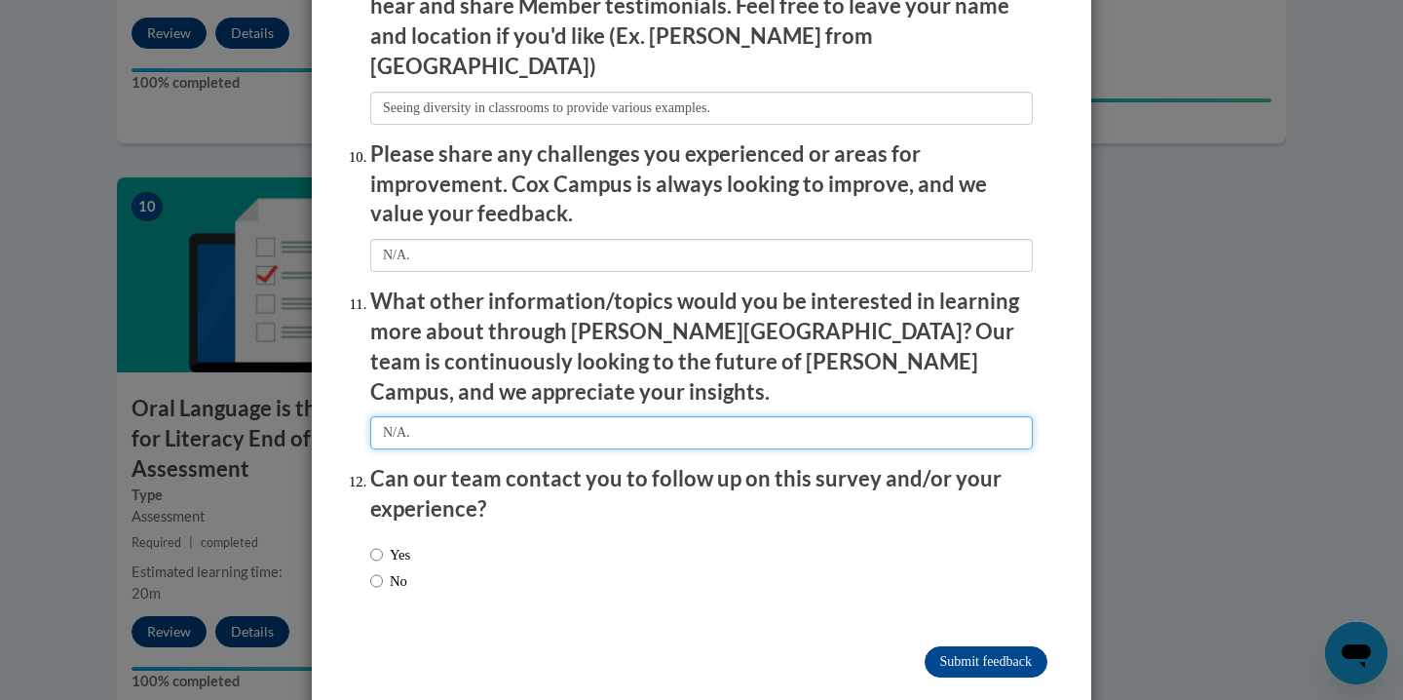
type input "N/A."
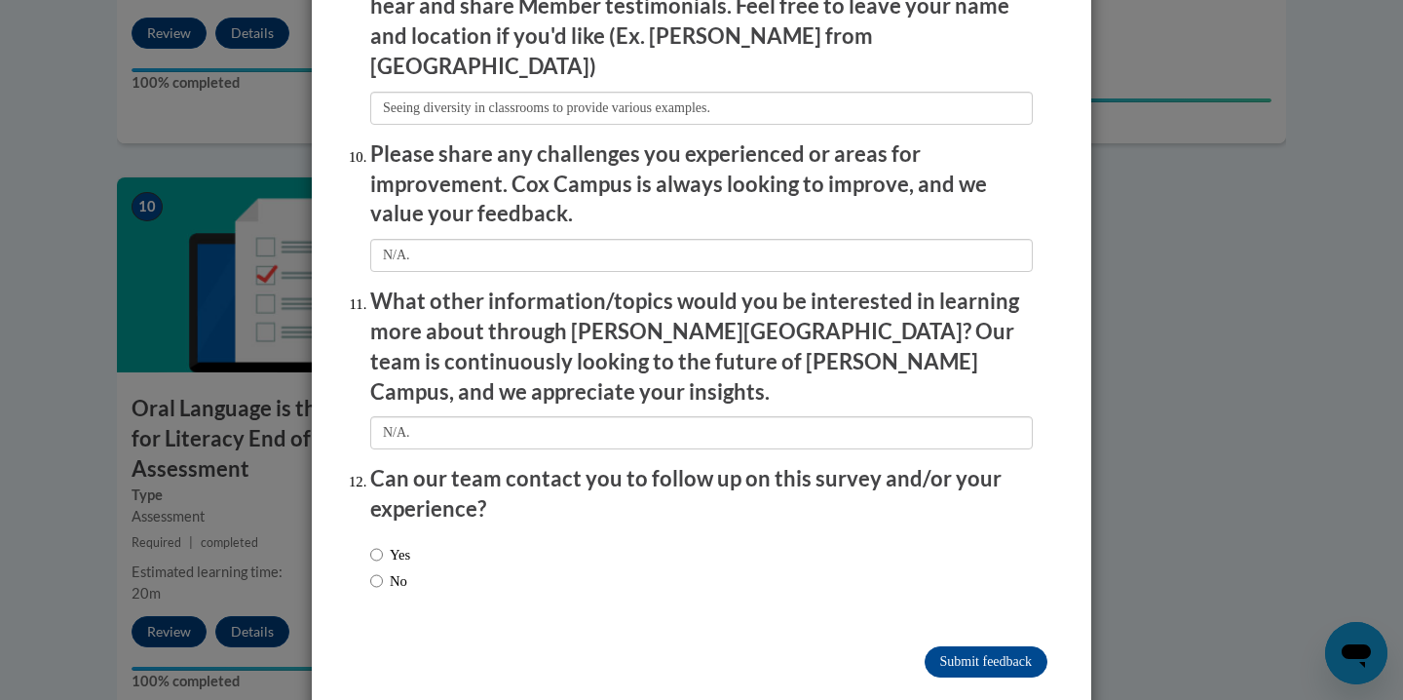
click at [408, 544] on label "Yes" at bounding box center [390, 554] width 40 height 21
click at [383, 544] on input "Yes" at bounding box center [376, 554] width 13 height 21
radio input "true"
click at [956, 646] on input "Submit feedback" at bounding box center [986, 661] width 123 height 31
